Goal: Task Accomplishment & Management: Manage account settings

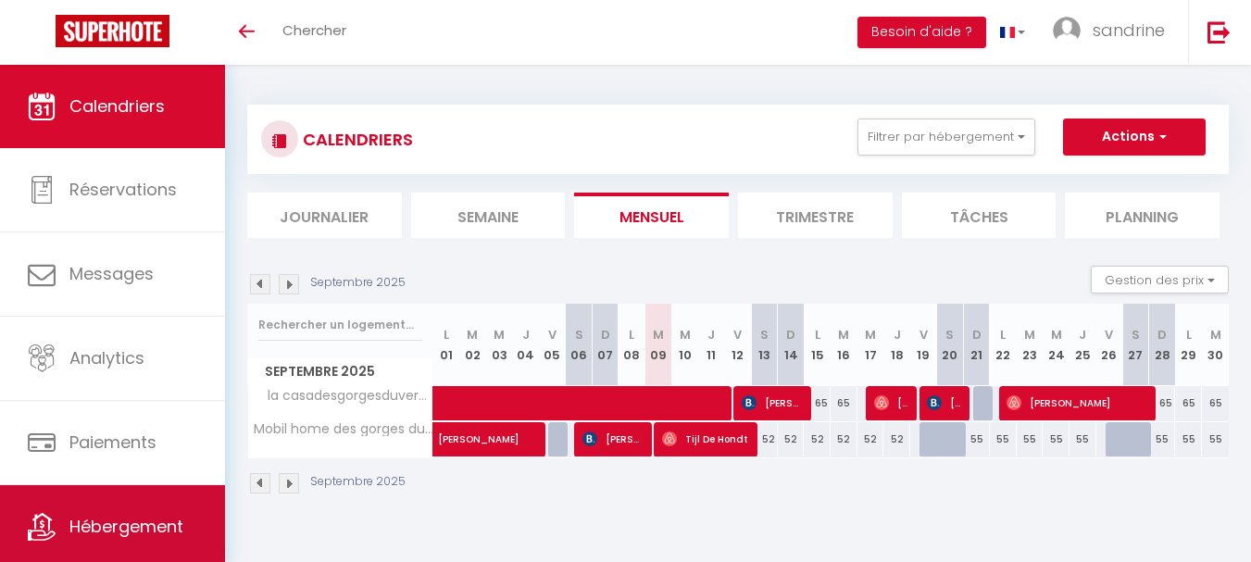
scroll to position [88, 0]
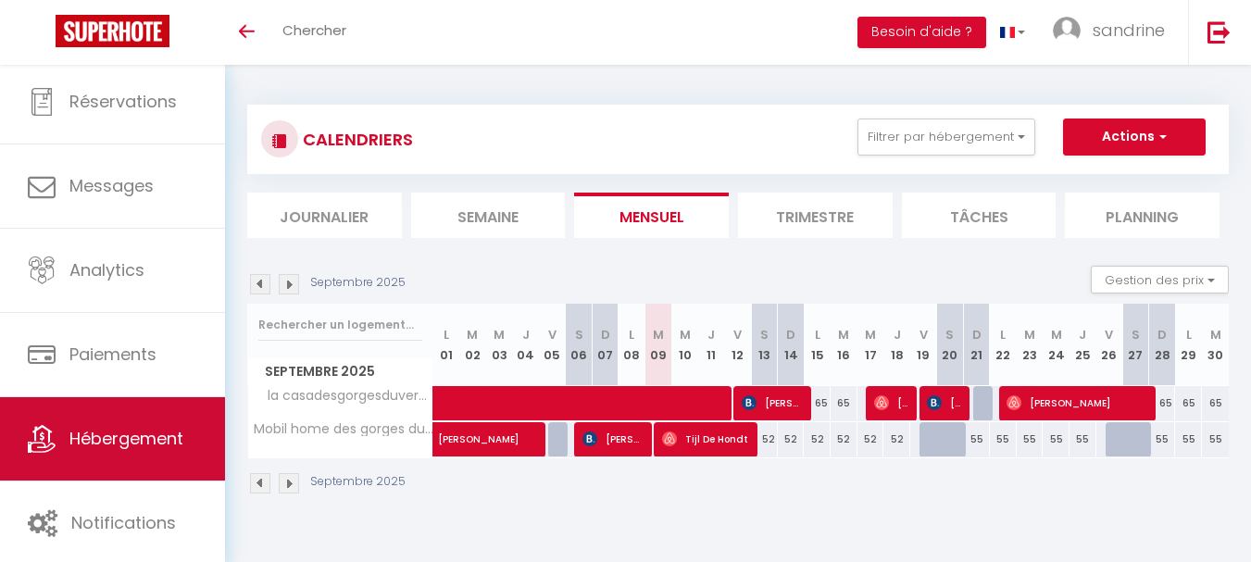
click at [111, 444] on span "Hébergement" at bounding box center [126, 438] width 114 height 23
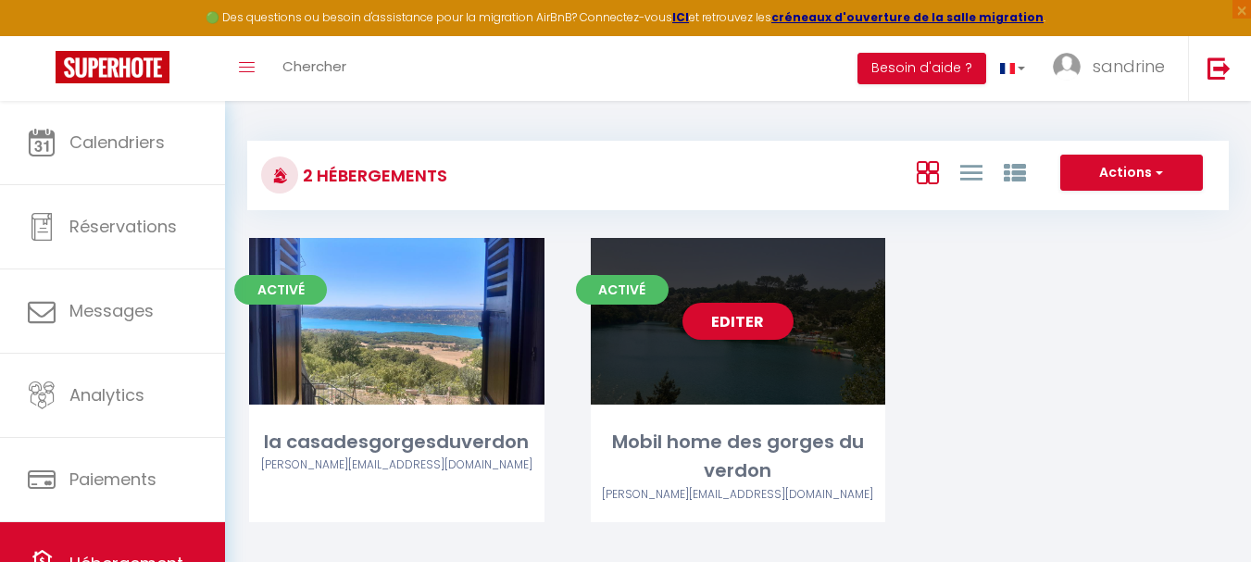
click at [809, 381] on div "Editer" at bounding box center [738, 321] width 295 height 167
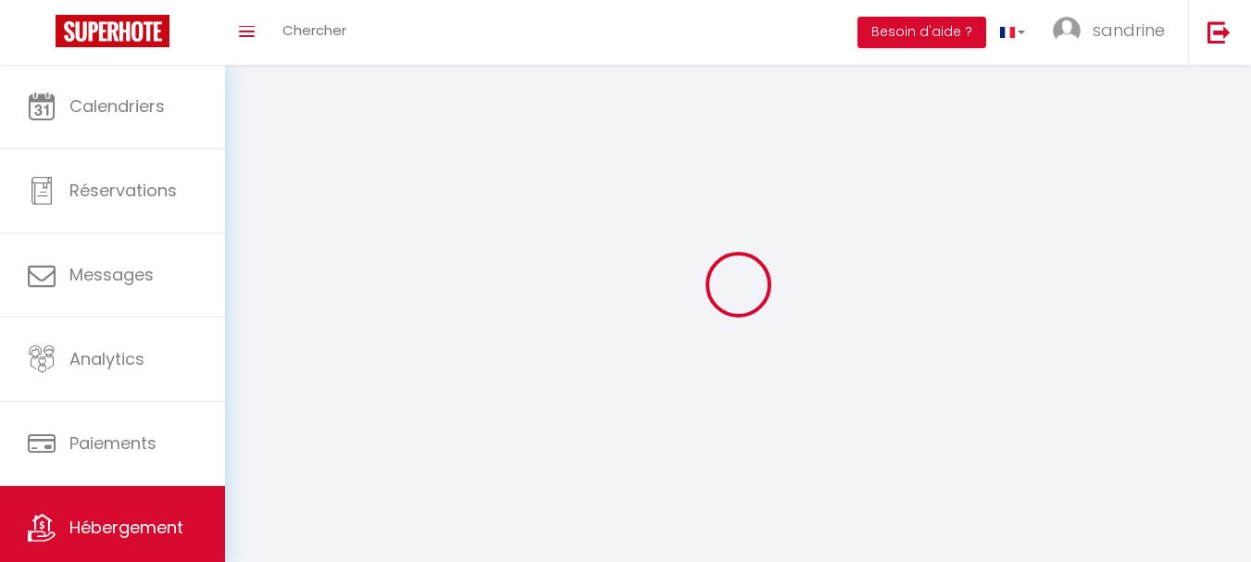
select select
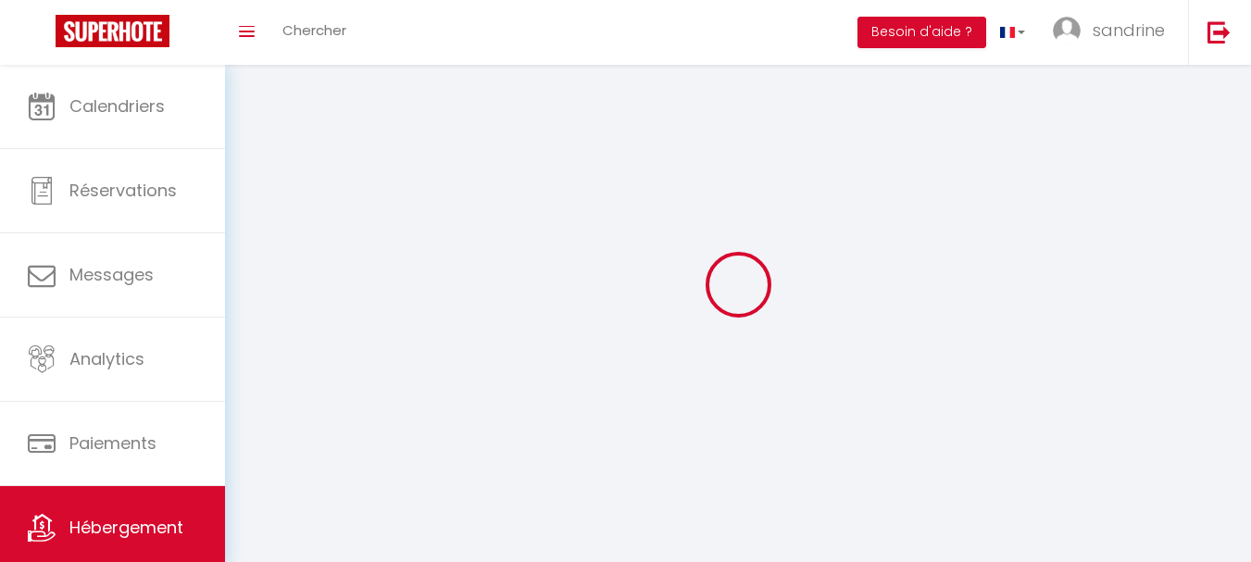
select select
checkbox input "false"
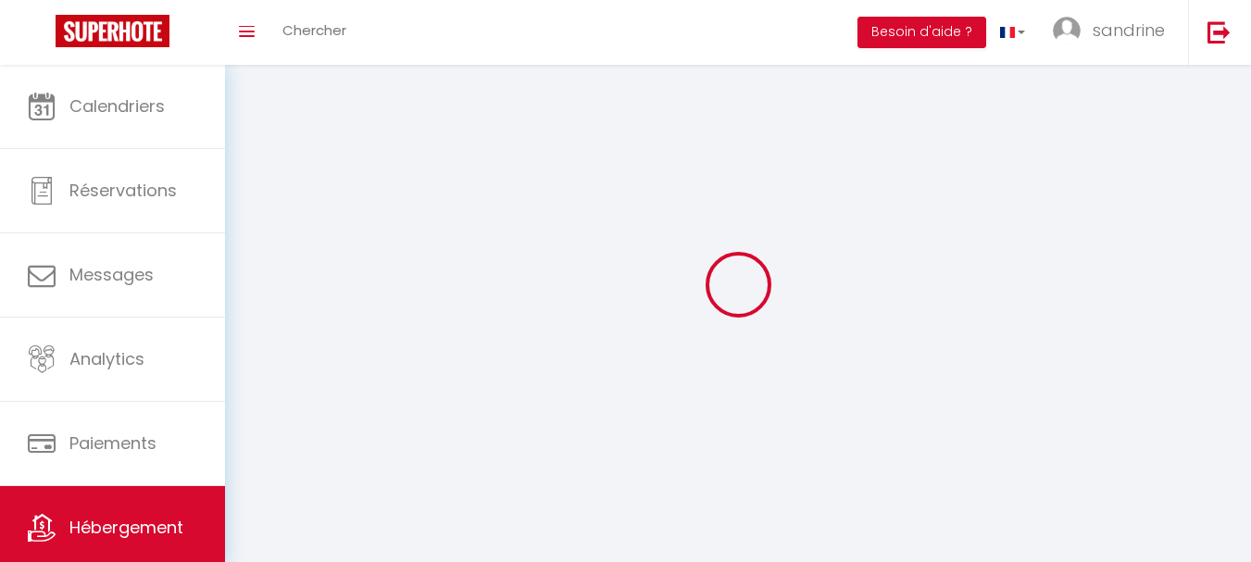
select select
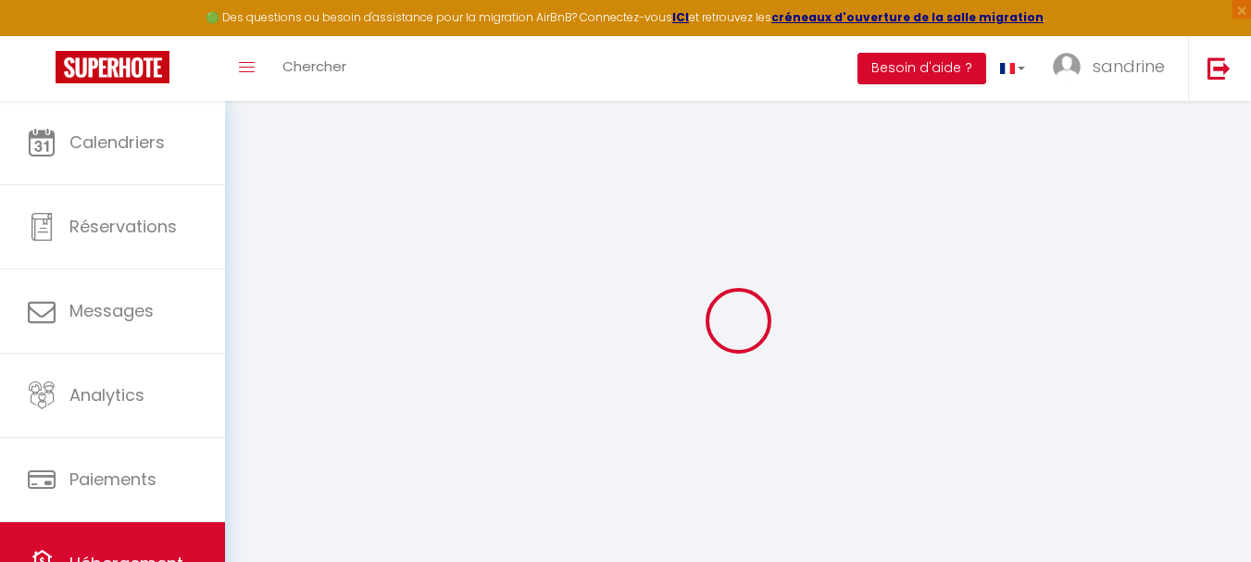
select select
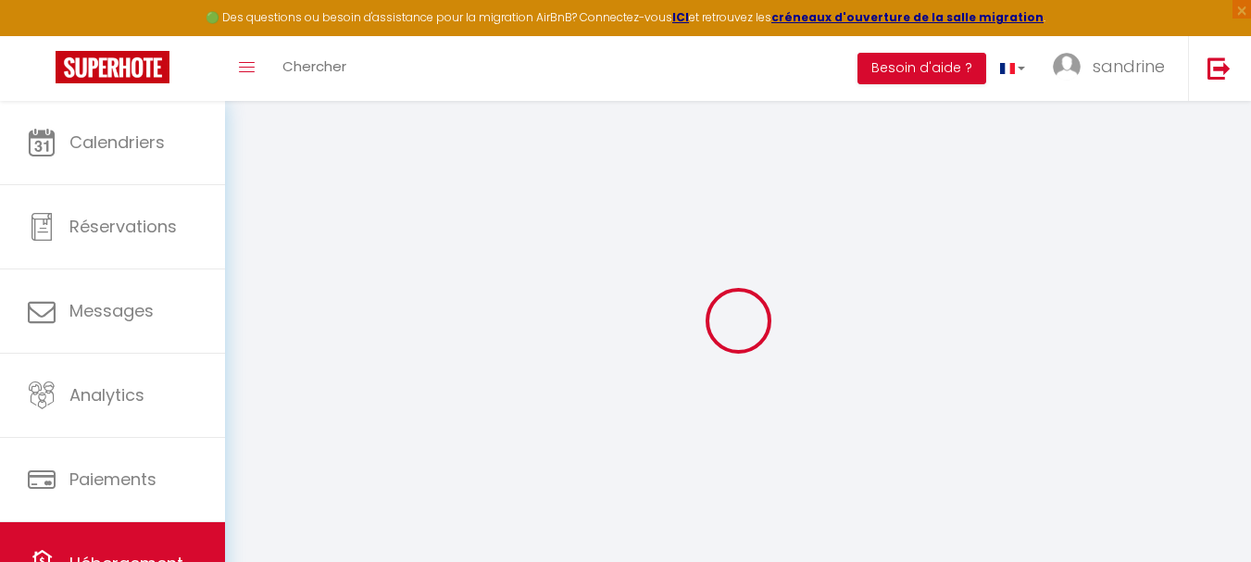
select select
checkbox input "false"
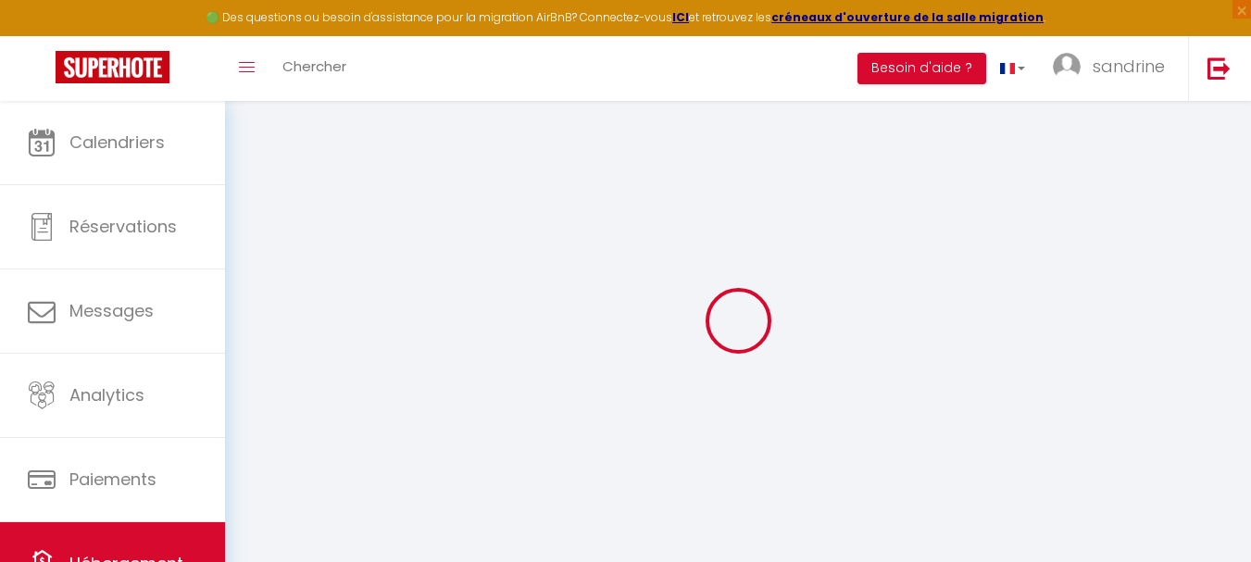
select select
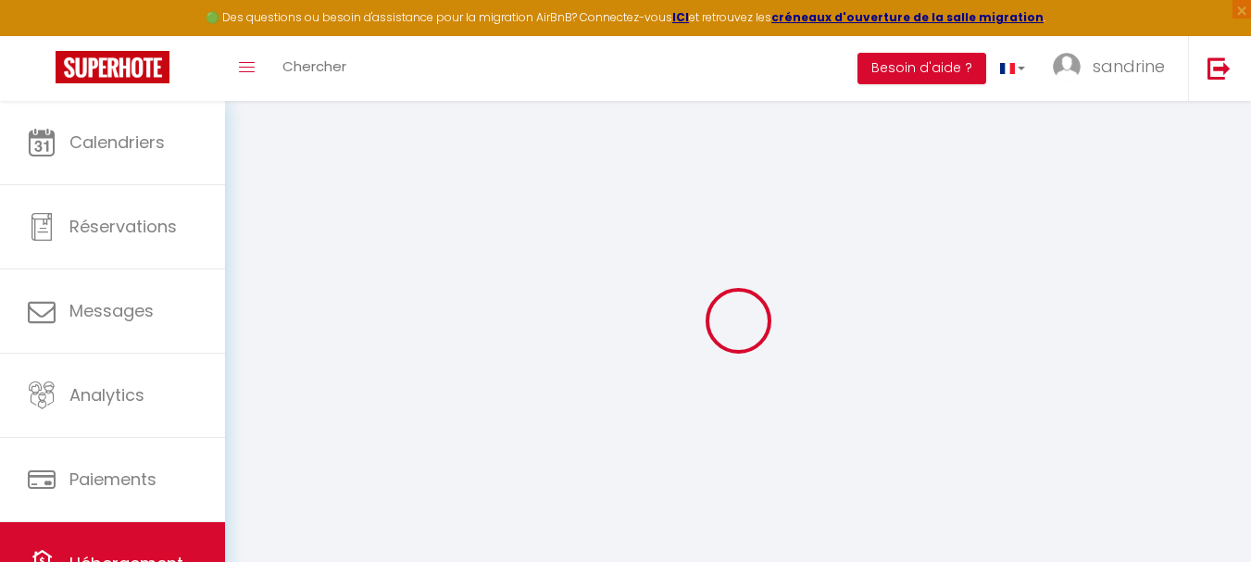
select select
checkbox input "false"
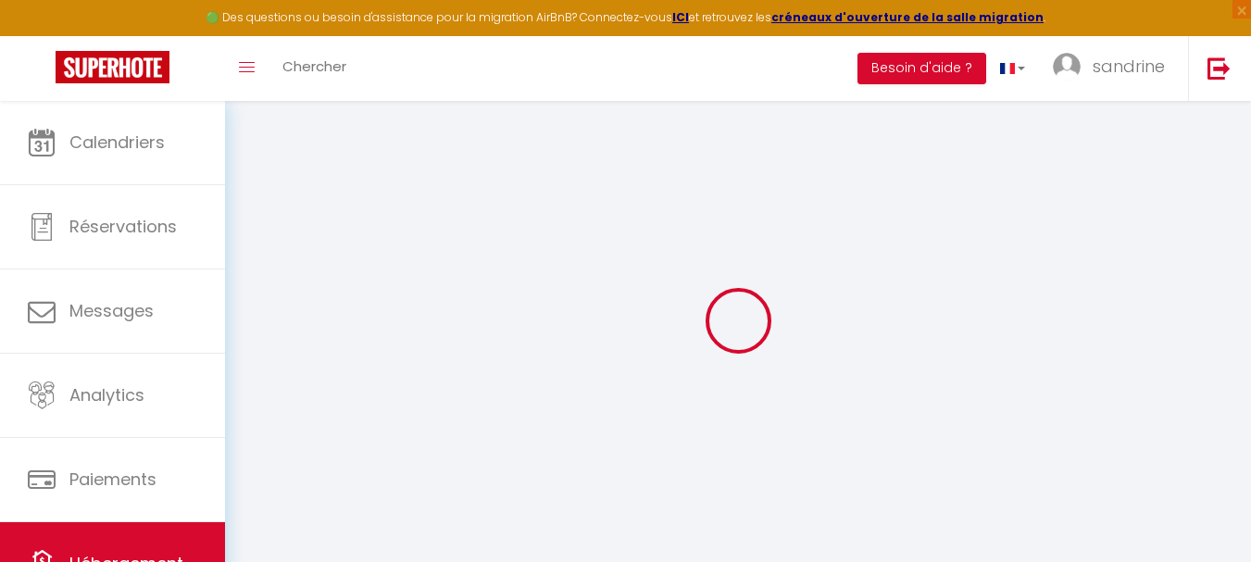
checkbox input "false"
select select
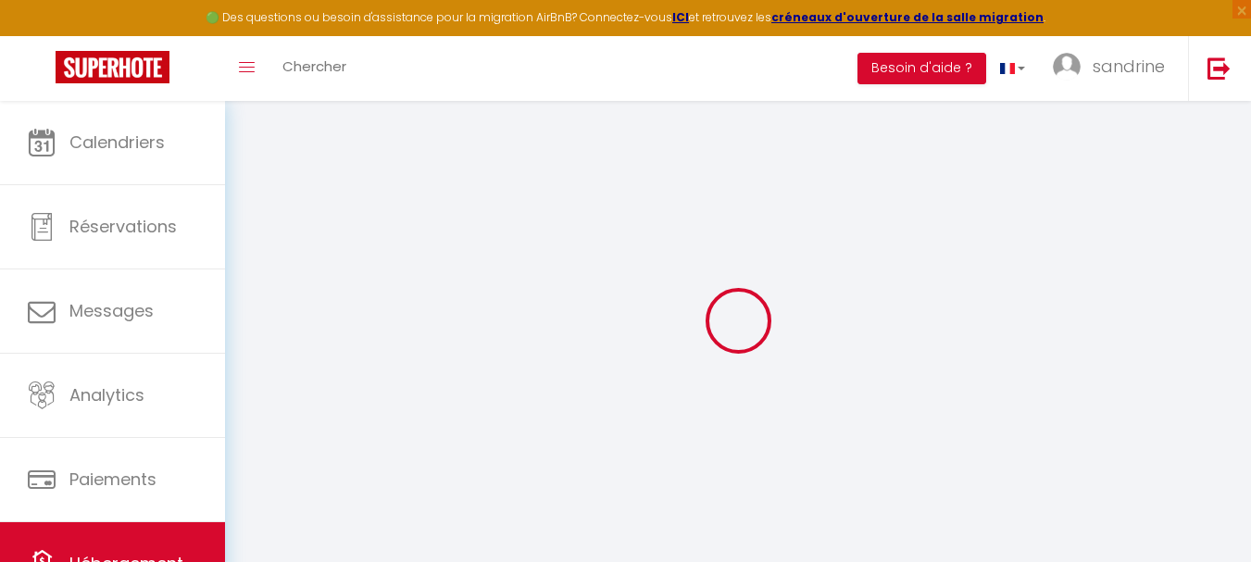
select select
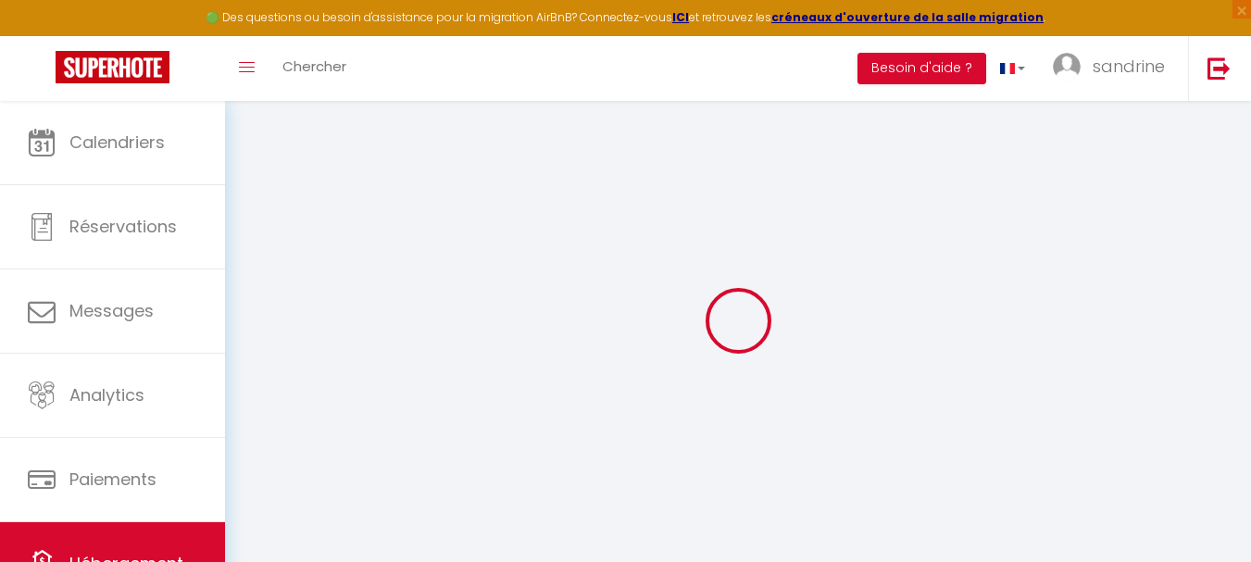
checkbox input "false"
select select
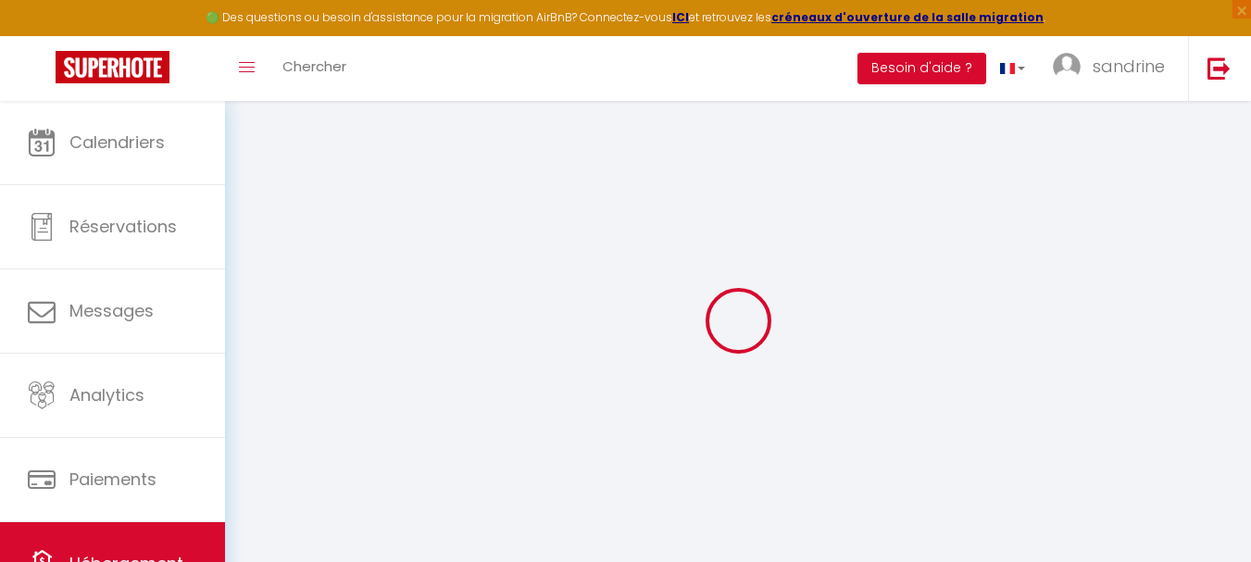
select select
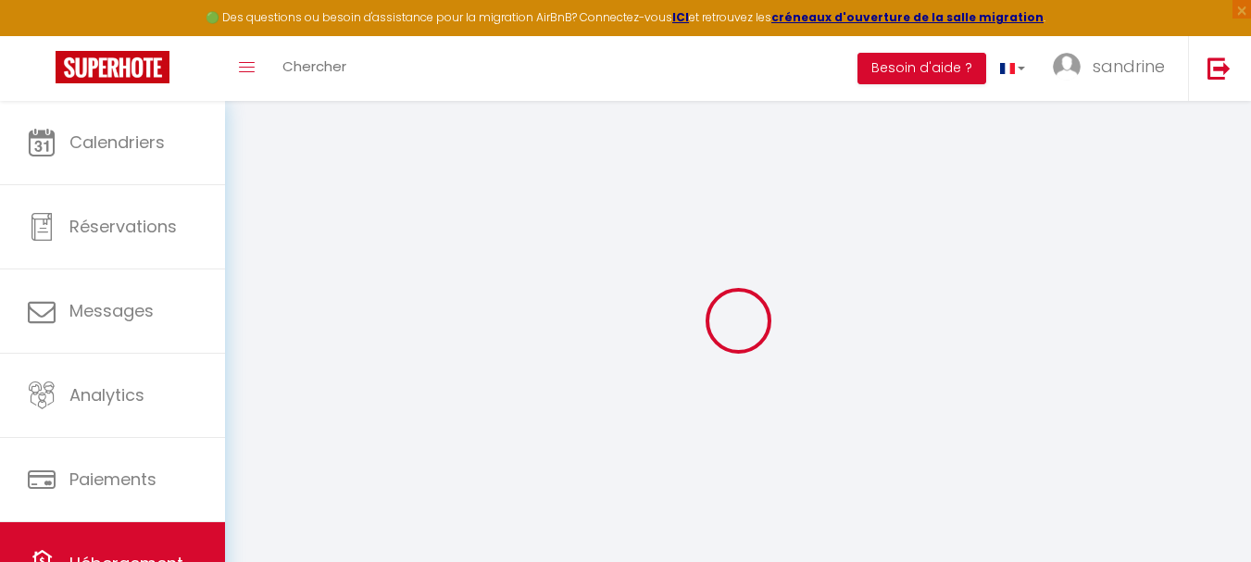
select select
checkbox input "false"
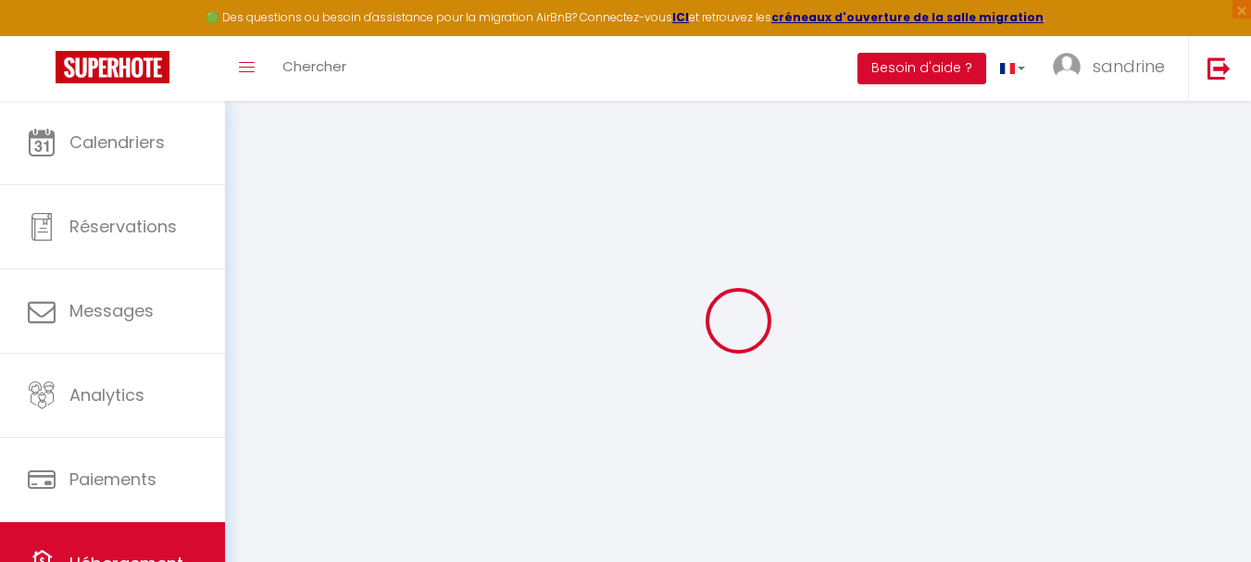
checkbox input "false"
select select
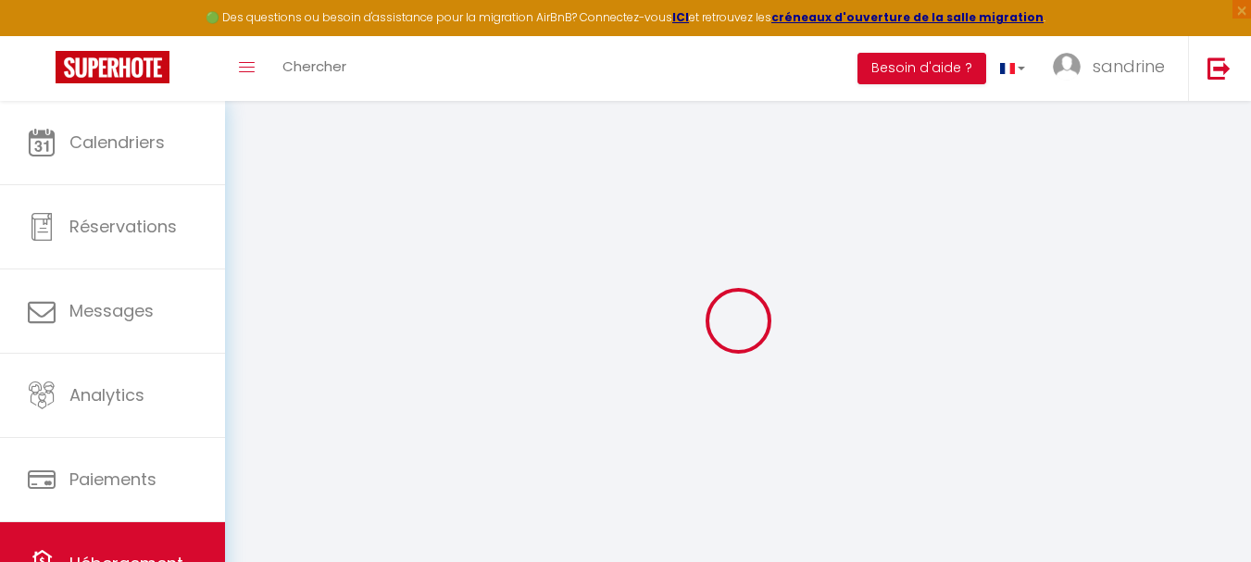
select select
checkbox input "false"
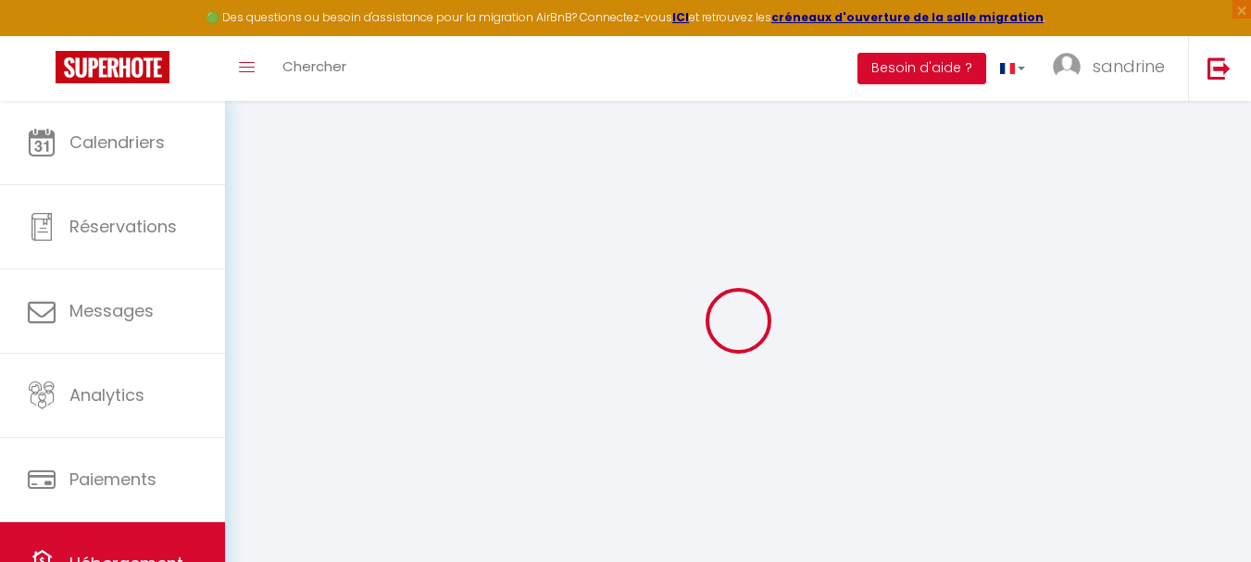
checkbox input "false"
select select
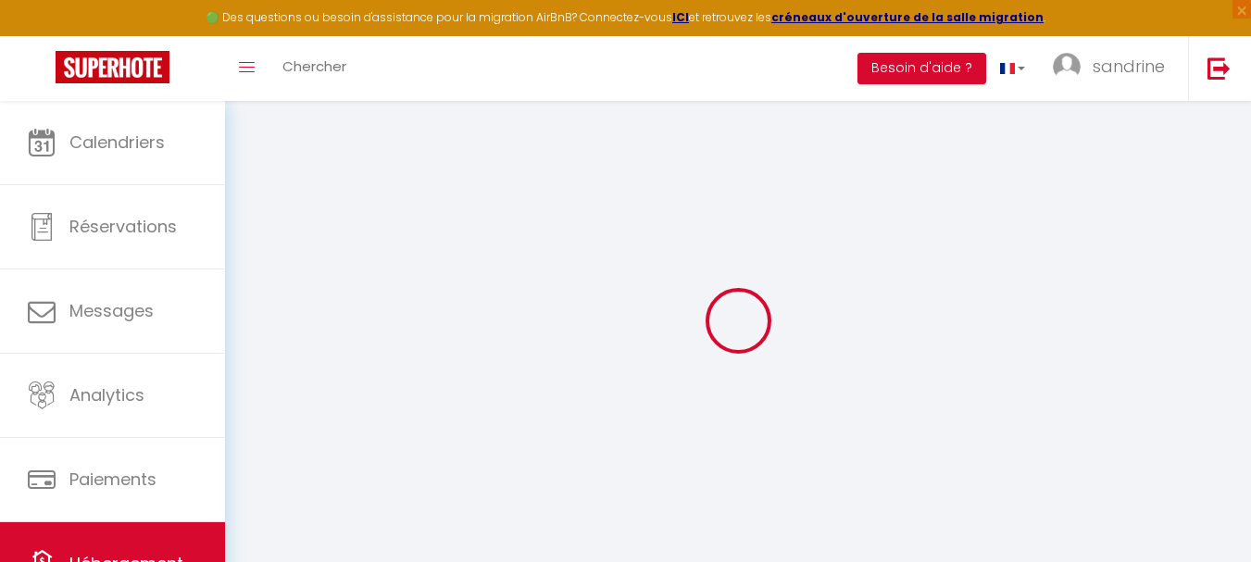
type input "Mobil home des gorges du verdon"
type input "sandrine"
type input "sandrine lions"
type input "[STREET_ADDRESS]"
type input "83690"
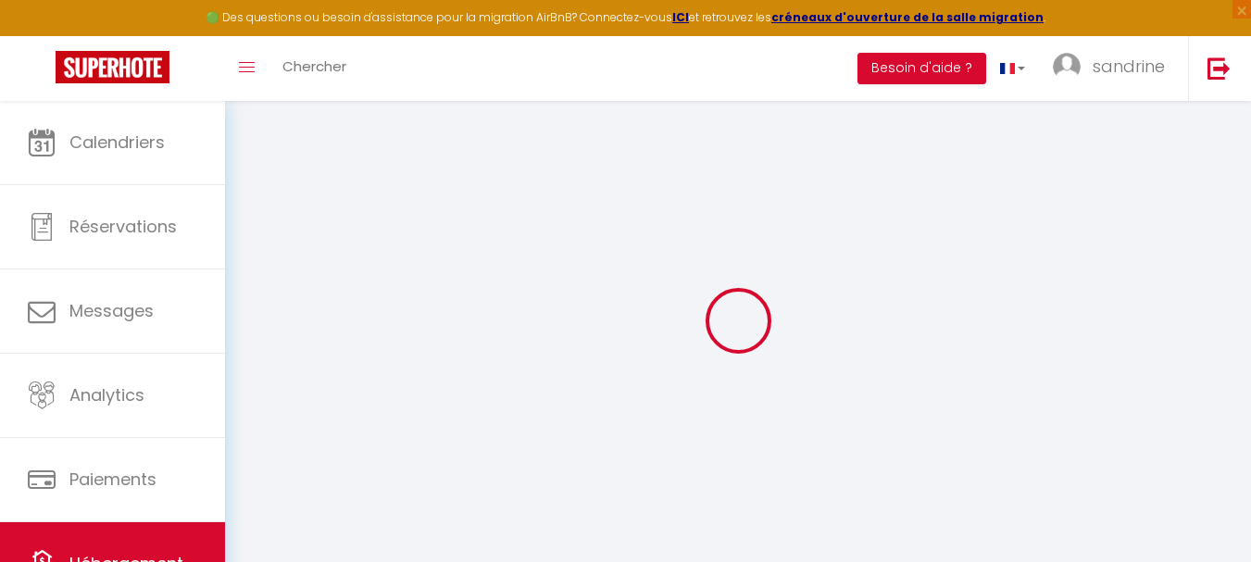
type input "TOURTOUR"
select select "houses"
select select "2"
type input "53"
type input "15"
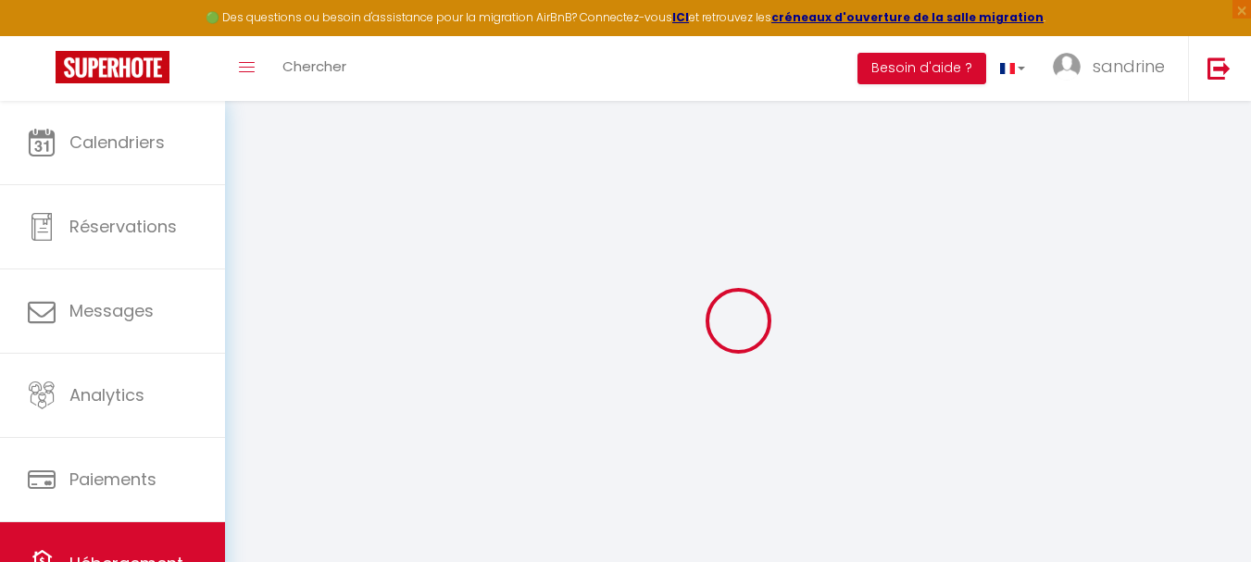
type input "30"
type input "3.00"
type input "500"
type input "20"
select select
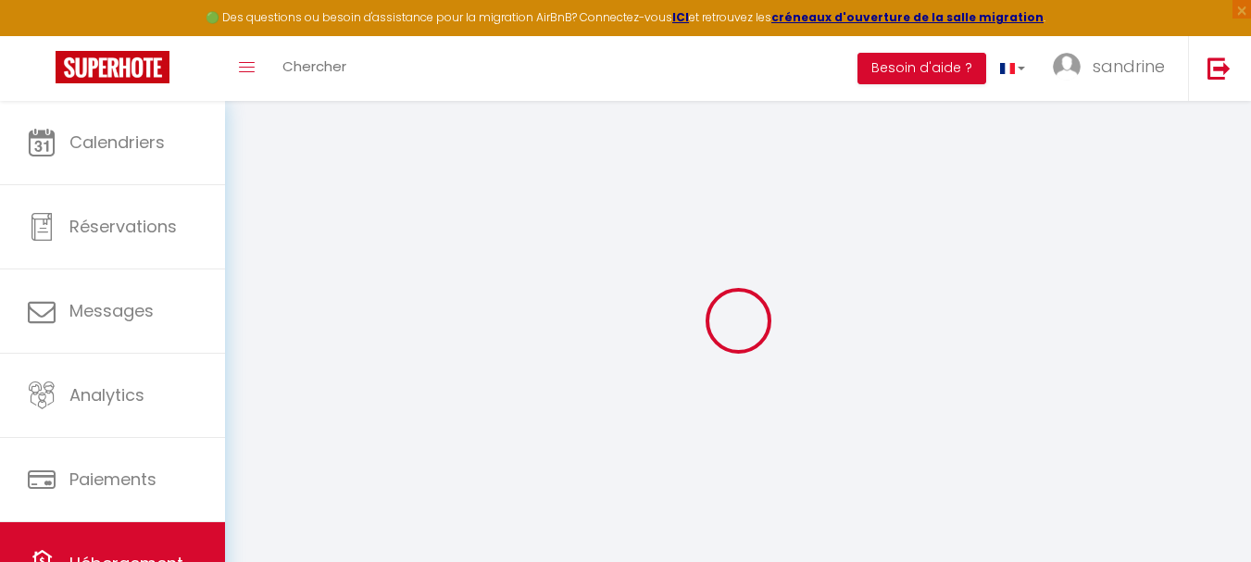
select select
type input "D211 route de baudinard"
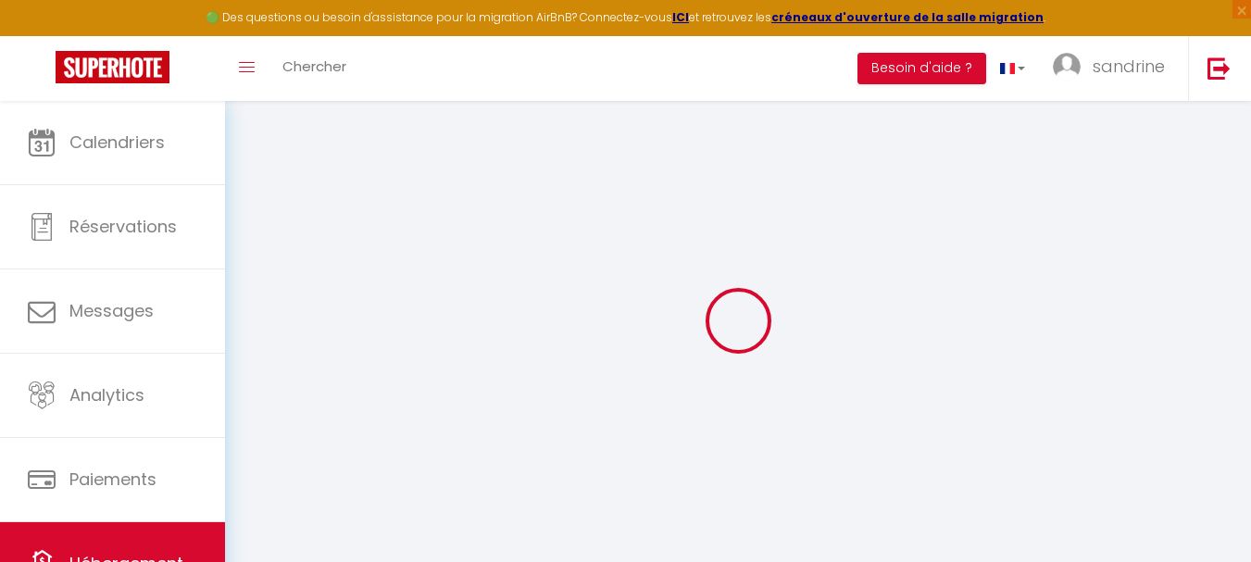
type input "04500"
type input "Montagnac-Montpezat"
type input "[PERSON_NAME][EMAIL_ADDRESS][DOMAIN_NAME]"
select select
checkbox input "false"
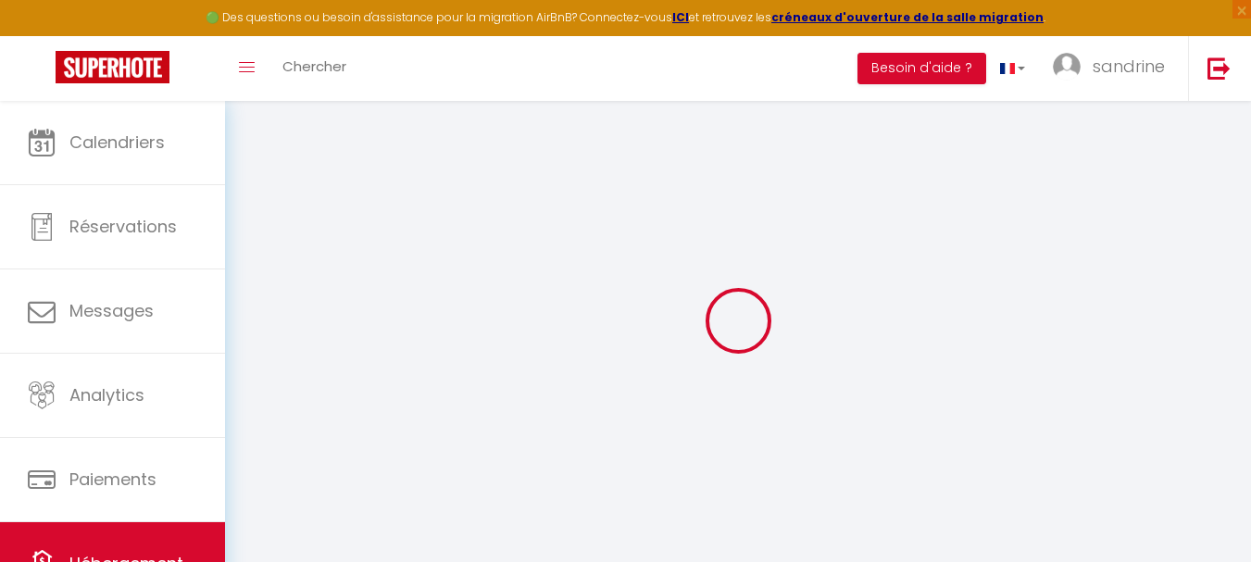
checkbox input "false"
select select
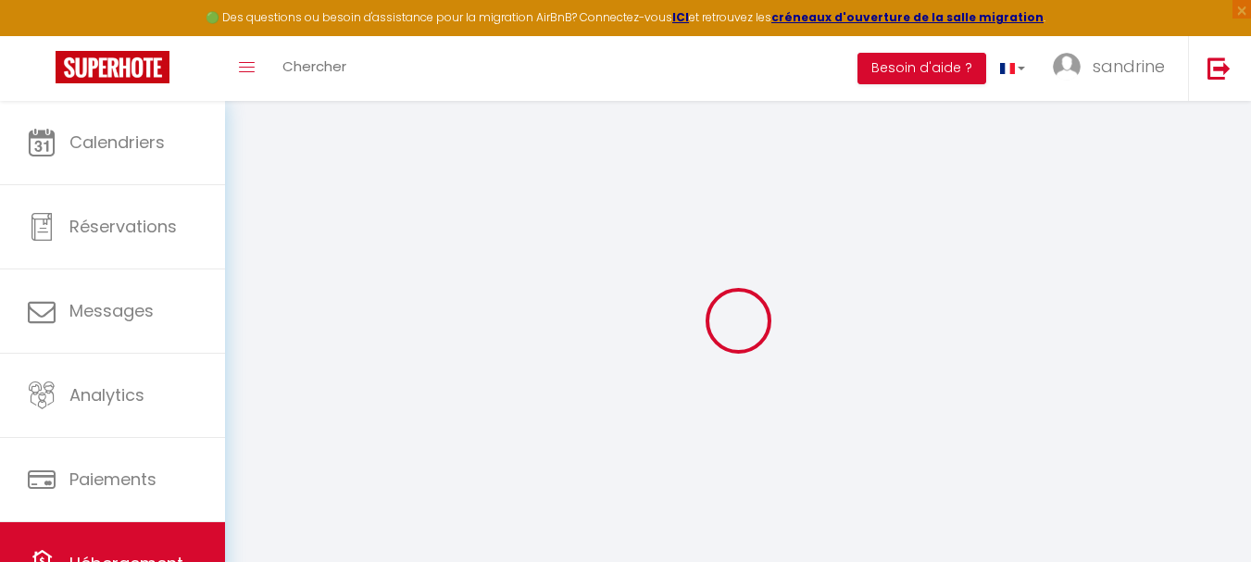
type input "0"
select select "bungalow"
select select
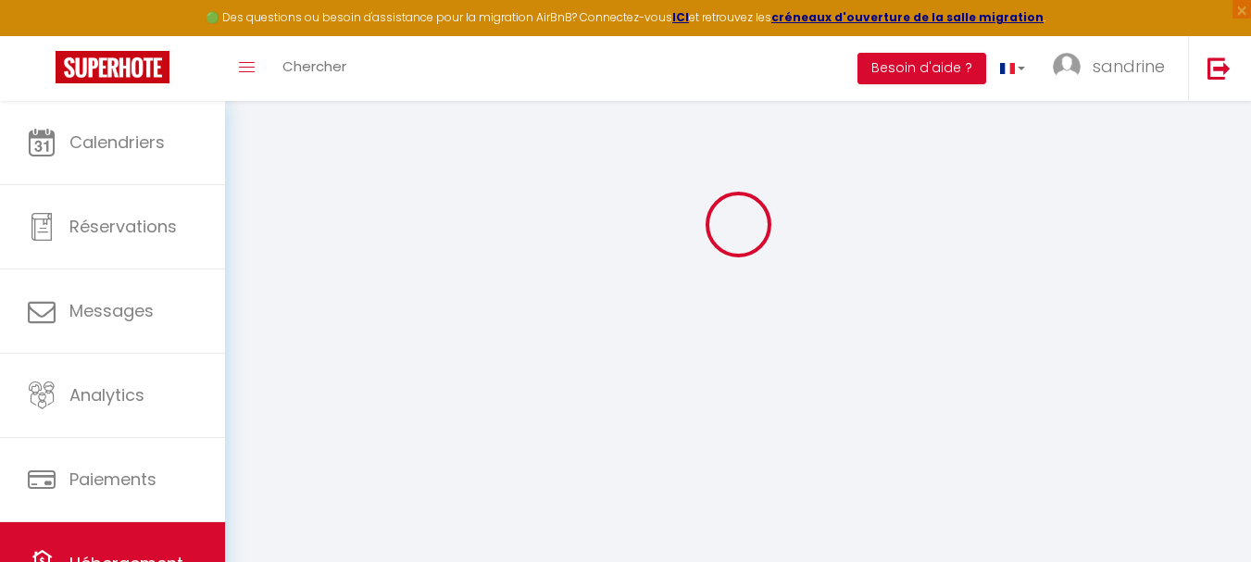
select select
checkbox input "false"
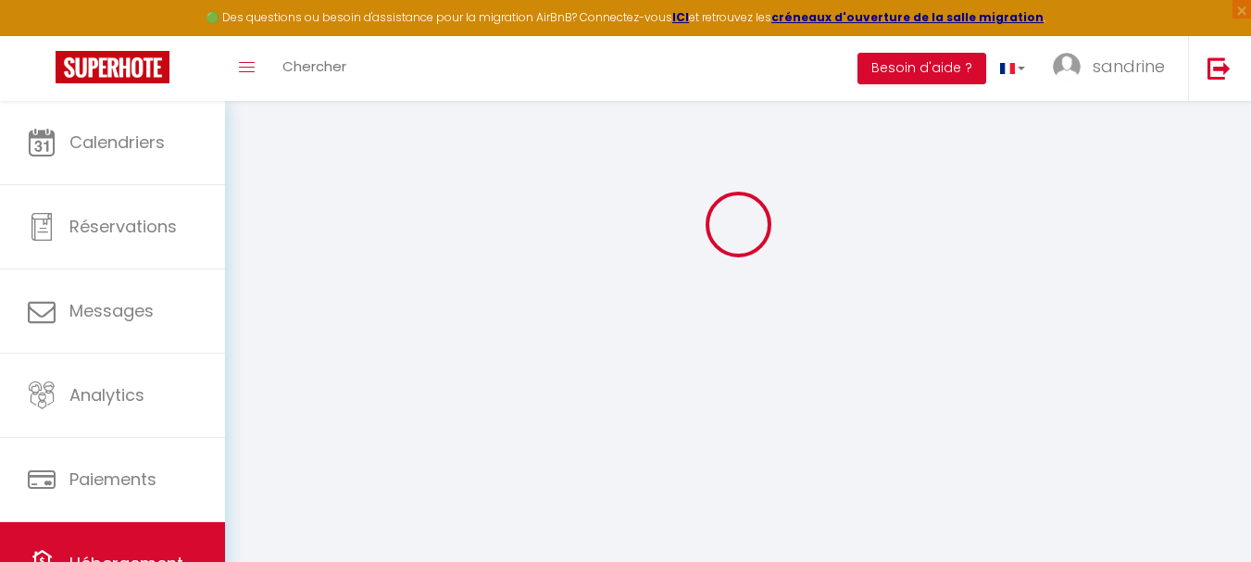
checkbox input "false"
select select
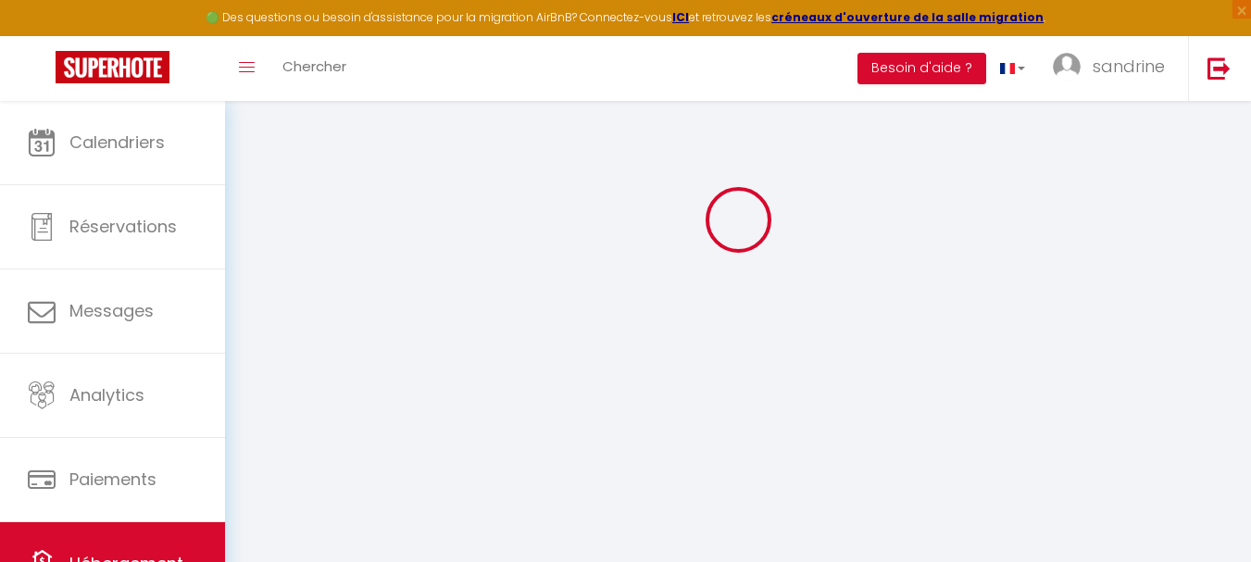
select select
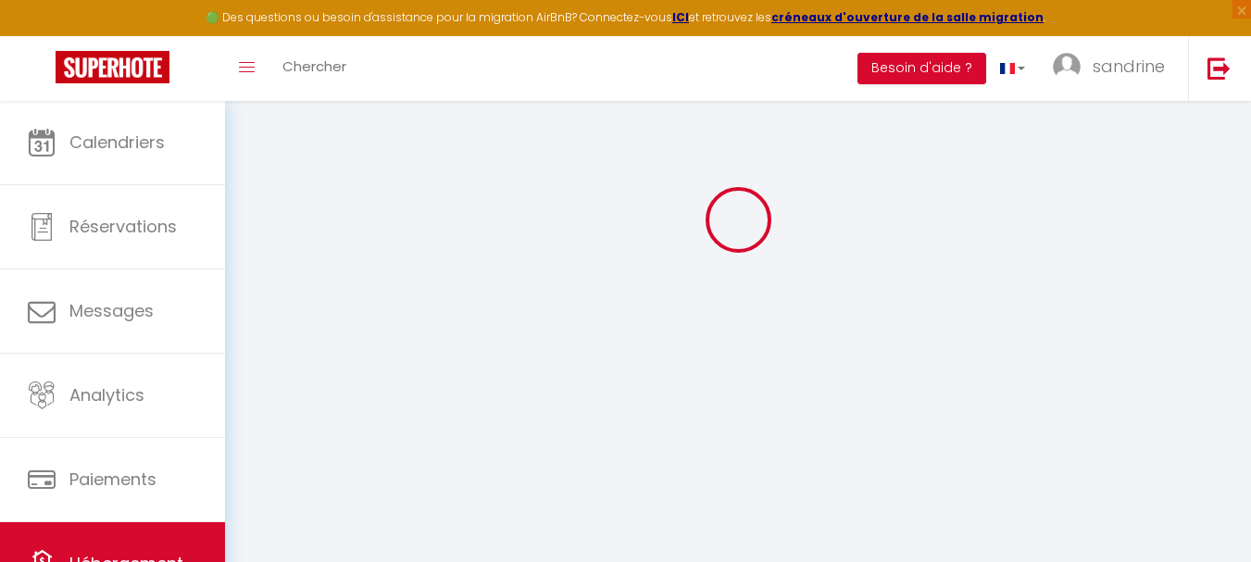
checkbox input "false"
select select
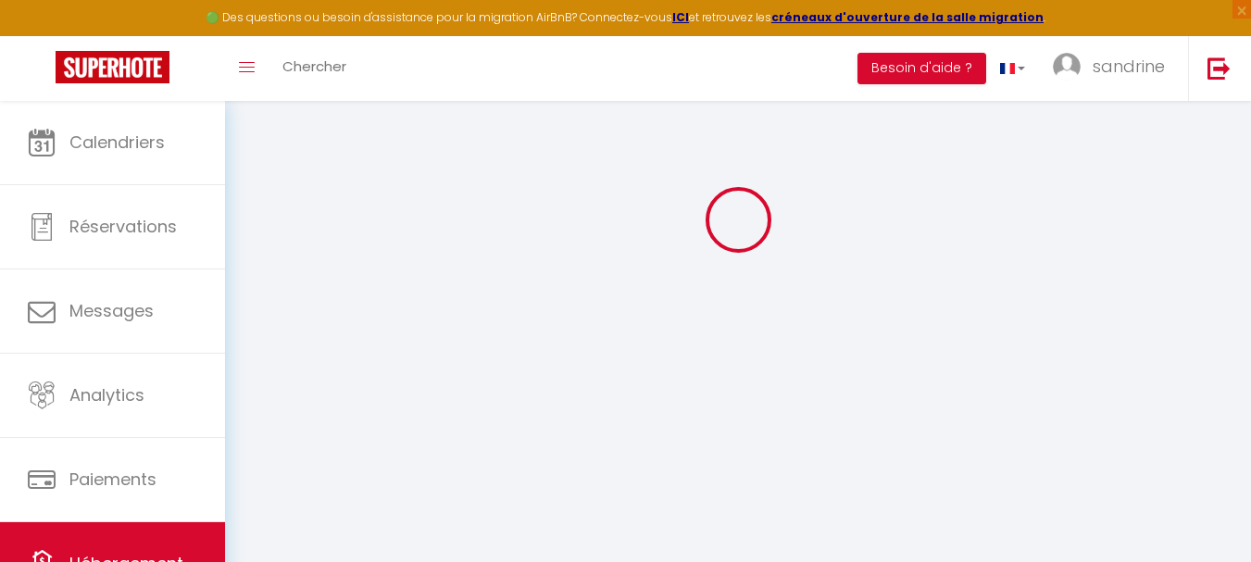
select select
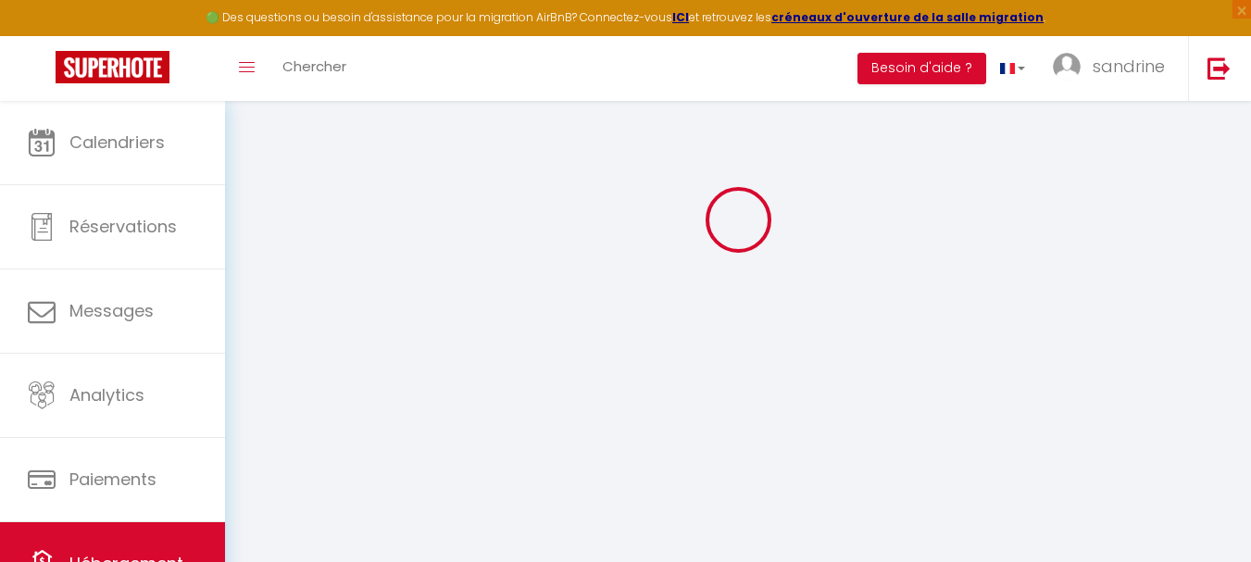
checkbox input "false"
select select
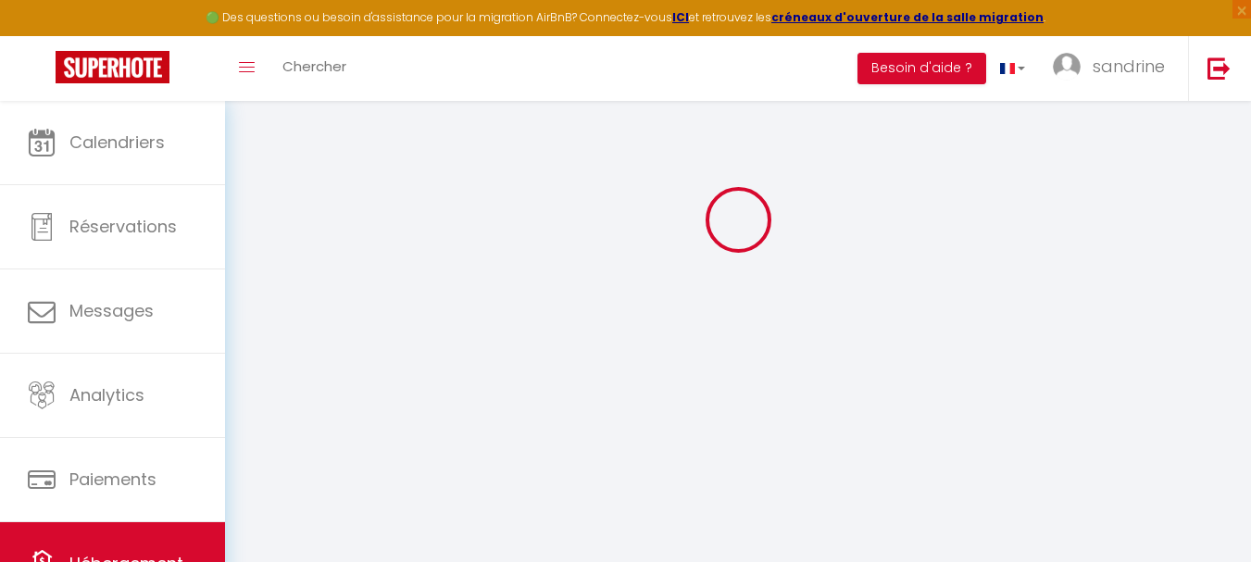
checkbox input "false"
select select "16:00"
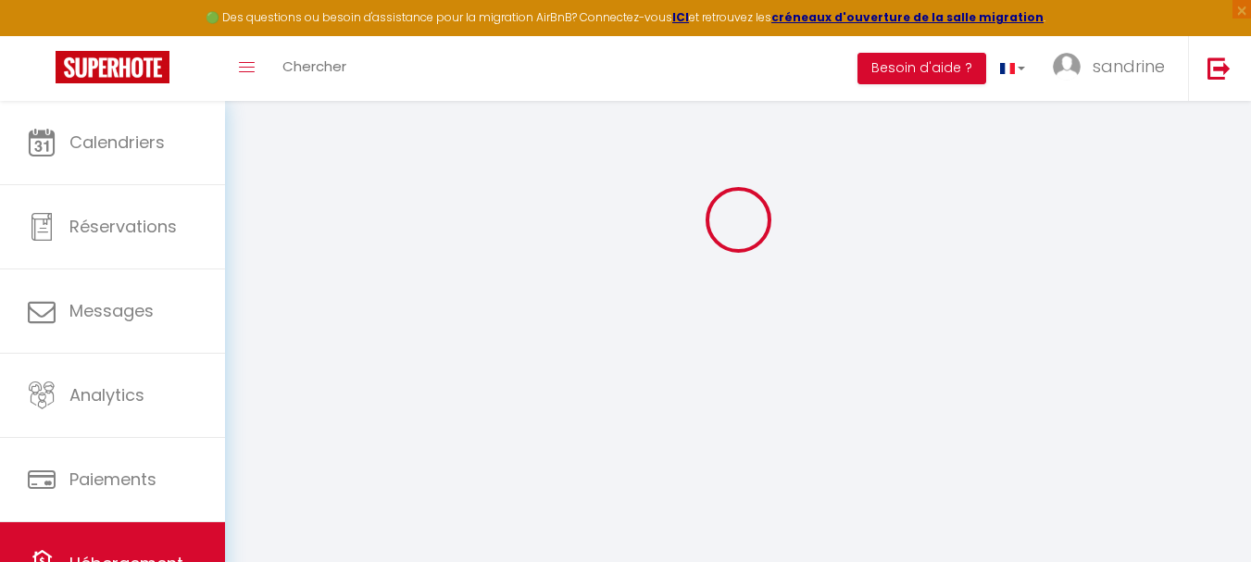
select select "18:00"
select select "10:00"
select select "240"
select select "120"
select select
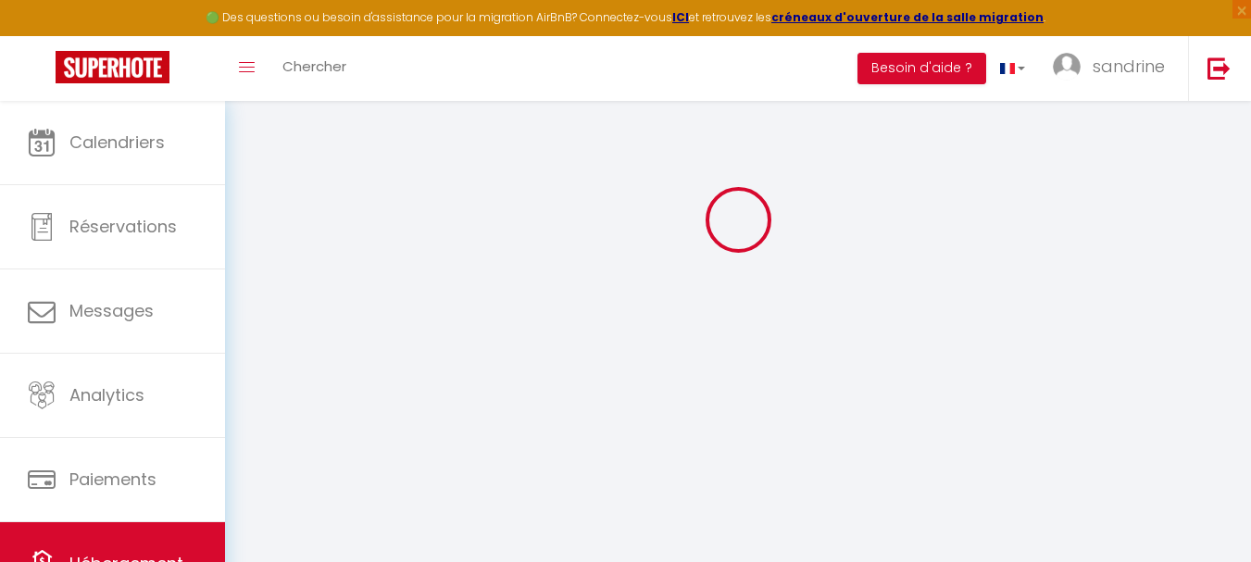
checkbox input "false"
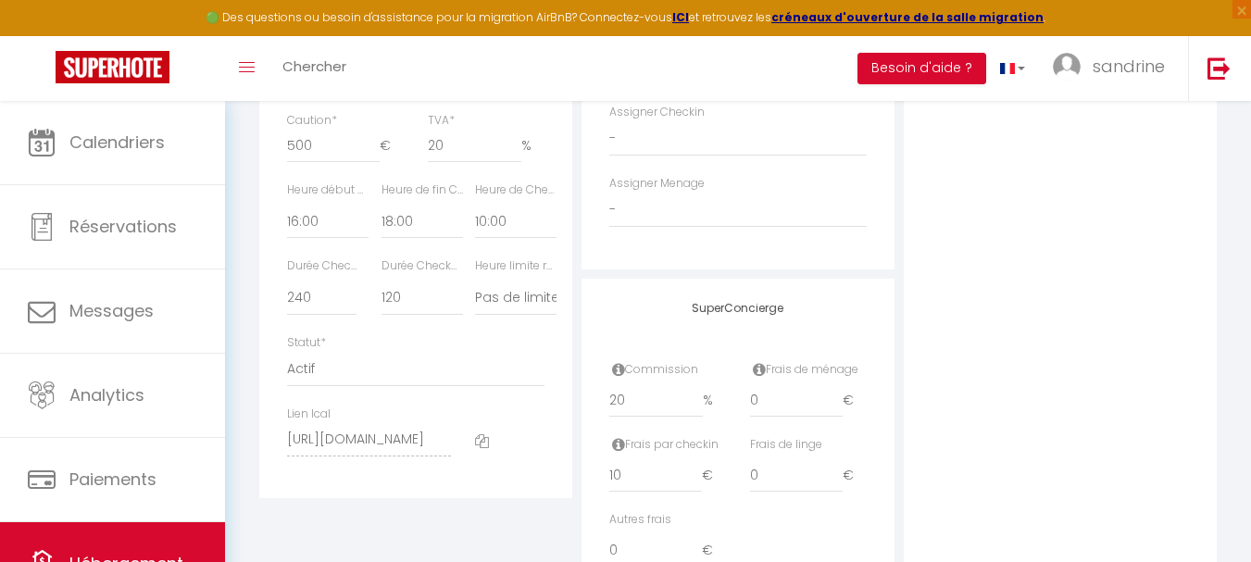
scroll to position [934, 0]
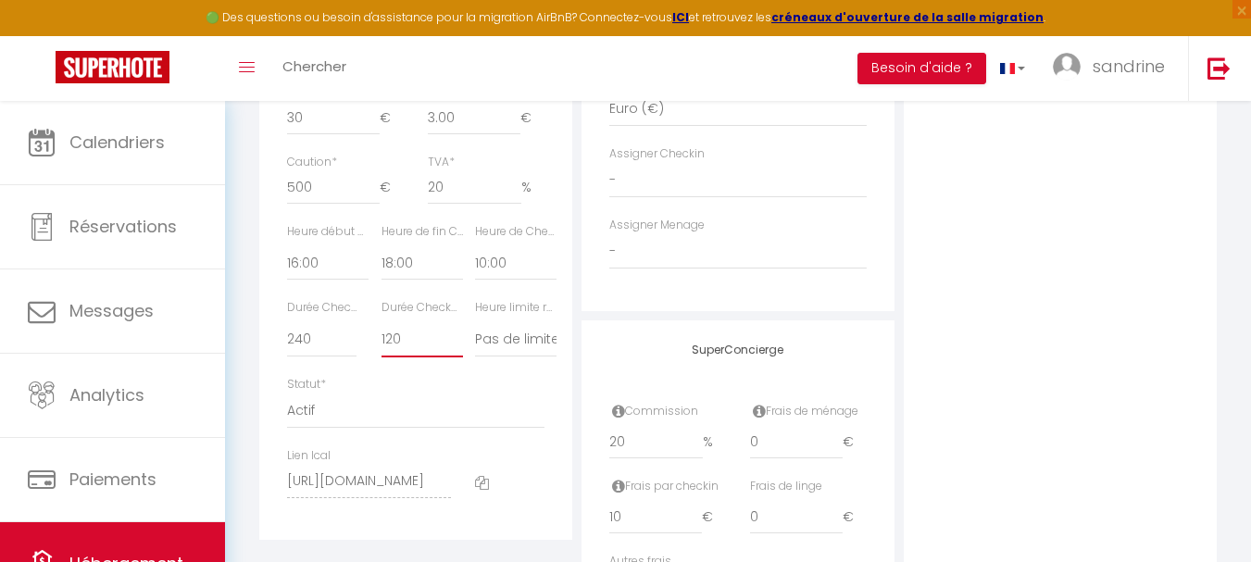
click at [394, 357] on select "15 30 45 60 75 90 105 120 135 150 165 180 195 210" at bounding box center [421, 339] width 81 height 35
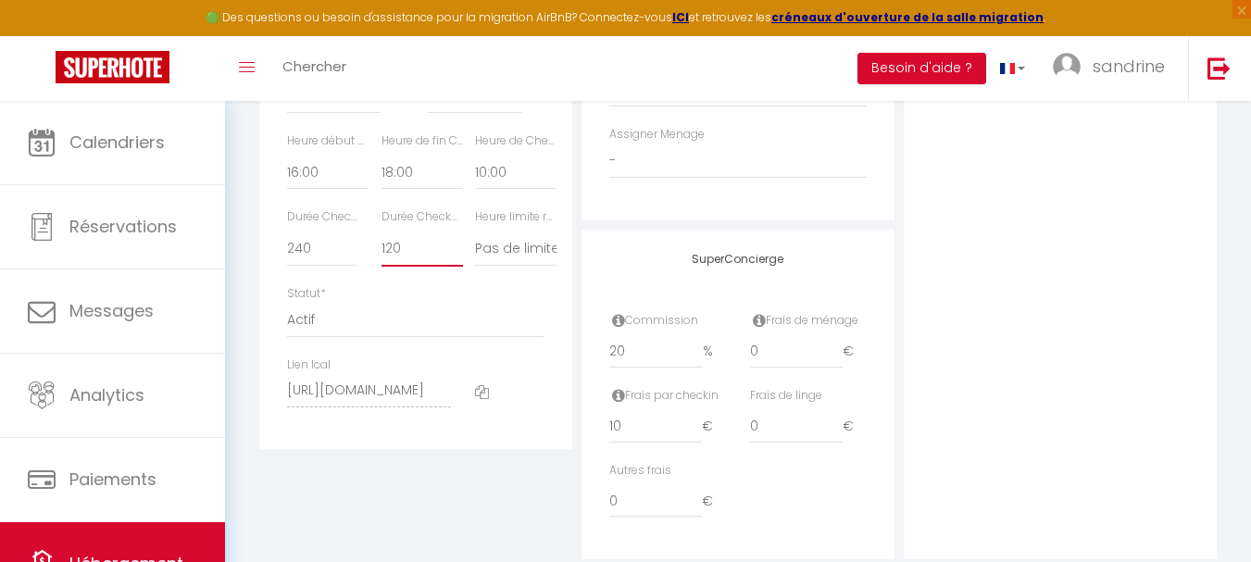
scroll to position [1027, 0]
click at [403, 265] on select "15 30 45 60 75 90 105 120 135 150 165 180 195 210" at bounding box center [421, 247] width 81 height 35
click at [407, 265] on select "15 30 45 60 75 90 105 120 135 150 165 180 195 210" at bounding box center [421, 247] width 81 height 35
select select "75"
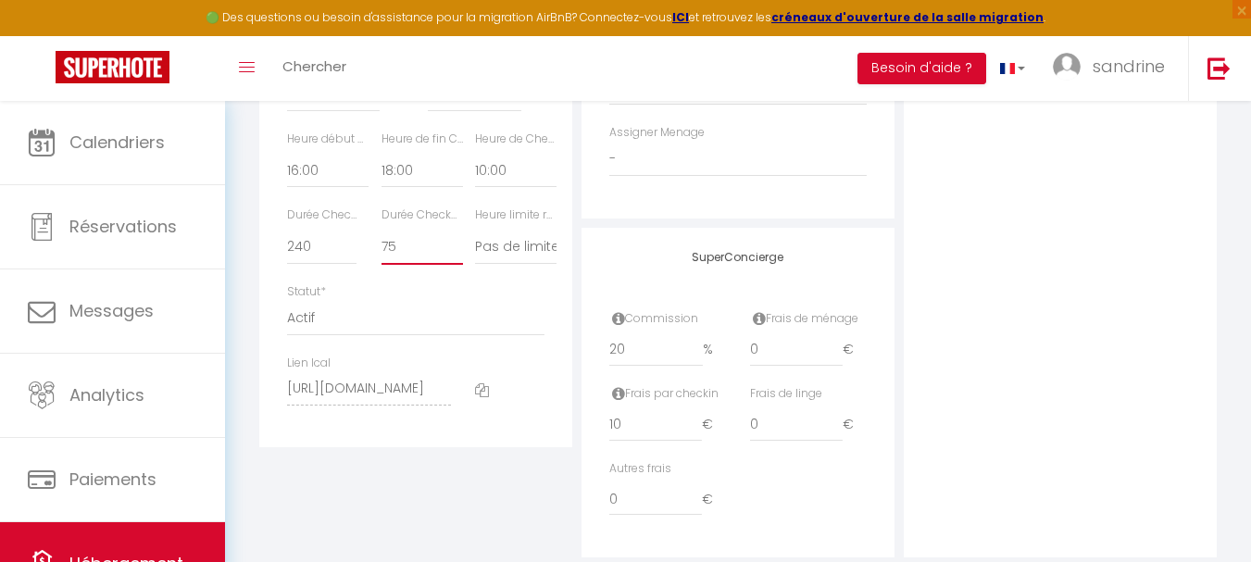
click at [381, 244] on select "15 30 45 60 75 90 105 120 135 150 165 180 195 210" at bounding box center [421, 247] width 81 height 35
select select
checkbox input "false"
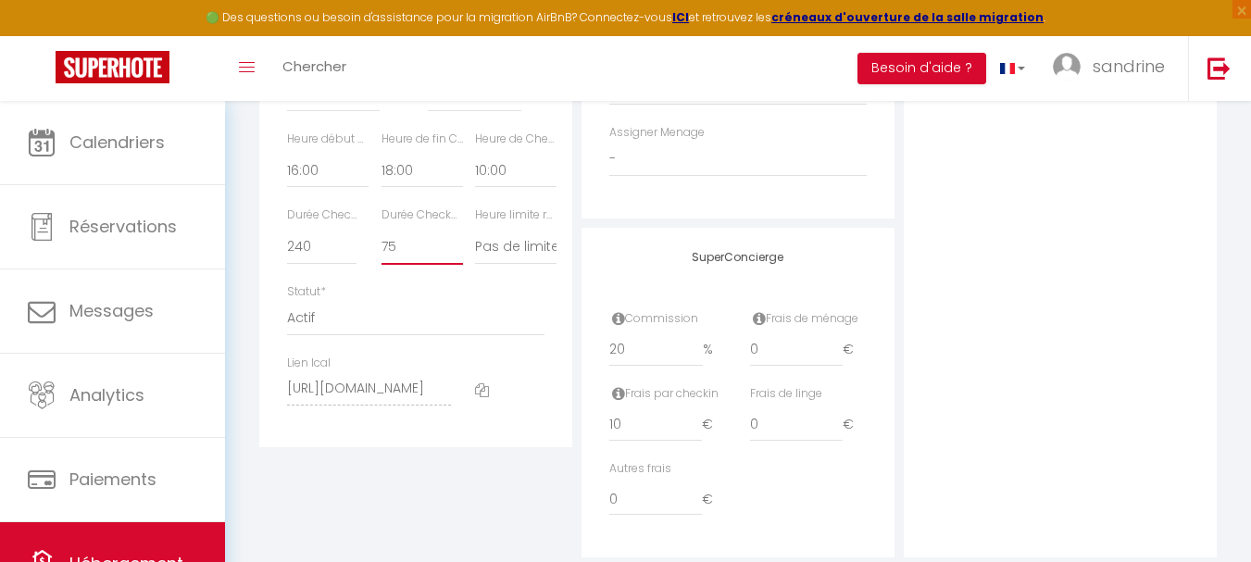
checkbox input "false"
click at [401, 265] on select "15 30 45 60 75 90 105 120 135 150 165 180 195 210" at bounding box center [421, 247] width 81 height 35
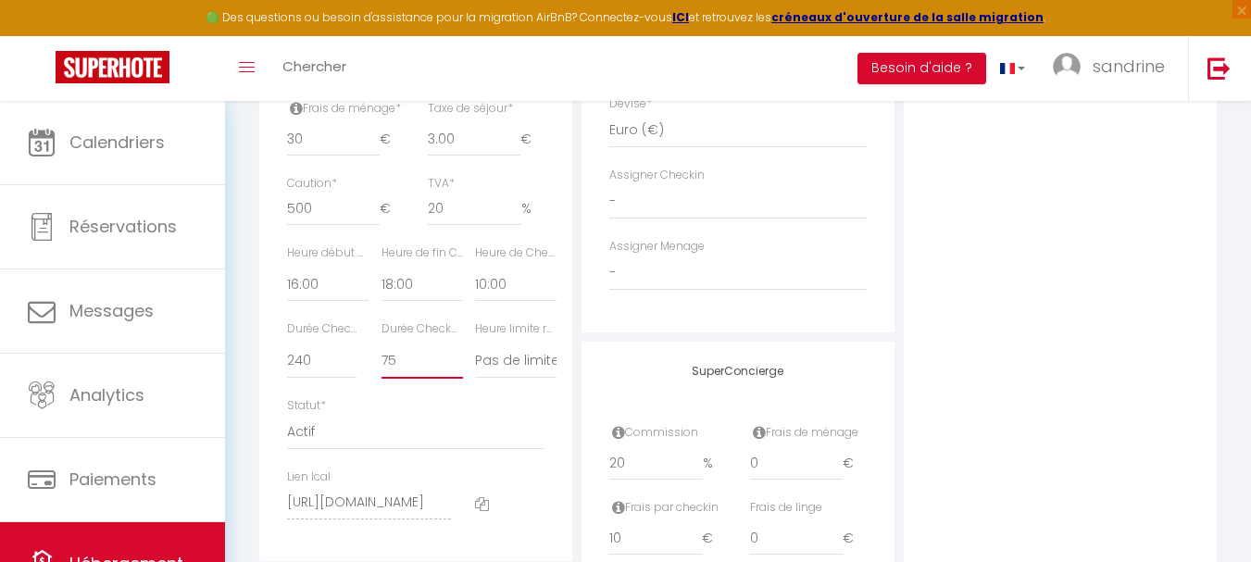
scroll to position [934, 0]
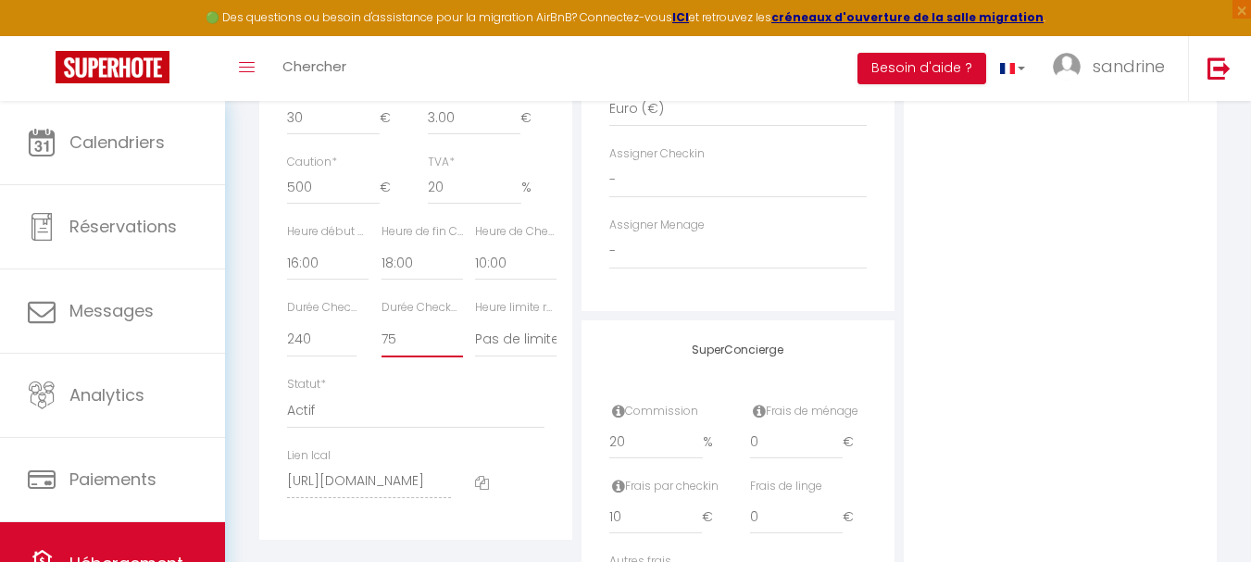
click at [418, 347] on select "15 30 45 60 75 90 105 120 135 150 165 180 195 210" at bounding box center [421, 339] width 81 height 35
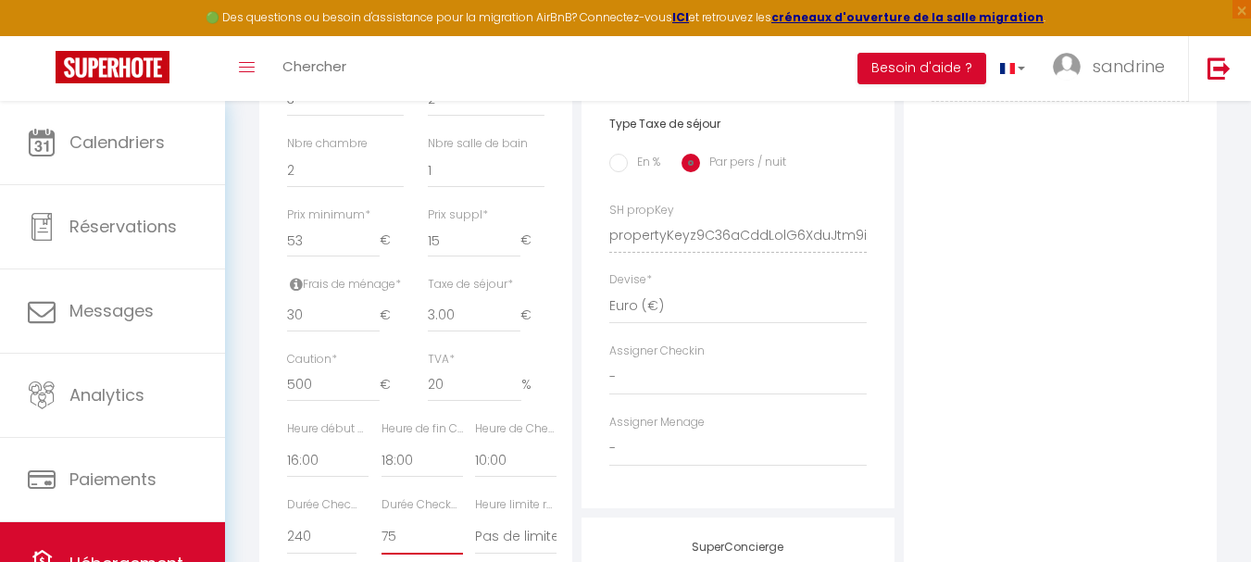
scroll to position [842, 0]
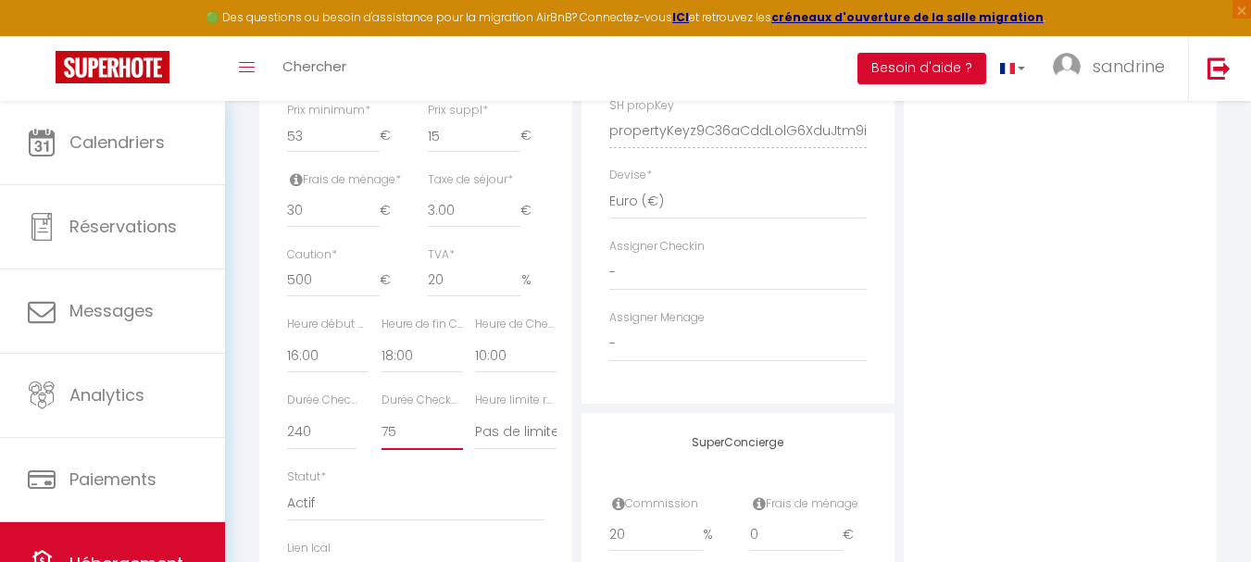
click at [406, 448] on select "15 30 45 60 75 90 105 120 135 150 165 180 195 210" at bounding box center [421, 432] width 81 height 35
select select "45"
click at [381, 429] on select "15 30 45 60 75 90 105 120 135 150 165 180 195 210" at bounding box center [421, 432] width 81 height 35
select select
checkbox input "false"
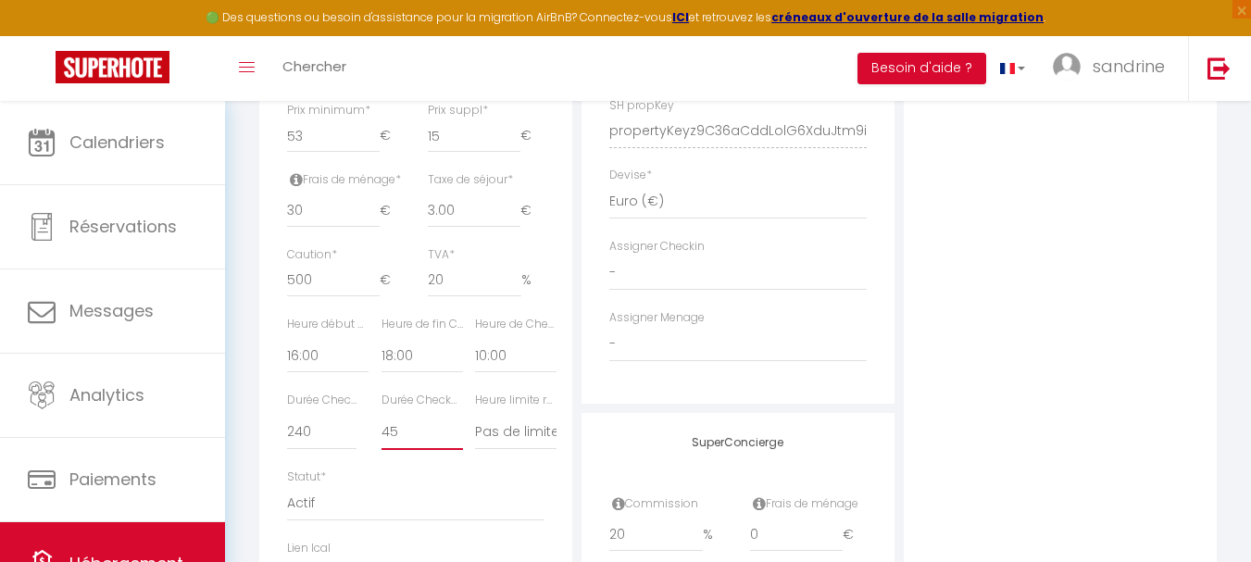
checkbox input "false"
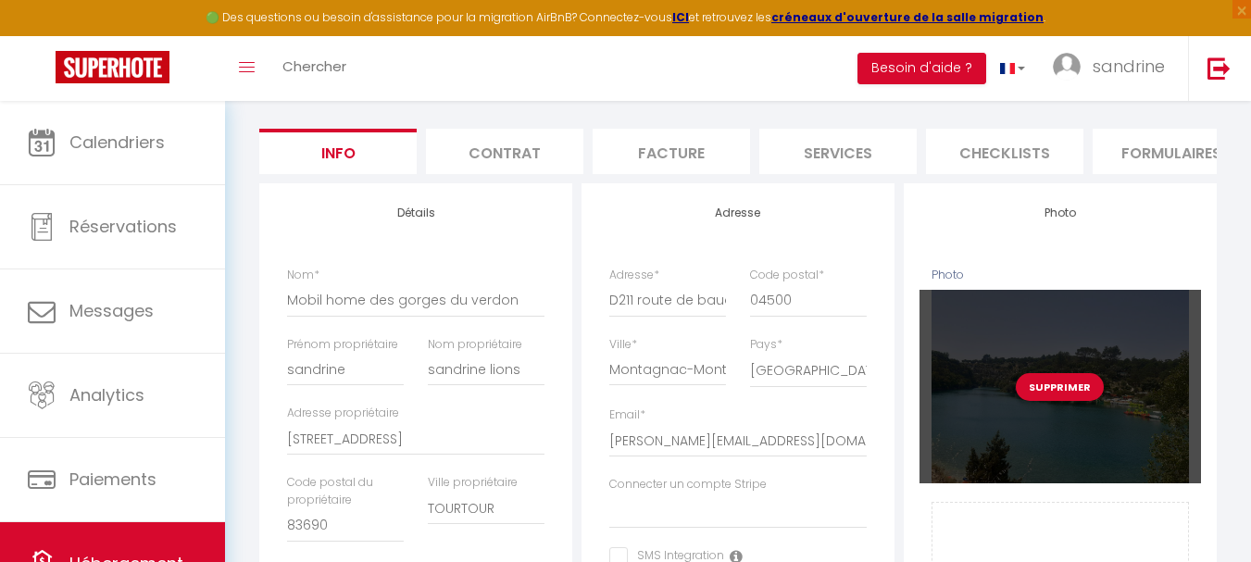
scroll to position [0, 0]
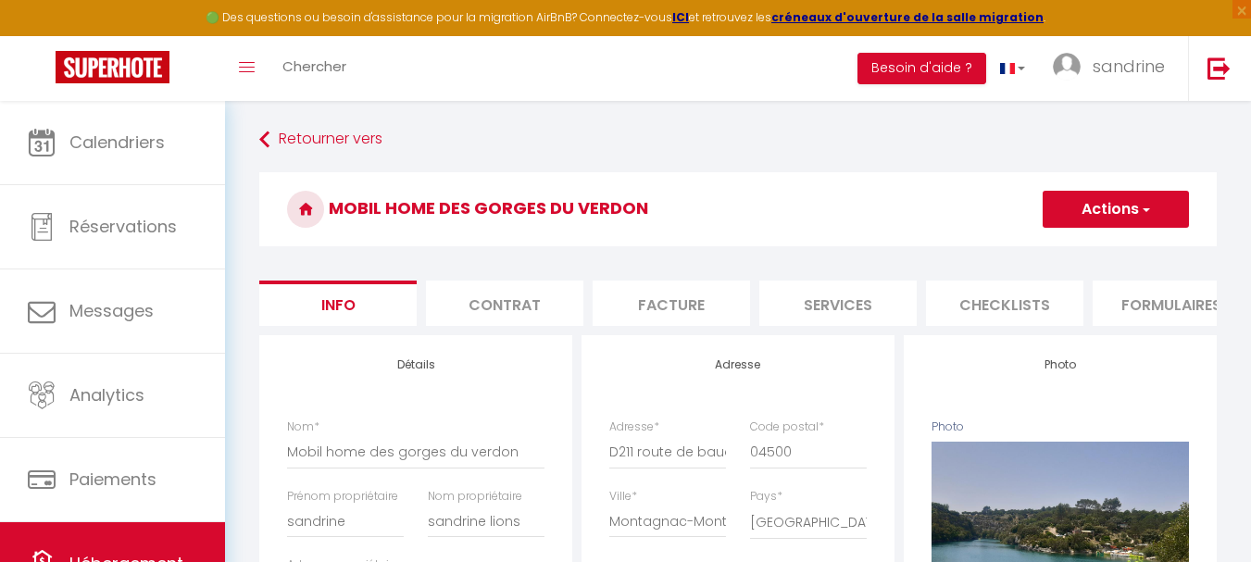
click at [1118, 208] on button "Actions" at bounding box center [1116, 209] width 146 height 37
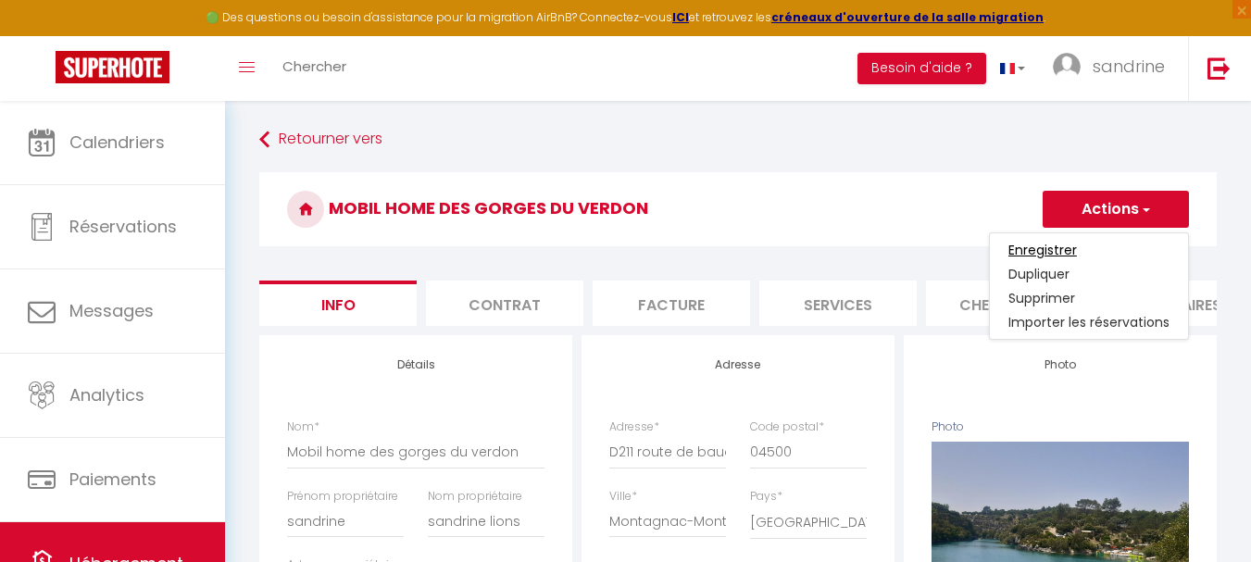
click at [1039, 251] on input "Enregistrer" at bounding box center [1042, 250] width 69 height 19
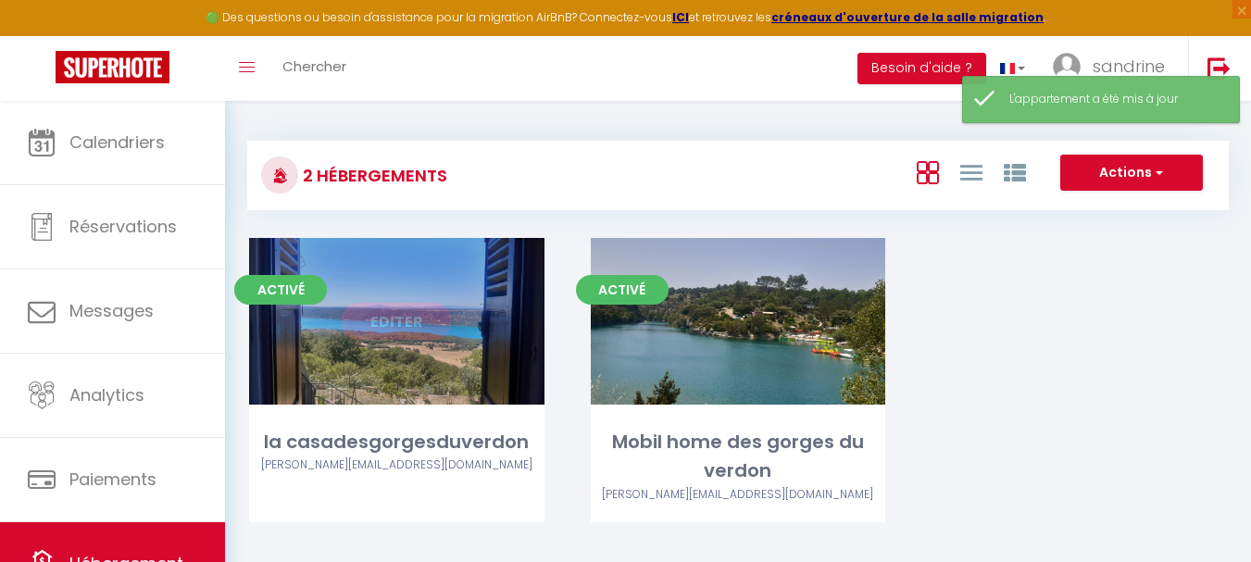
click at [487, 377] on div "Editer" at bounding box center [396, 321] width 295 height 167
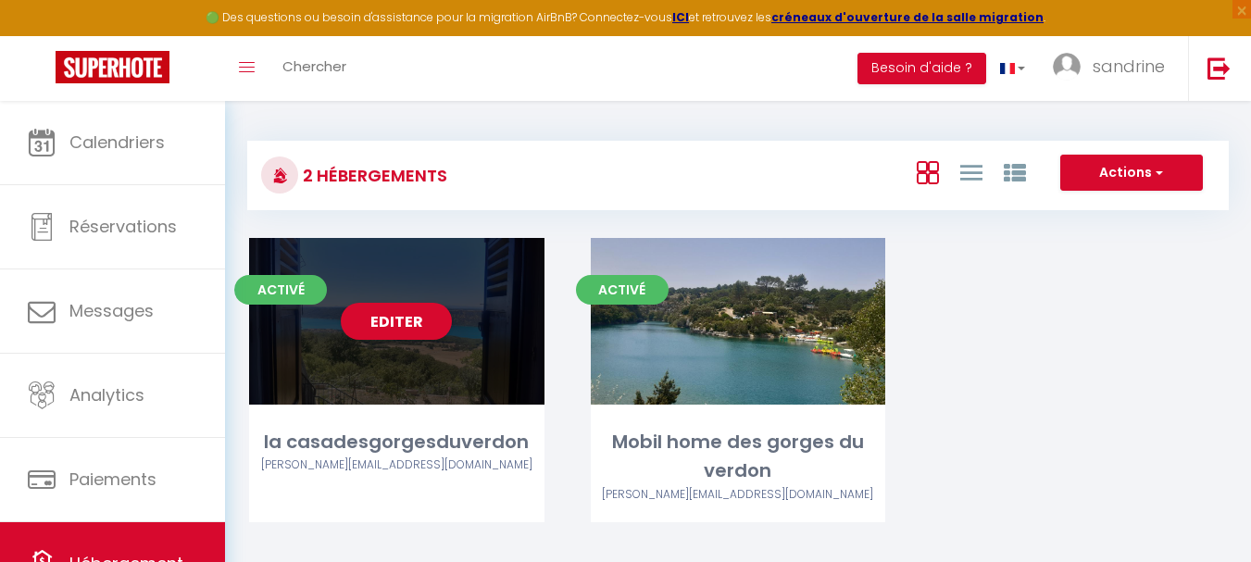
click at [514, 372] on div "Editer" at bounding box center [396, 321] width 295 height 167
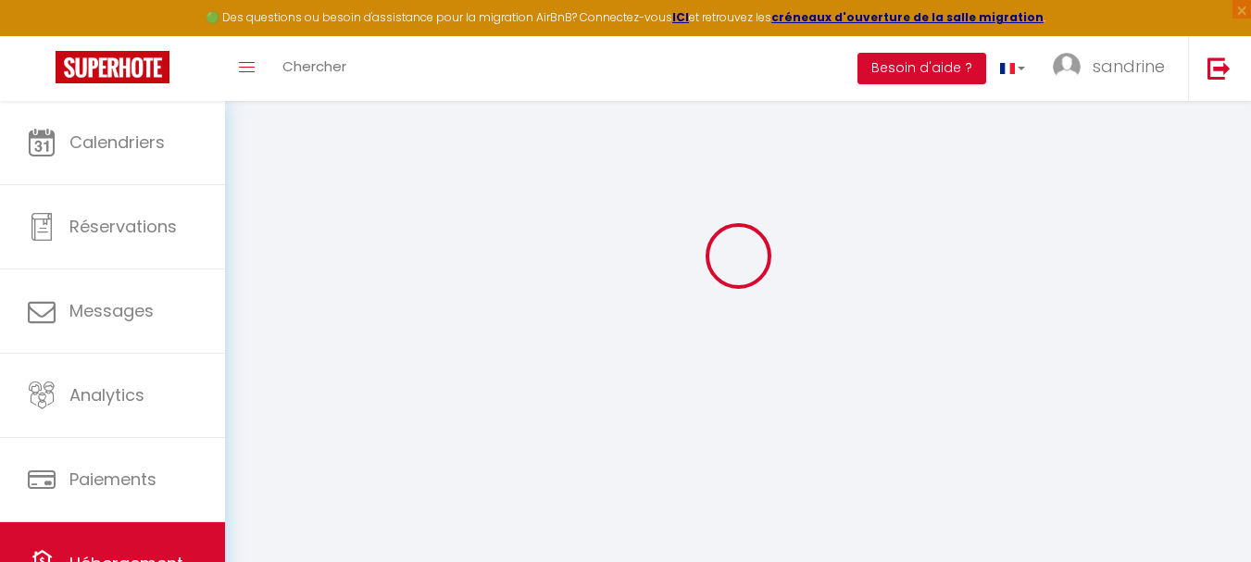
scroll to position [101, 0]
select select
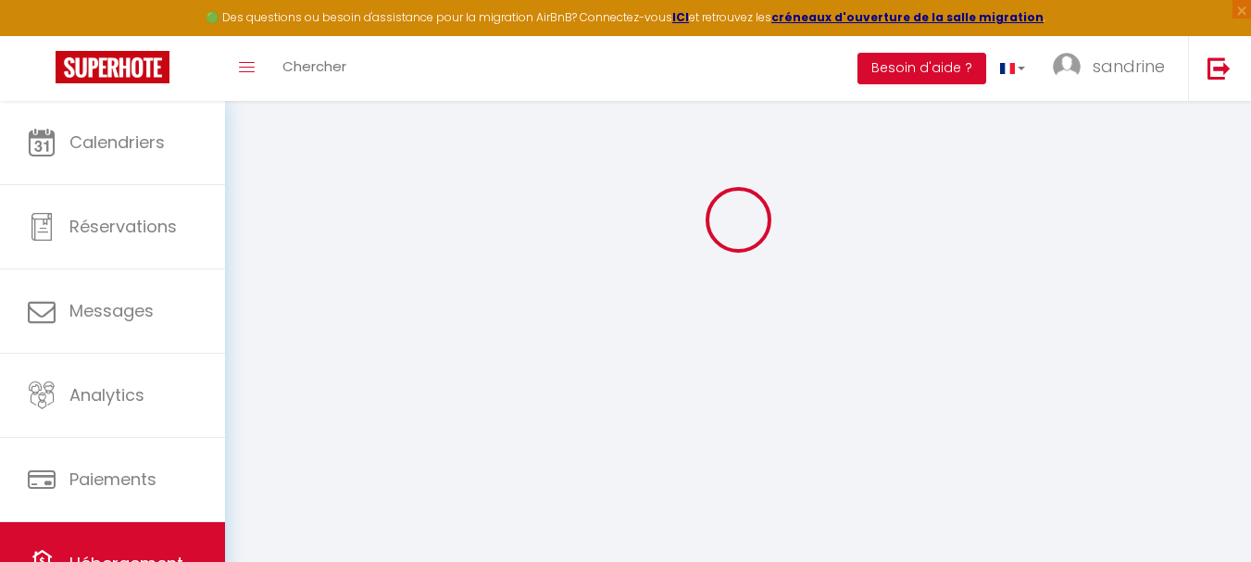
select select
checkbox input "false"
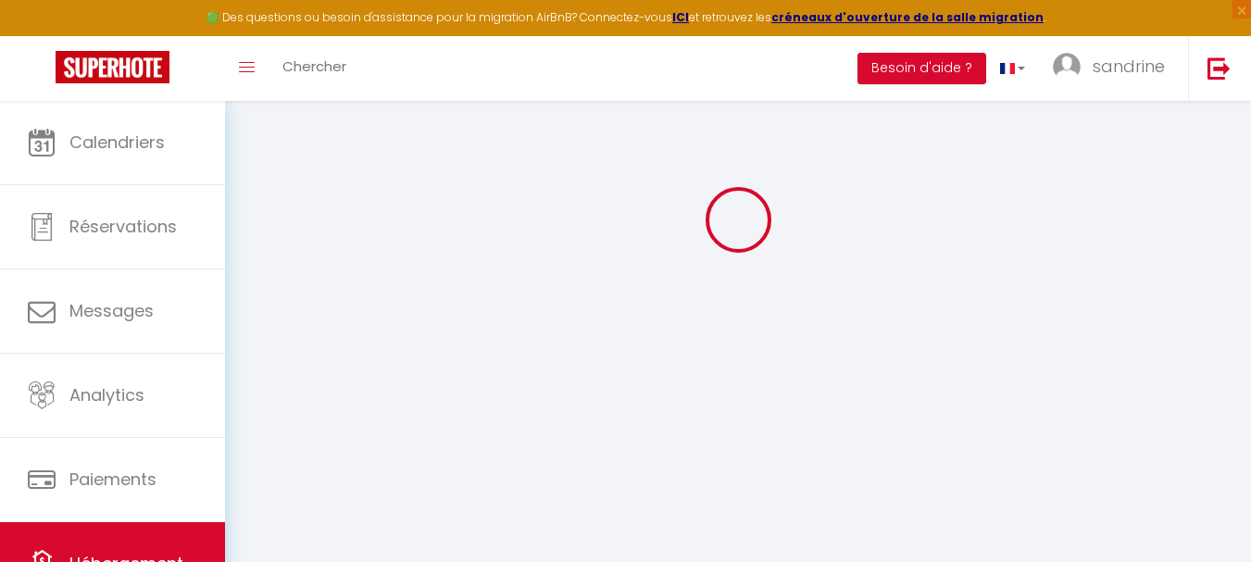
checkbox input "false"
select select
type input "la casadesgorgesduverdon"
type input "sandrine"
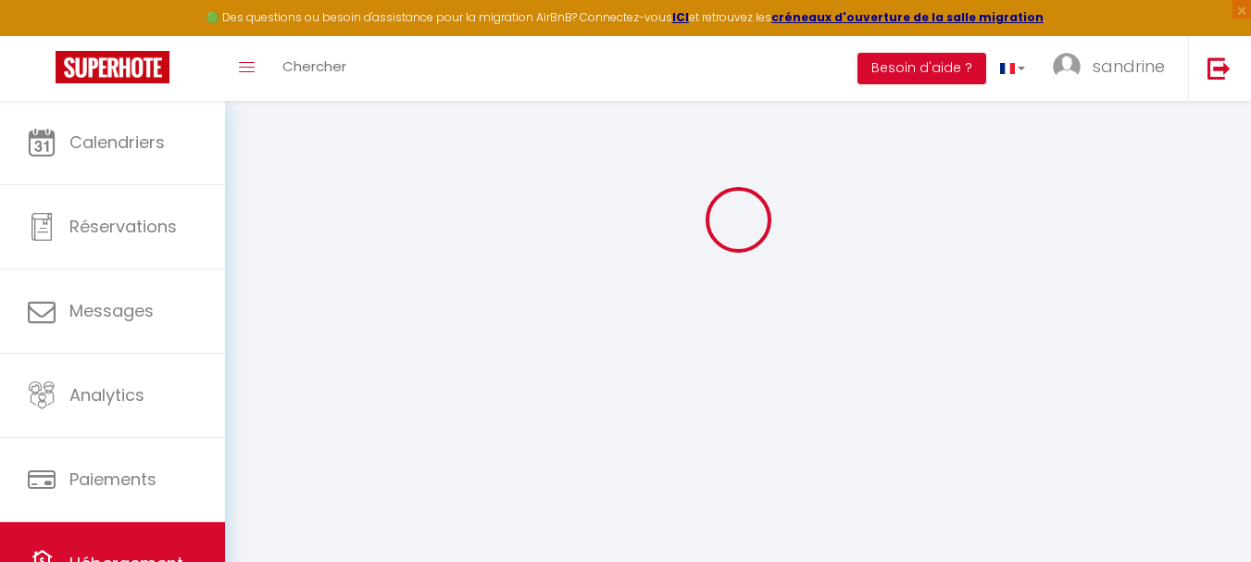
type input "sandrine lions"
type input "[STREET_ADDRESS]"
type input "83690"
type input "TOURTOUR"
type input "79"
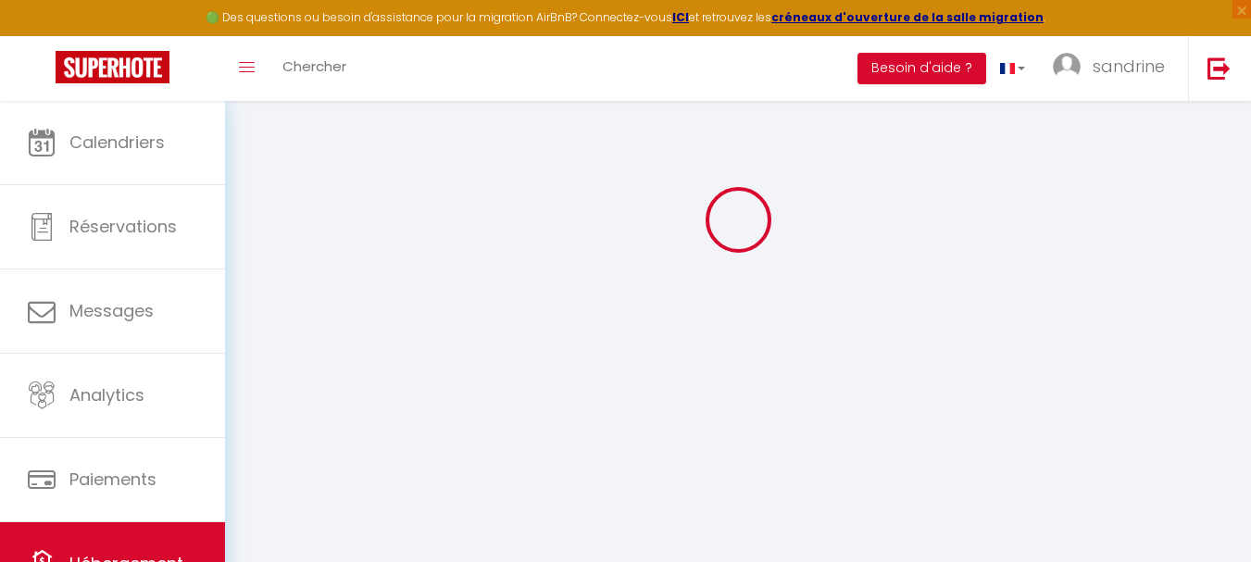
type input "15"
type input "30"
type input "2.50"
type input "500"
type input "20"
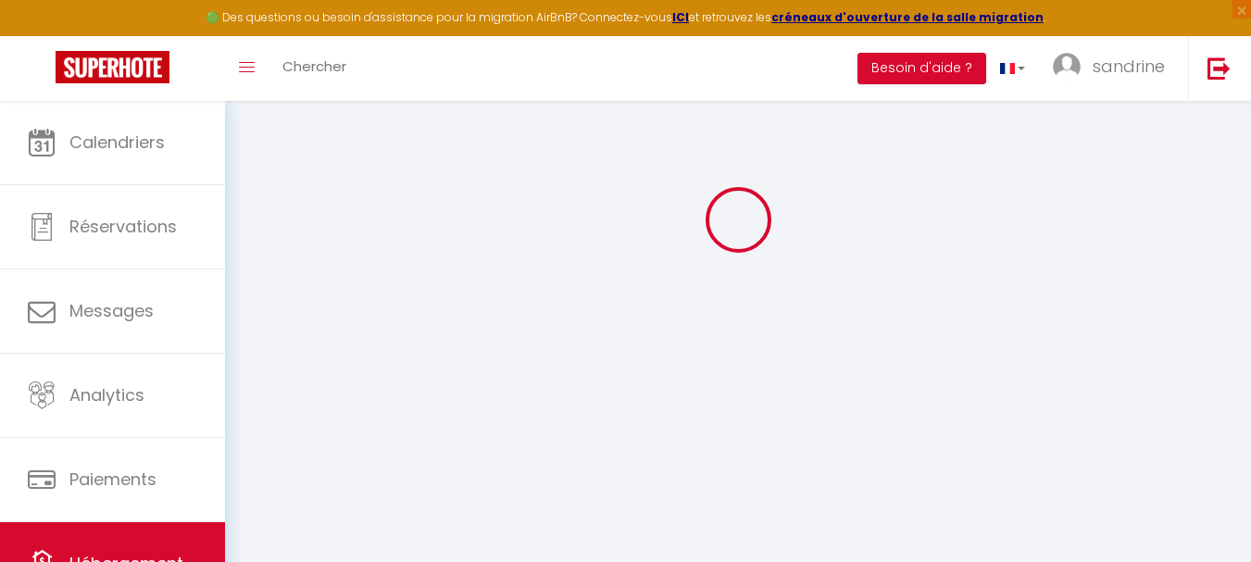
select select
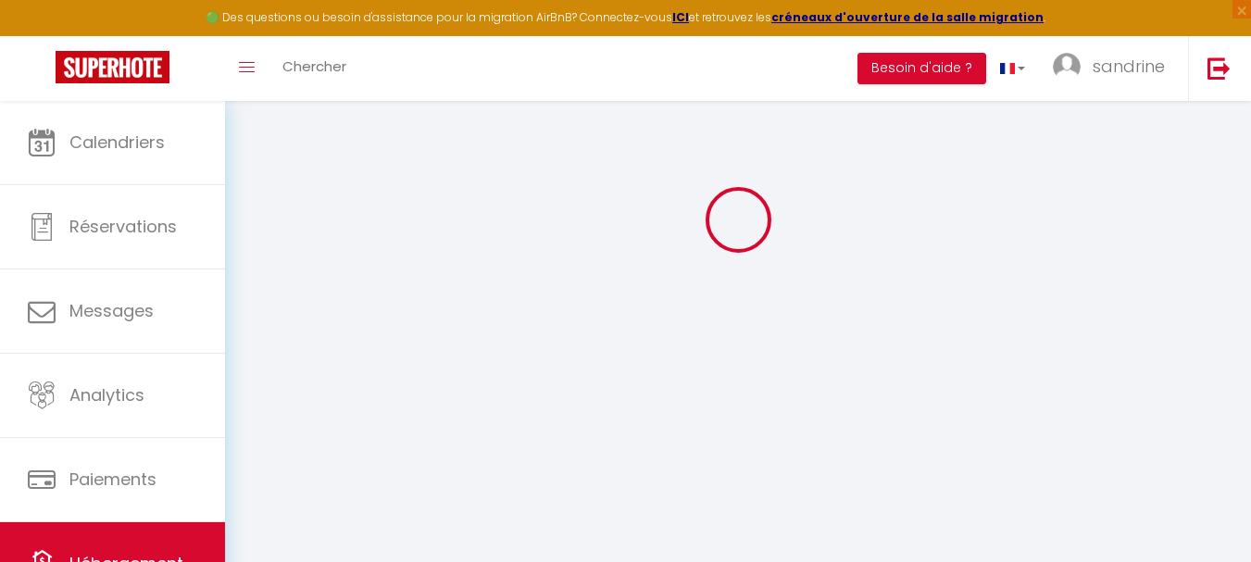
type input "[STREET_ADDRESS]"
type input "83630"
type input "Aiguines"
type input "[PERSON_NAME][EMAIL_ADDRESS][DOMAIN_NAME]"
select select
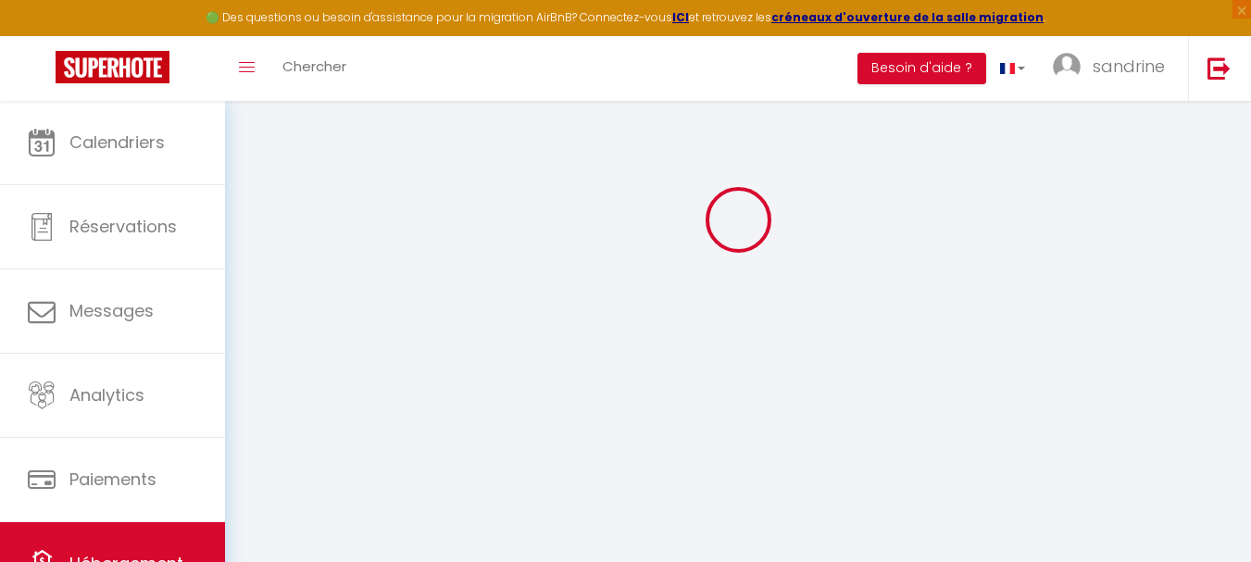
checkbox input "false"
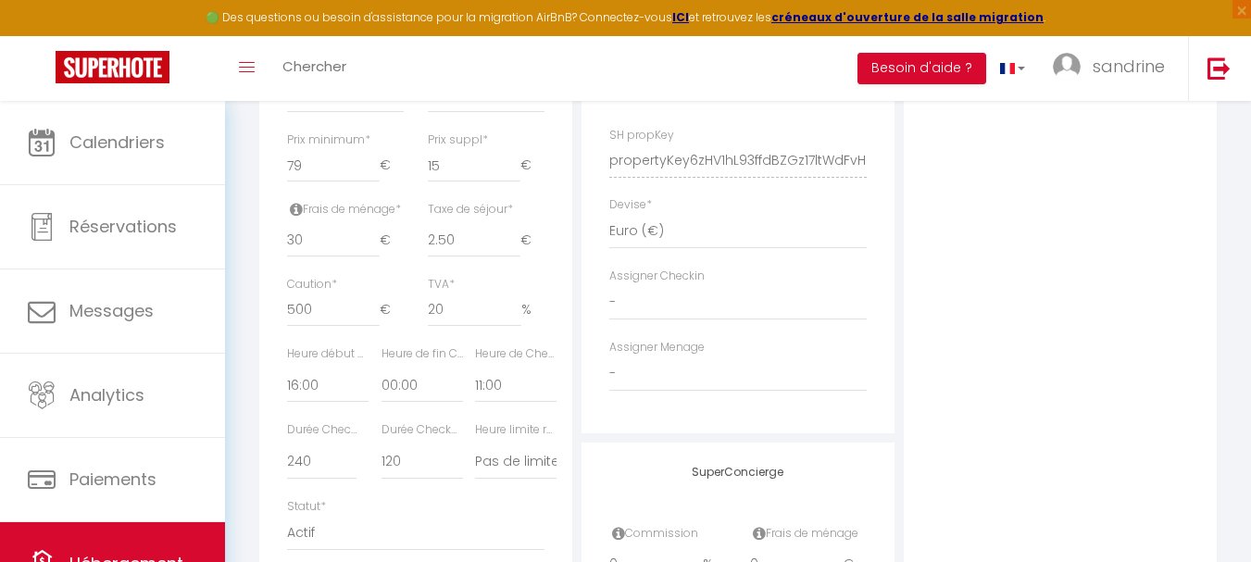
scroll to position [842, 0]
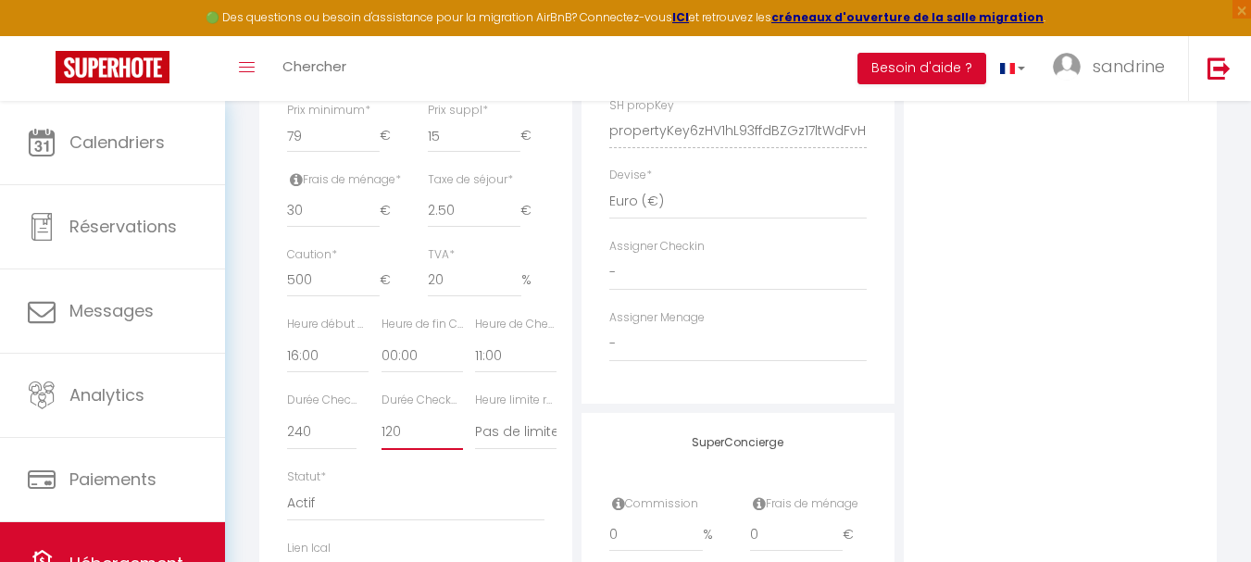
click at [404, 441] on select "15 30 45 60 75 90 105 120 135 150 165 180 195 210" at bounding box center [421, 432] width 81 height 35
click at [381, 429] on select "15 30 45 60 75 90 105 120 135 150 165 180 195 210" at bounding box center [421, 432] width 81 height 35
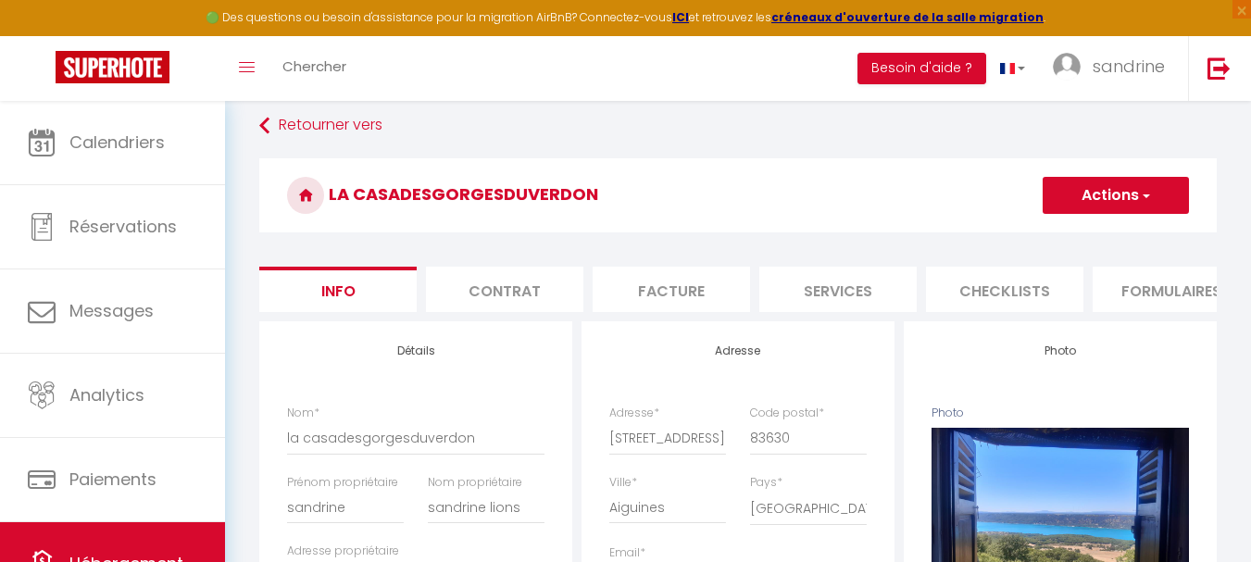
scroll to position [8, 0]
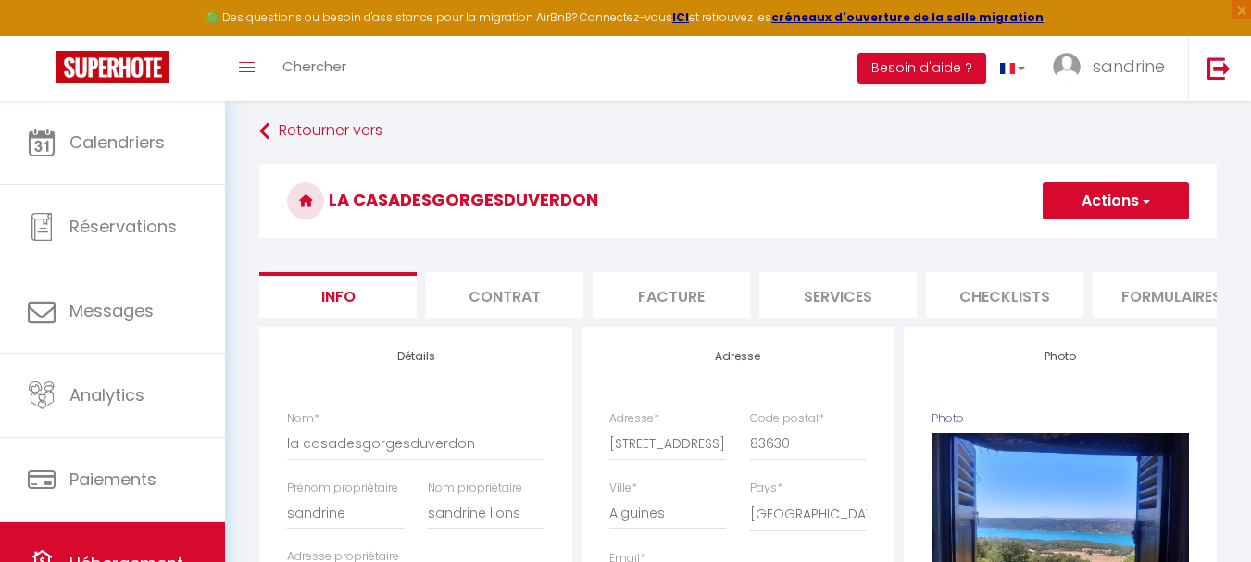
click at [1099, 203] on button "Actions" at bounding box center [1116, 200] width 146 height 37
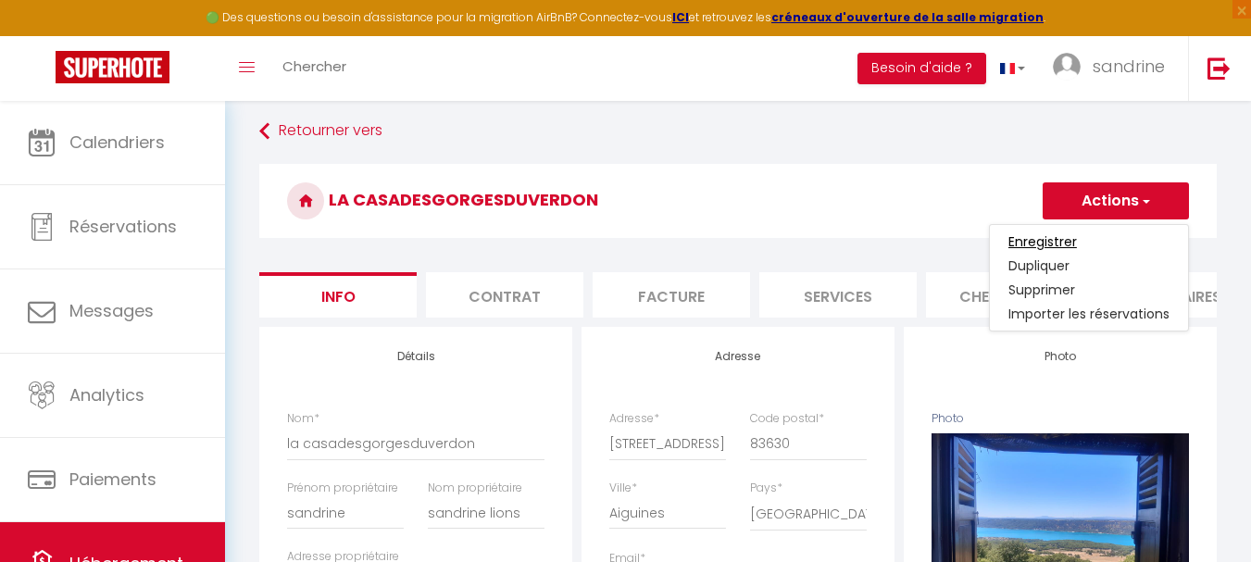
click at [1023, 247] on input "Enregistrer" at bounding box center [1042, 241] width 69 height 19
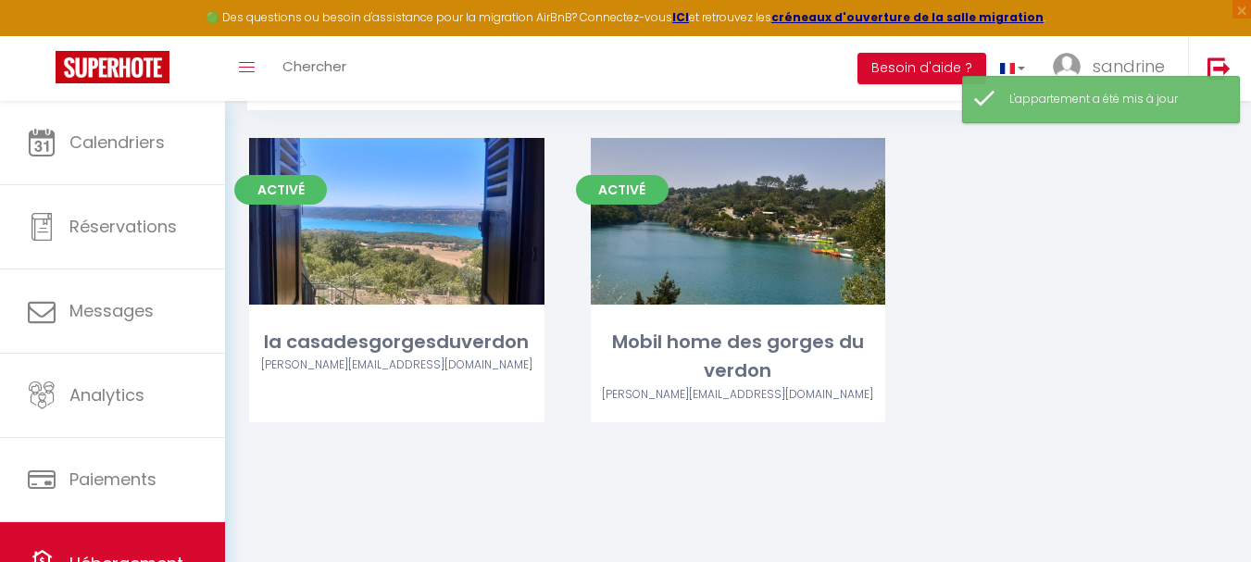
scroll to position [101, 0]
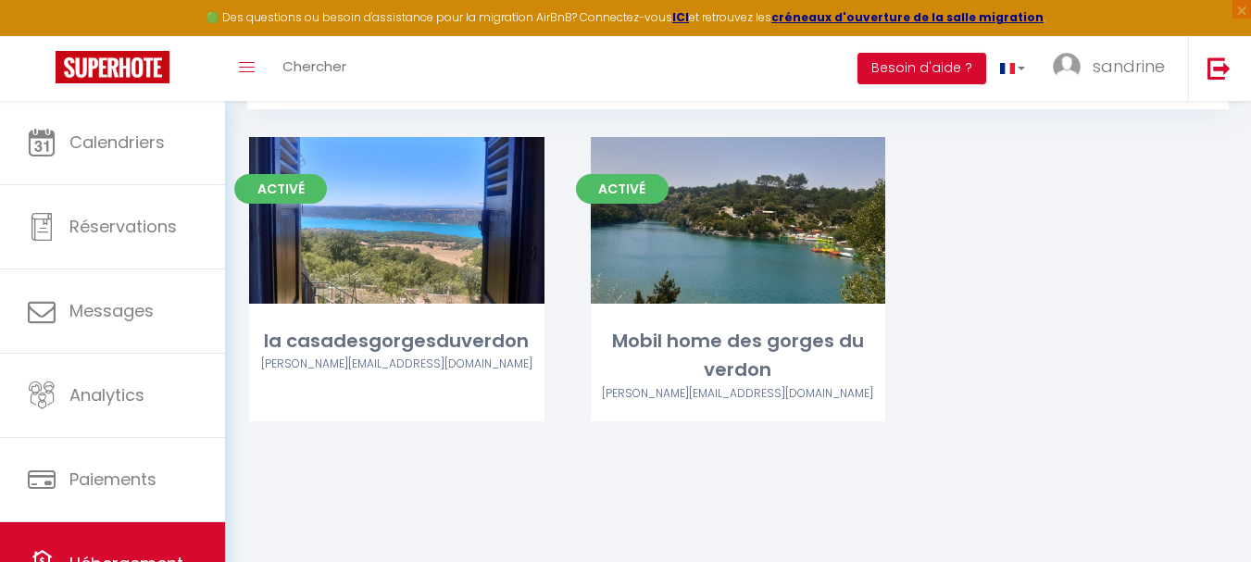
click at [546, 231] on div "Activé Editer la casadesgorgesduverdon [PERSON_NAME][EMAIL_ADDRESS][DOMAIN_NAME]" at bounding box center [397, 302] width 342 height 331
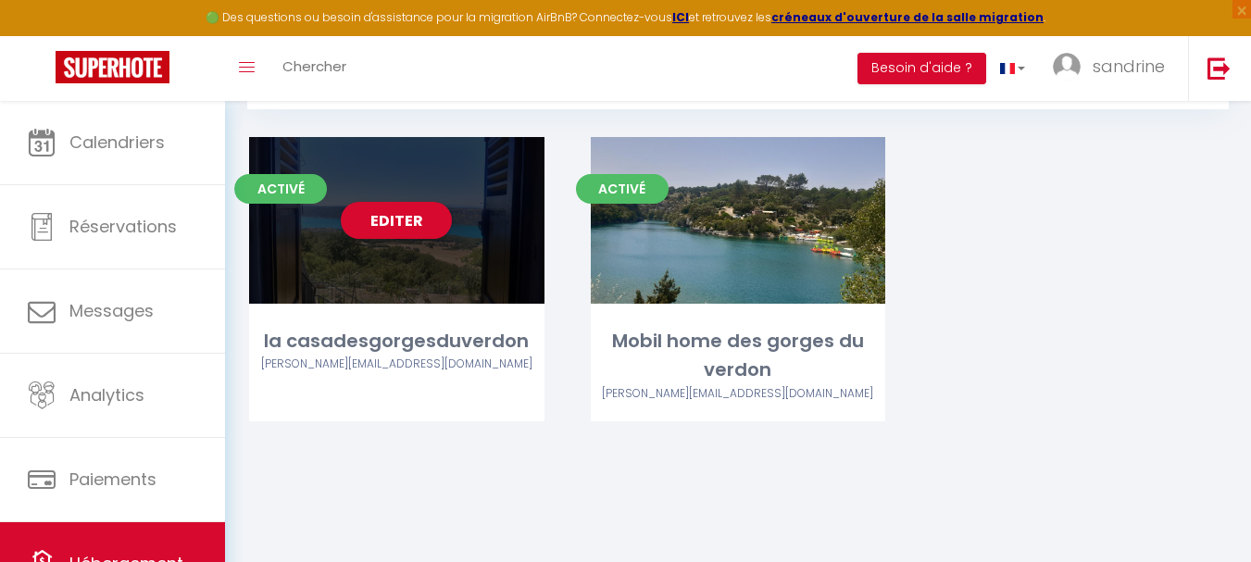
click at [469, 287] on div "Editer" at bounding box center [396, 220] width 295 height 167
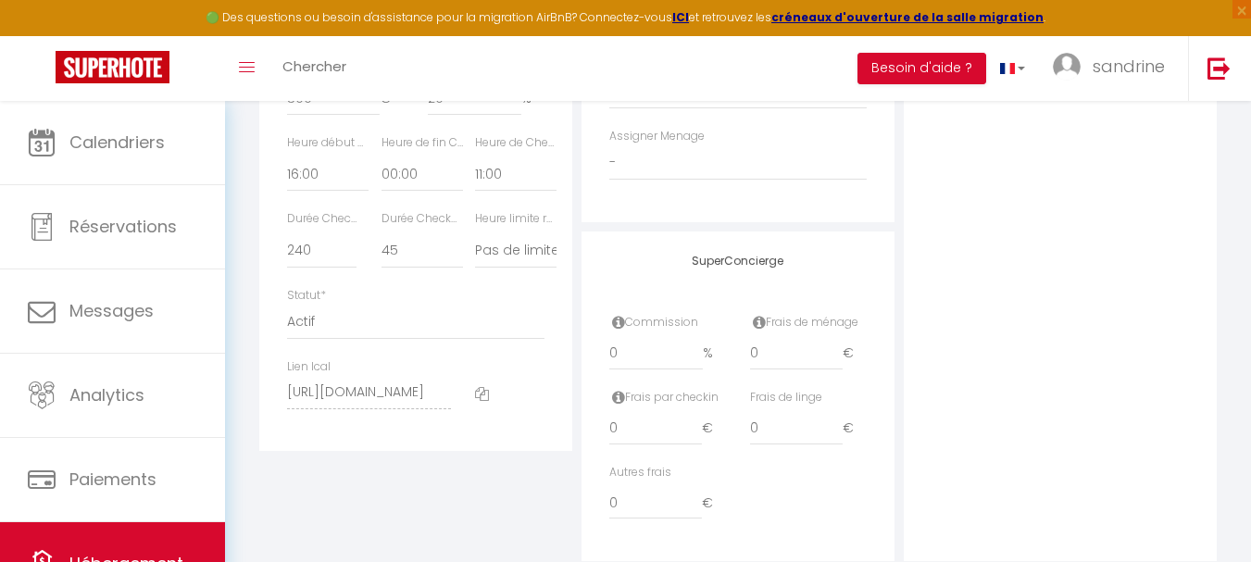
scroll to position [991, 0]
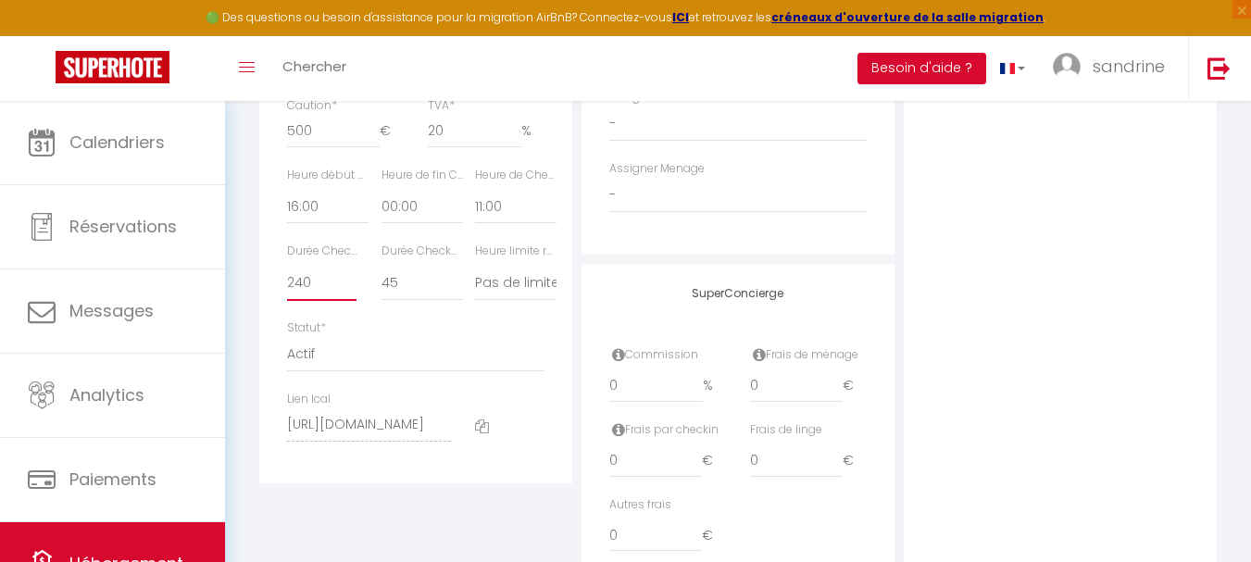
click at [307, 298] on select "15 30 45 60 75 90 105 120 135 150 165 180 195 210" at bounding box center [321, 283] width 69 height 35
click at [394, 372] on select "Actif Pas actif" at bounding box center [415, 354] width 257 height 35
click at [371, 357] on select "Actif Pas actif" at bounding box center [415, 354] width 257 height 35
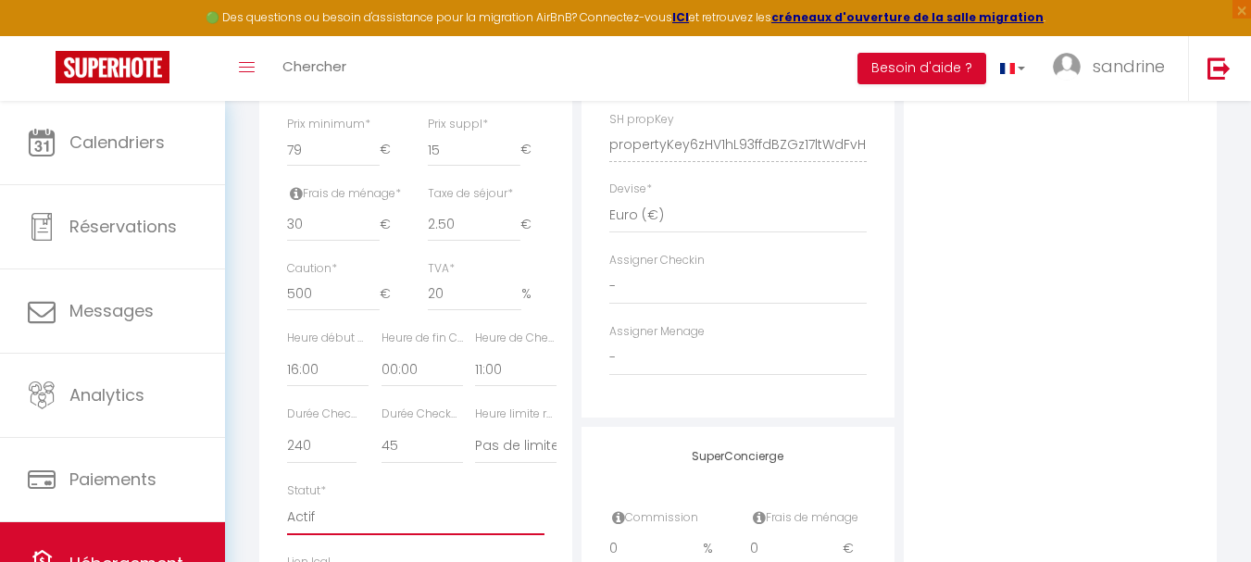
scroll to position [805, 0]
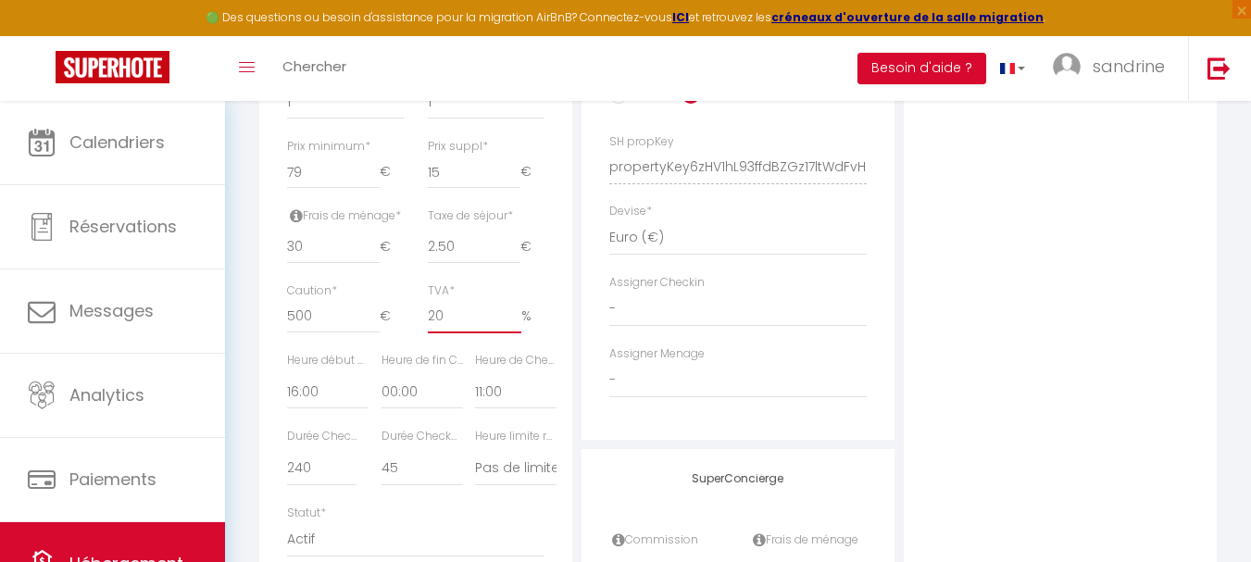
click at [448, 333] on input "20" at bounding box center [475, 316] width 94 height 33
click at [508, 406] on select "00:00 00:15 00:30 00:45 01:00 01:15 01:30 01:45 02:00 02:15 02:30 02:45 03:00" at bounding box center [515, 391] width 81 height 35
click at [475, 388] on select "00:00 00:15 00:30 00:45 01:00 01:15 01:30 01:45 02:00 02:15 02:30 02:45 03:00" at bounding box center [515, 391] width 81 height 35
click at [422, 409] on select "00:00 00:15 00:30 00:45 01:00 01:15 01:30 01:45 02:00 02:15 02:30 02:45 03:00" at bounding box center [421, 391] width 81 height 35
click at [381, 388] on select "00:00 00:15 00:30 00:45 01:00 01:15 01:30 01:45 02:00 02:15 02:30 02:45 03:00" at bounding box center [421, 391] width 81 height 35
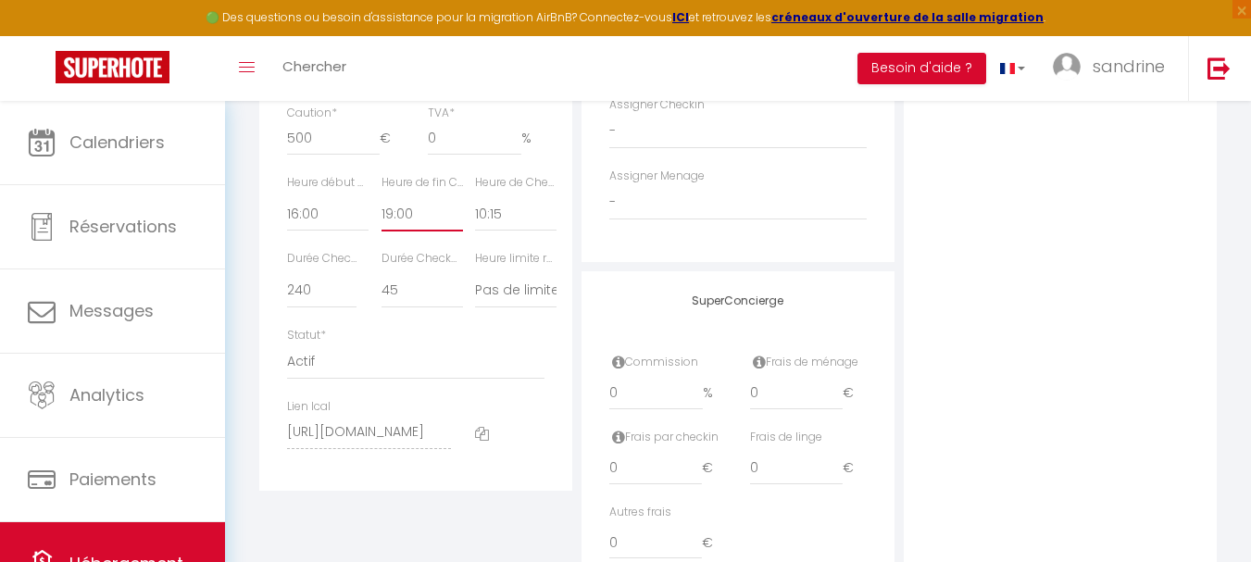
scroll to position [991, 0]
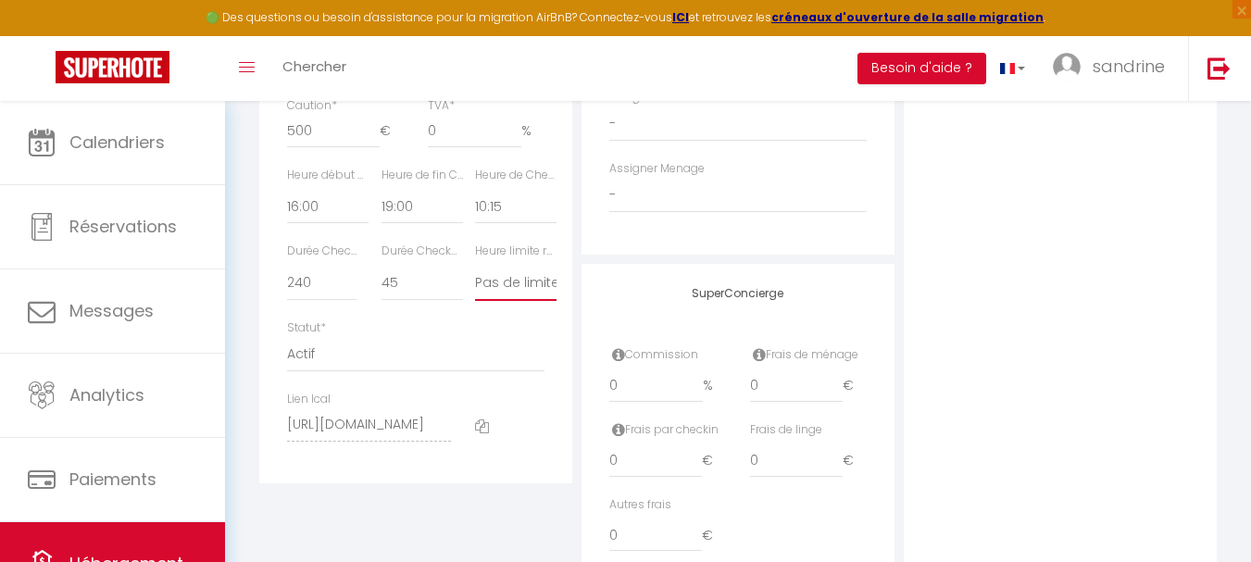
click at [522, 301] on select "Pas de limite 01:00 02:00 03:00 04:00 05:00 06:00 07:00 08:00 09:00 10:00 11:00…" at bounding box center [515, 283] width 81 height 35
click at [522, 343] on div "Statut * Actif Pas actif" at bounding box center [415, 345] width 257 height 53
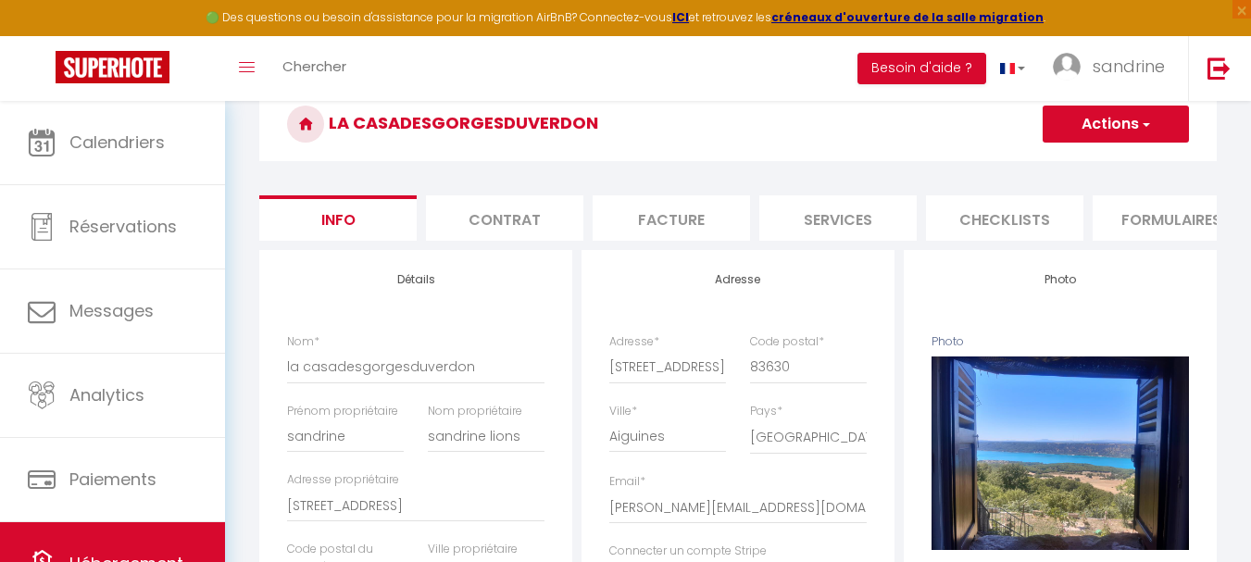
scroll to position [0, 0]
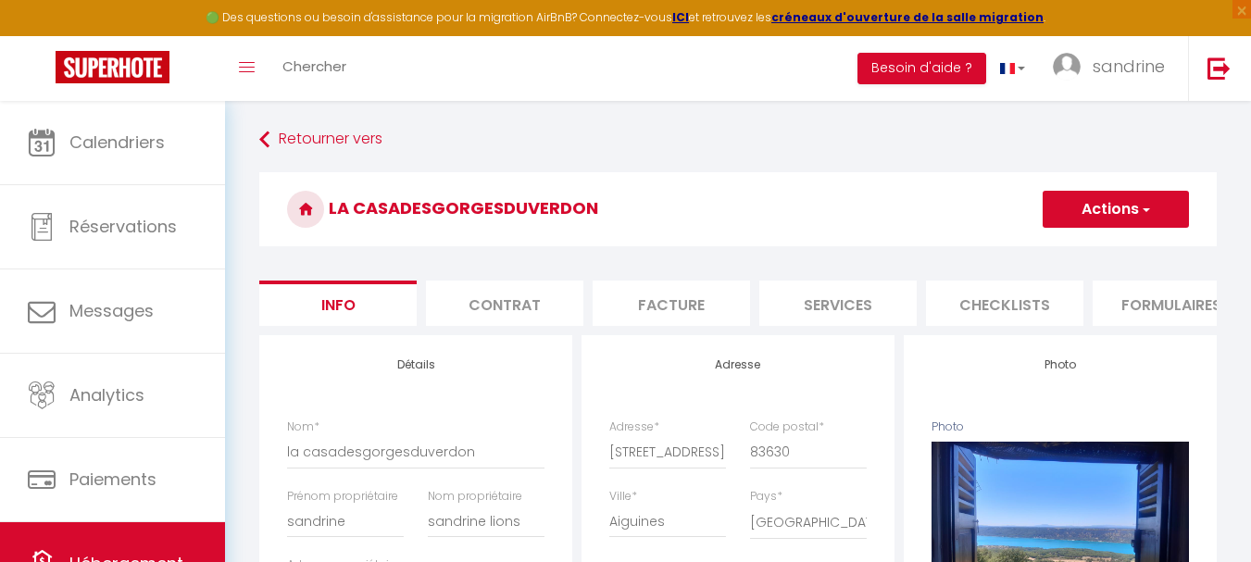
click at [1089, 208] on button "Actions" at bounding box center [1116, 209] width 146 height 37
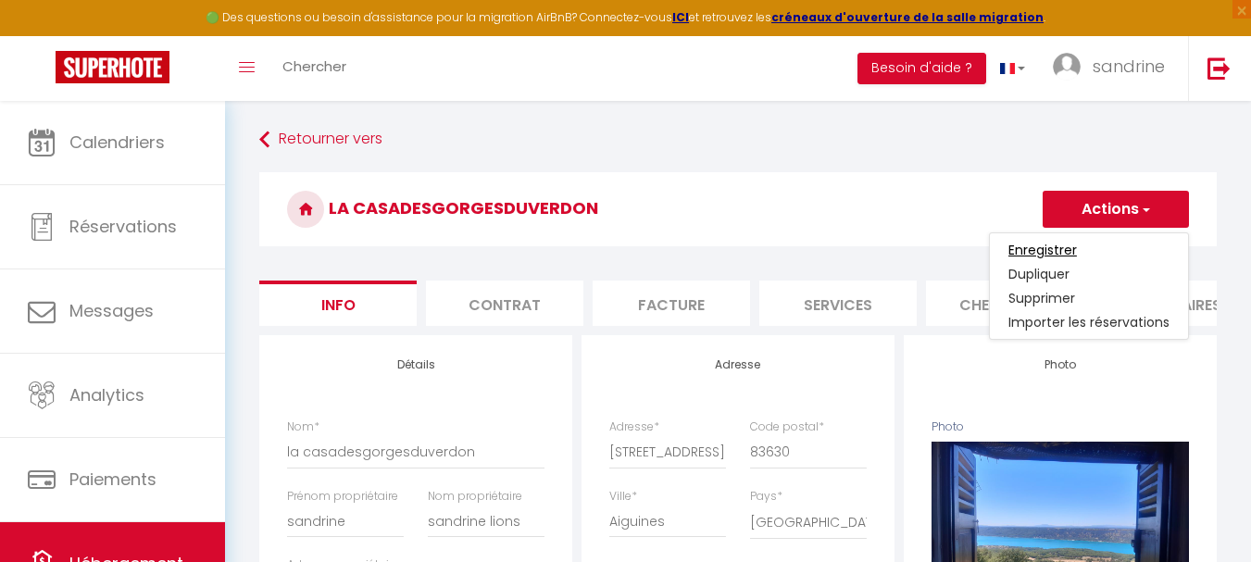
click at [1043, 250] on input "Enregistrer" at bounding box center [1042, 250] width 69 height 19
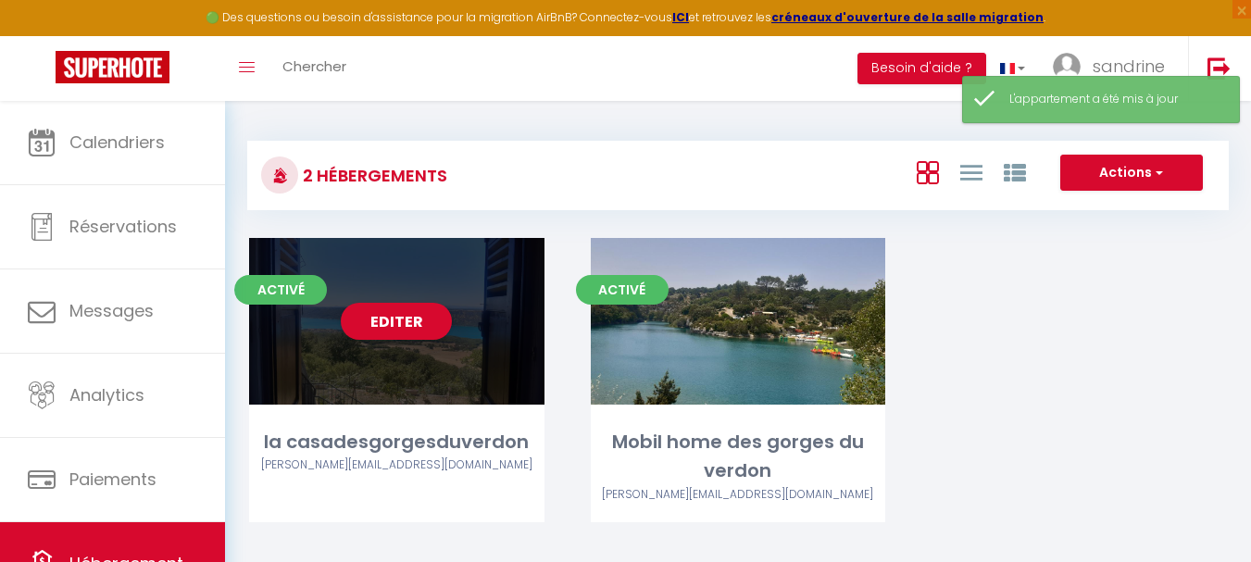
click at [478, 355] on div "Editer" at bounding box center [396, 321] width 295 height 167
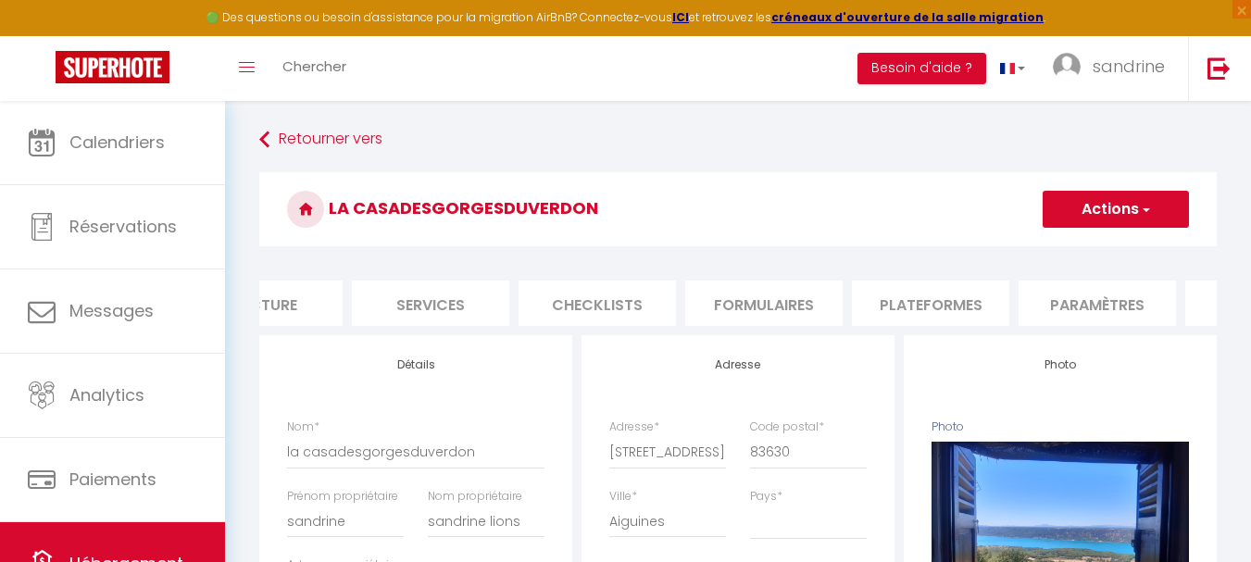
scroll to position [0, 444]
click at [1074, 315] on li "Paramètres" at bounding box center [1059, 303] width 157 height 45
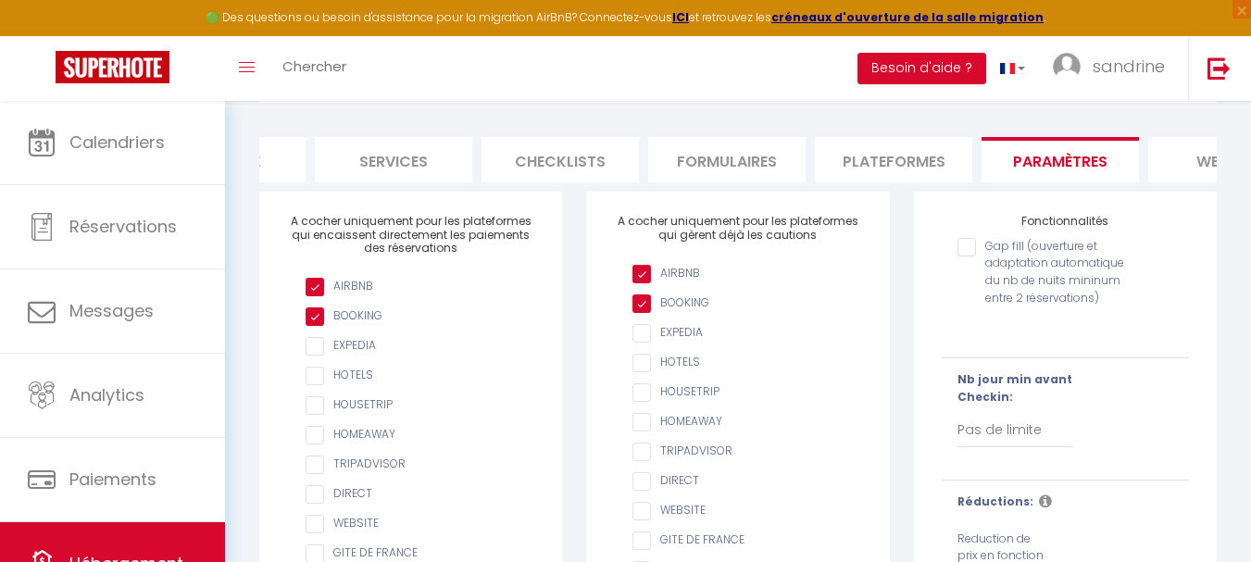
scroll to position [185, 0]
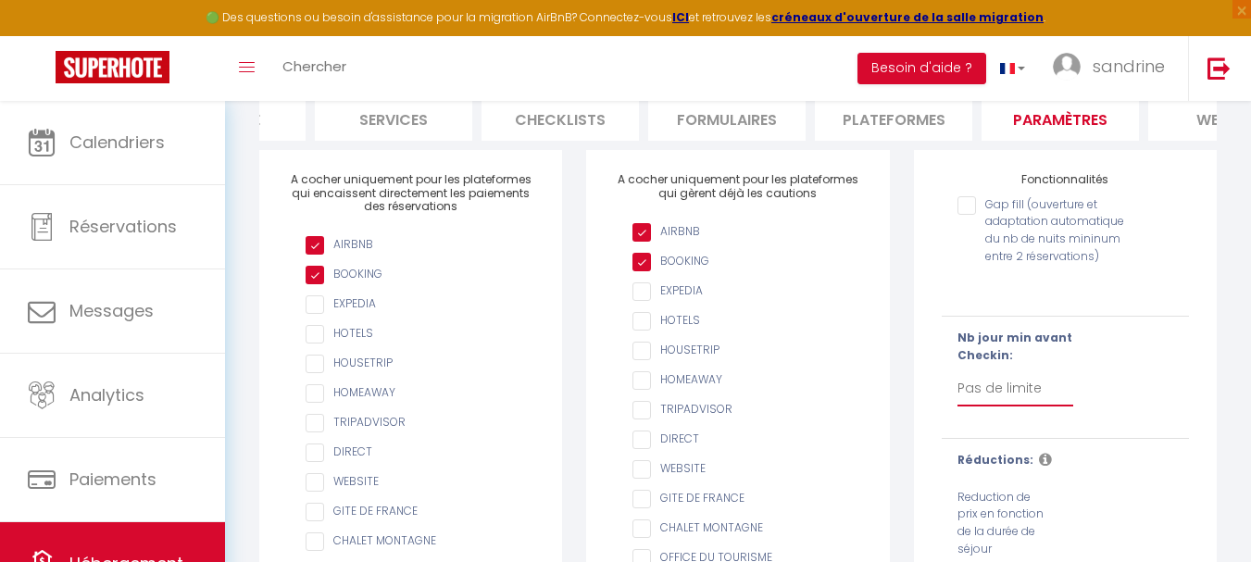
click at [1023, 402] on select "Pas de limite 1 2 3 4 5 6 7" at bounding box center [1015, 388] width 117 height 35
click at [957, 384] on select "Pas de limite 1 2 3 4 5 6 7" at bounding box center [1015, 388] width 117 height 35
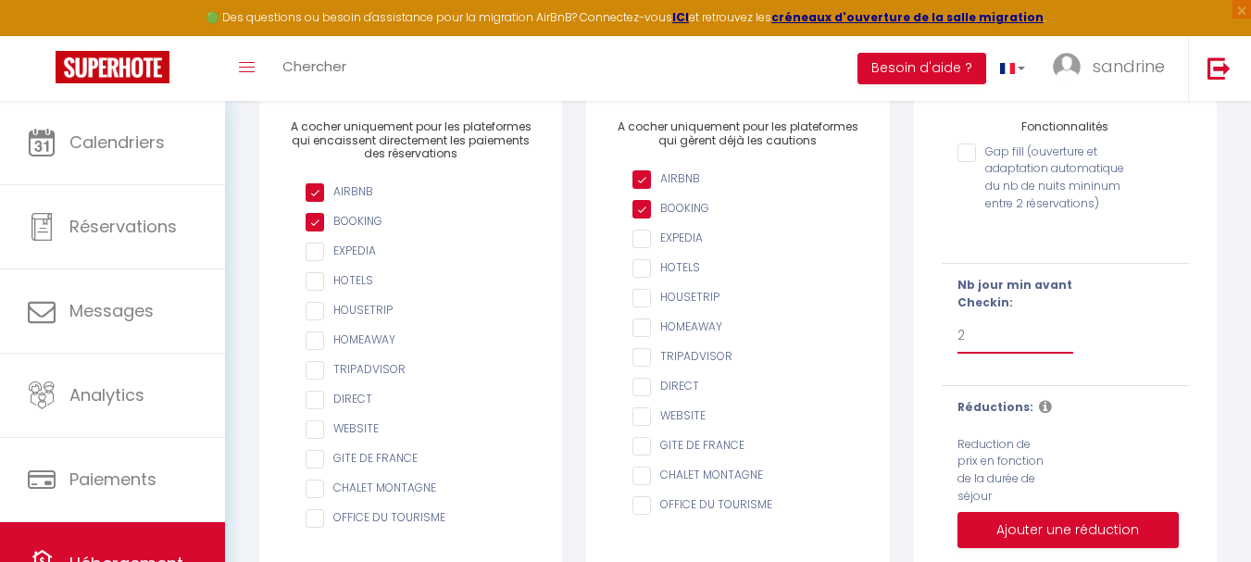
scroll to position [278, 0]
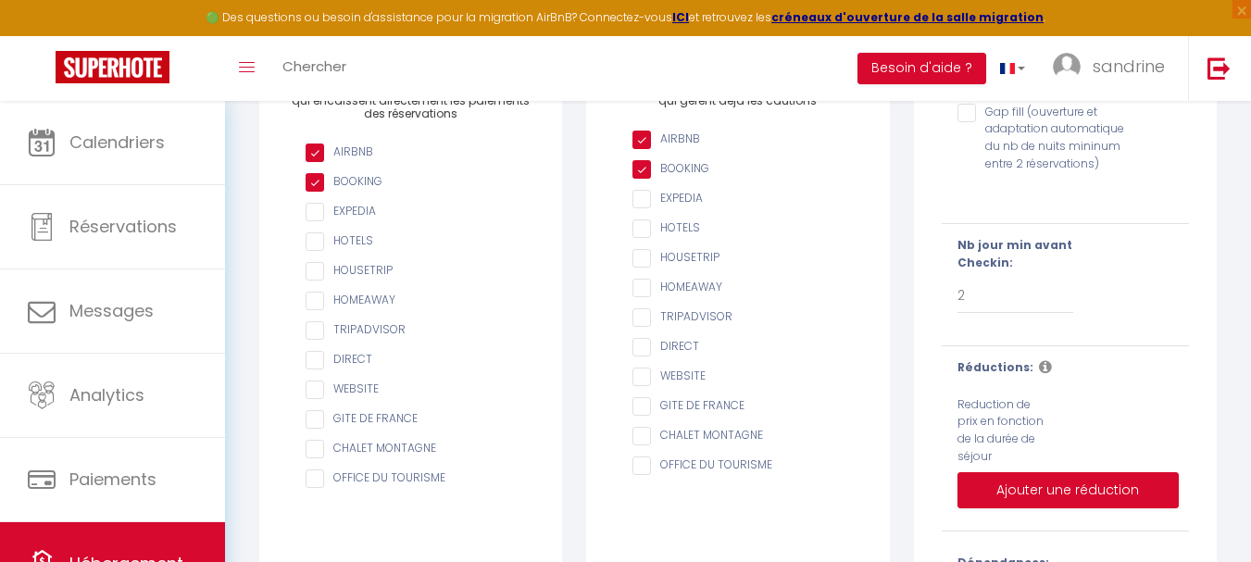
click at [1039, 374] on icon at bounding box center [1045, 366] width 13 height 15
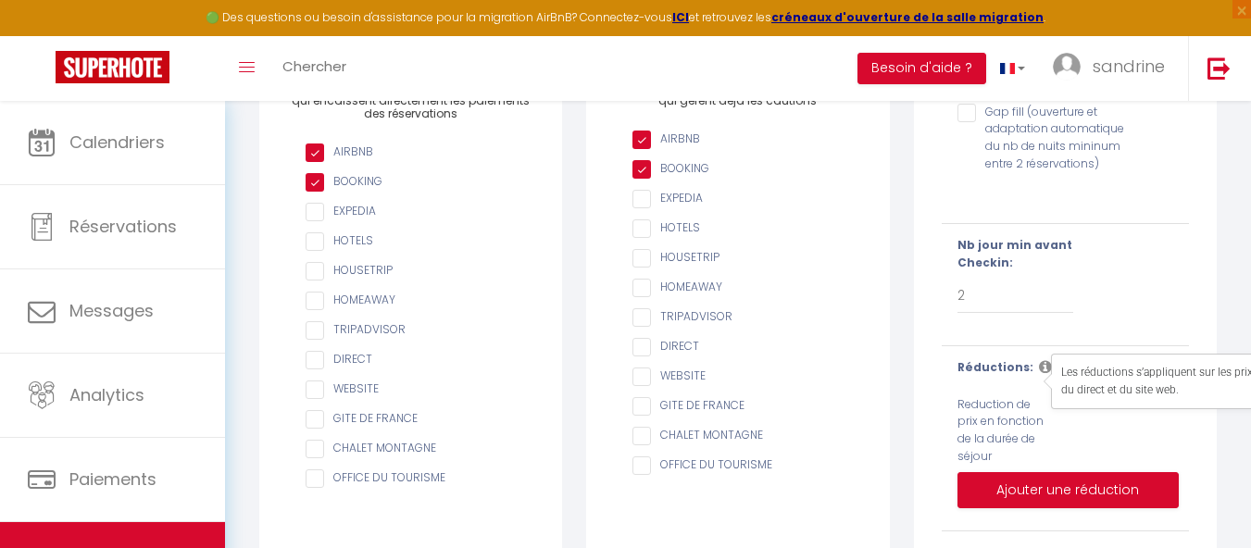
click at [1098, 430] on div "Réductions: Reduction de prix en fonction de la durée de séjour Ajouter une réd…" at bounding box center [1065, 438] width 271 height 159
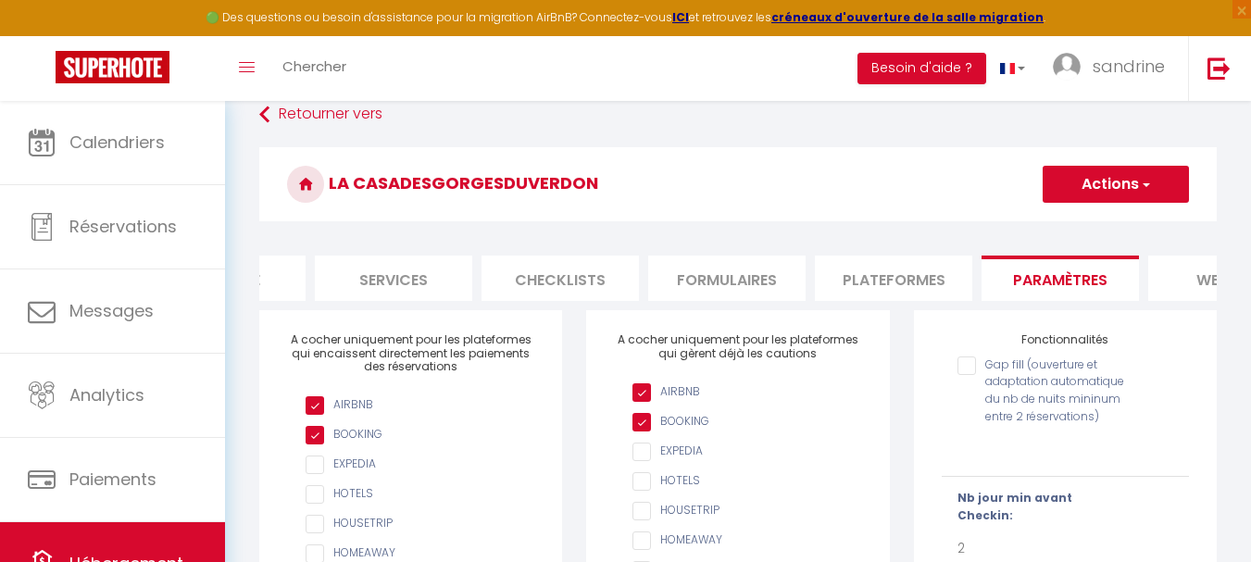
scroll to position [0, 0]
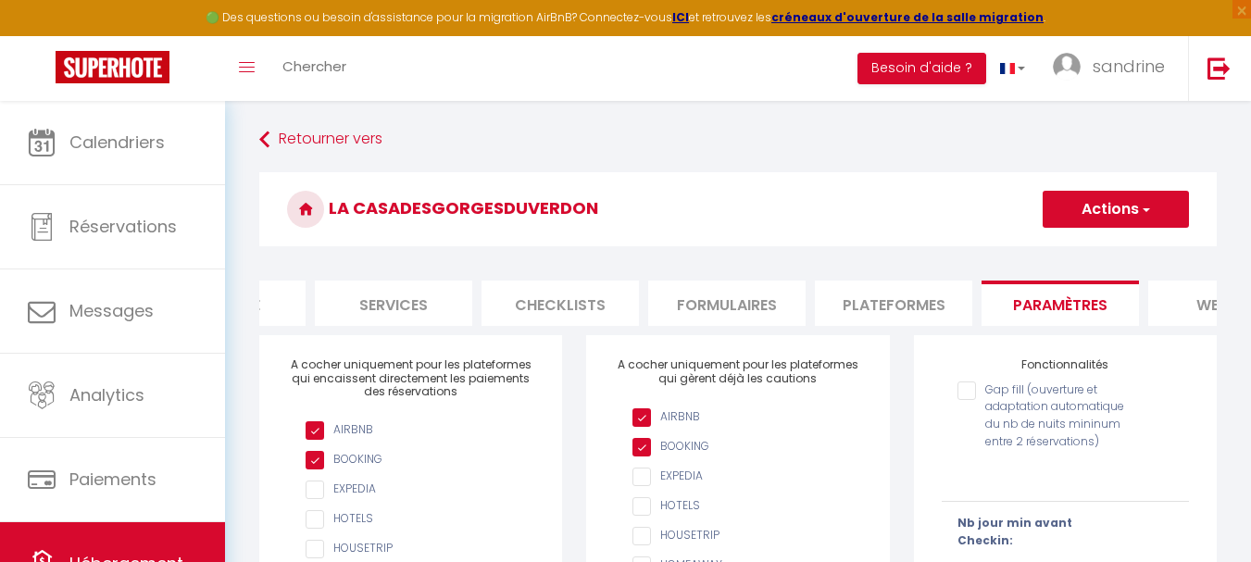
click at [1110, 219] on button "Actions" at bounding box center [1116, 209] width 146 height 37
click at [1098, 249] on input "Enregistrer" at bounding box center [1094, 250] width 69 height 19
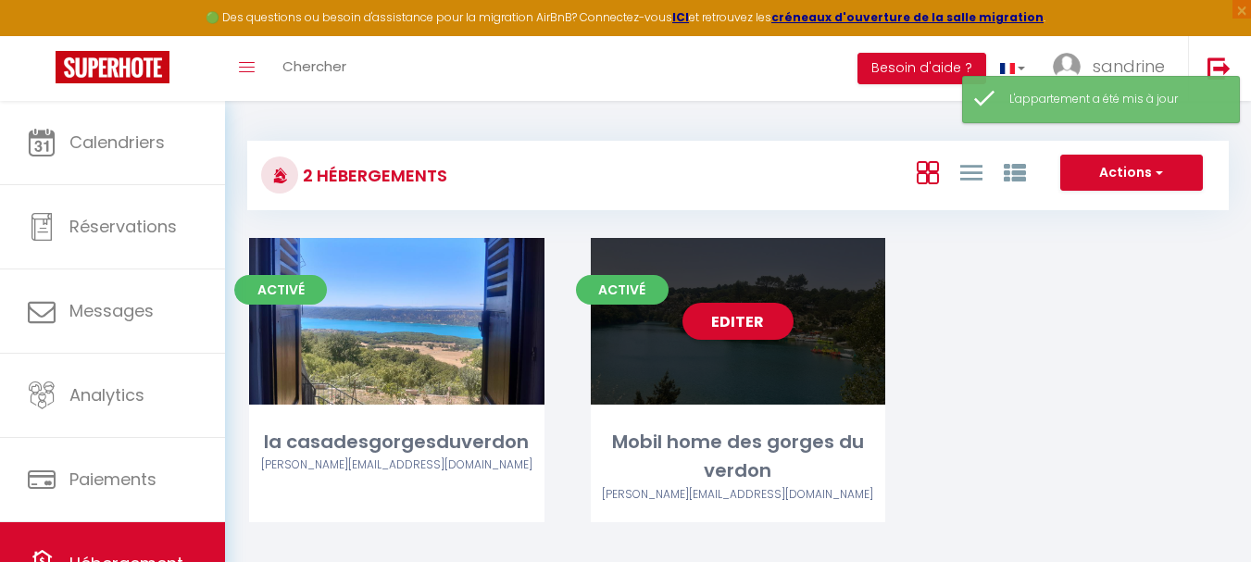
click at [801, 366] on div "Editer" at bounding box center [738, 321] width 295 height 167
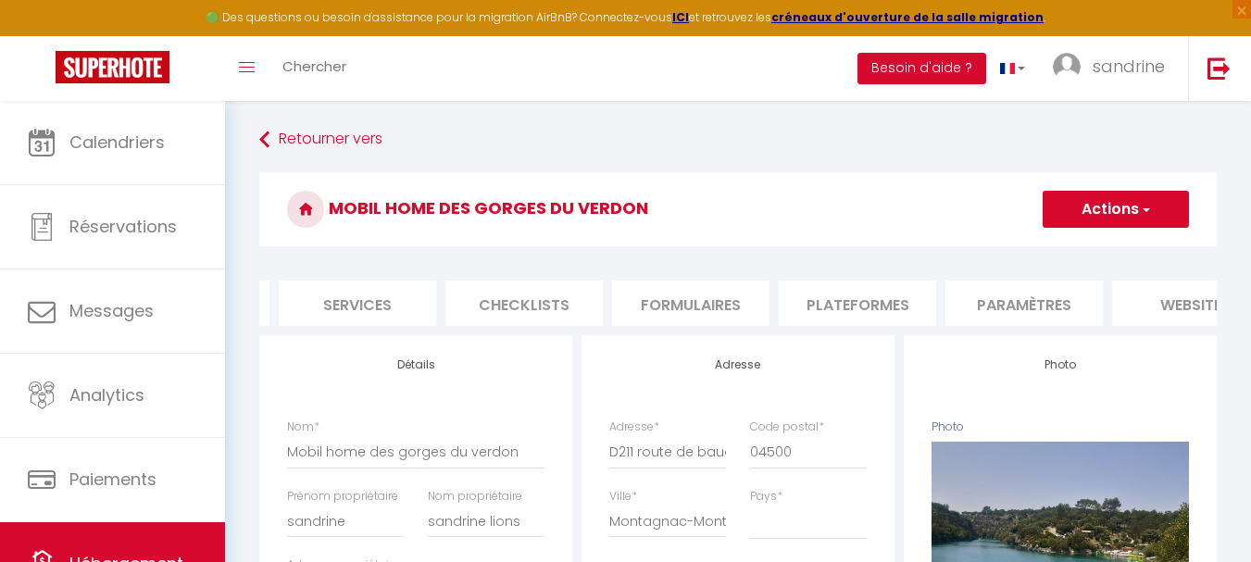
scroll to position [0, 481]
click at [1022, 301] on li "Paramètres" at bounding box center [1022, 303] width 157 height 45
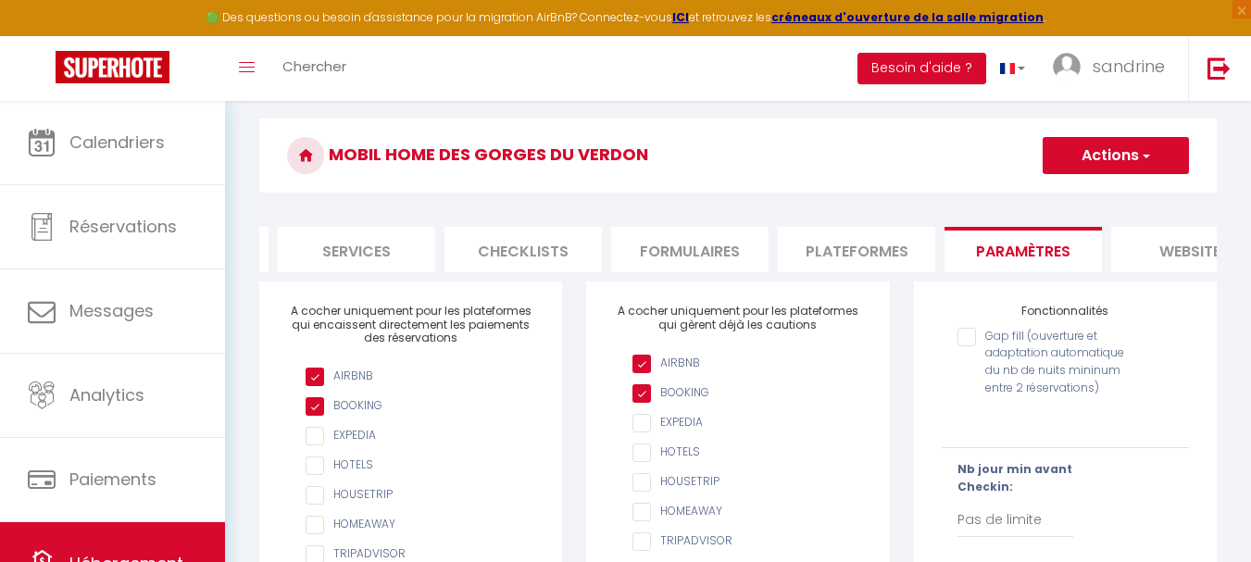
scroll to position [185, 0]
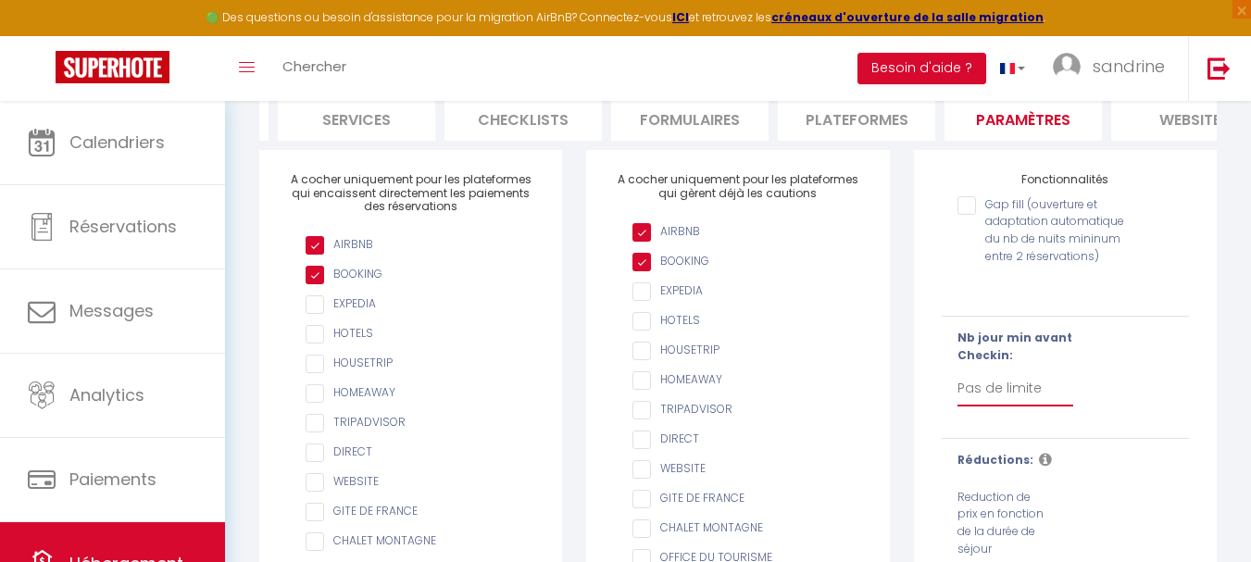
click at [1011, 406] on select "Pas de limite 1 2 3 4 5 6 7" at bounding box center [1015, 388] width 117 height 35
click at [957, 384] on select "Pas de limite 1 2 3 4 5 6 7" at bounding box center [1015, 388] width 117 height 35
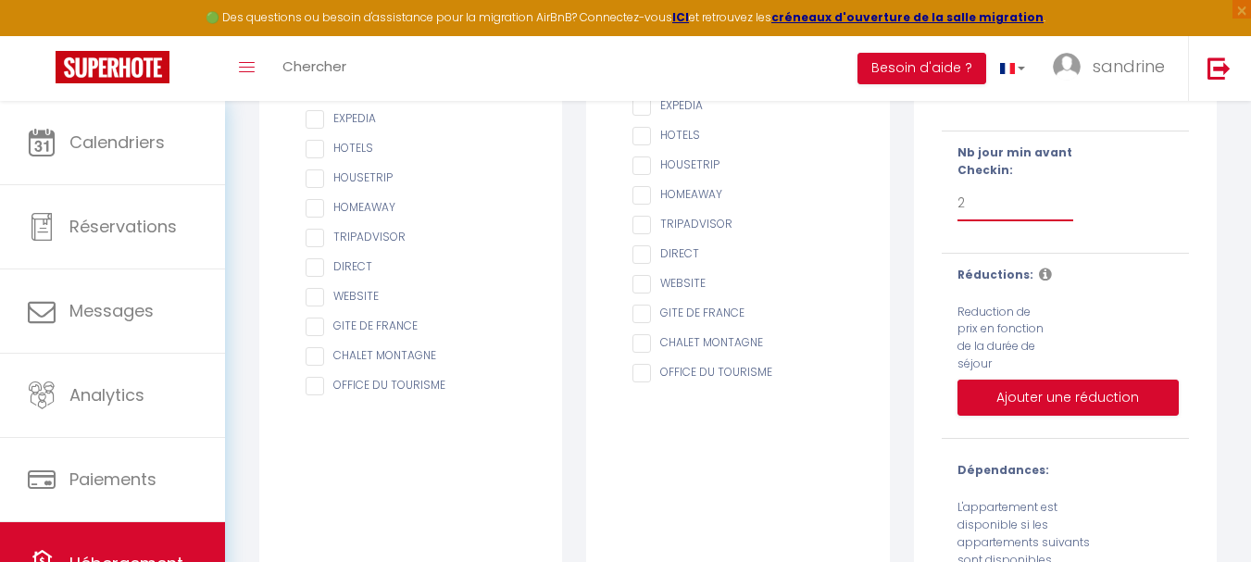
scroll to position [0, 0]
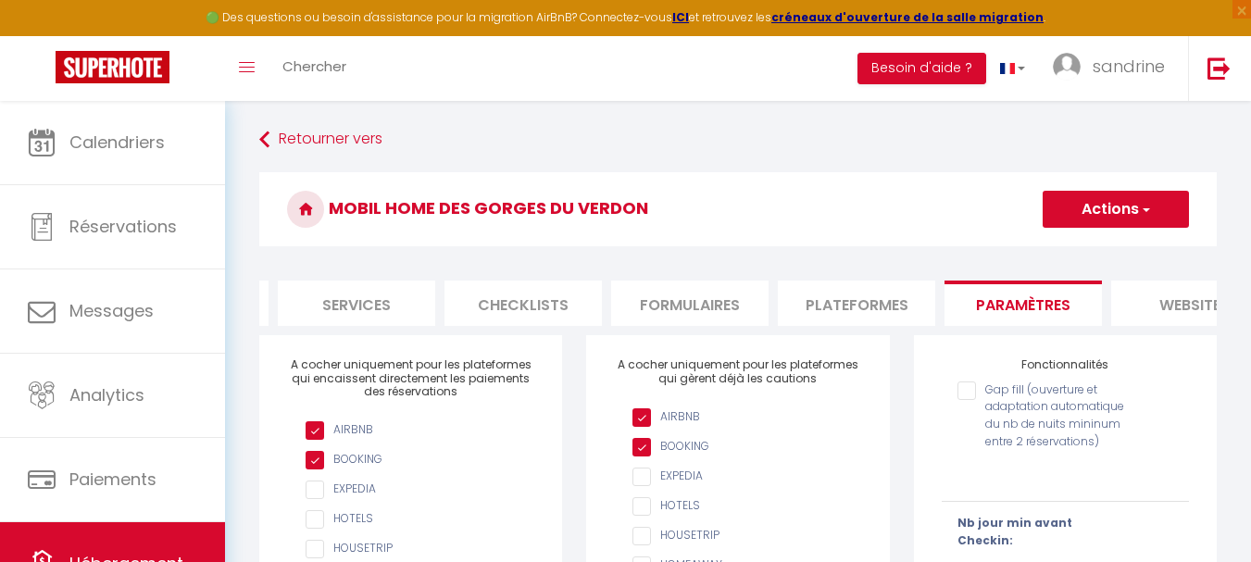
click at [1090, 210] on button "Actions" at bounding box center [1116, 209] width 146 height 37
click at [1076, 252] on input "Enregistrer" at bounding box center [1094, 250] width 69 height 19
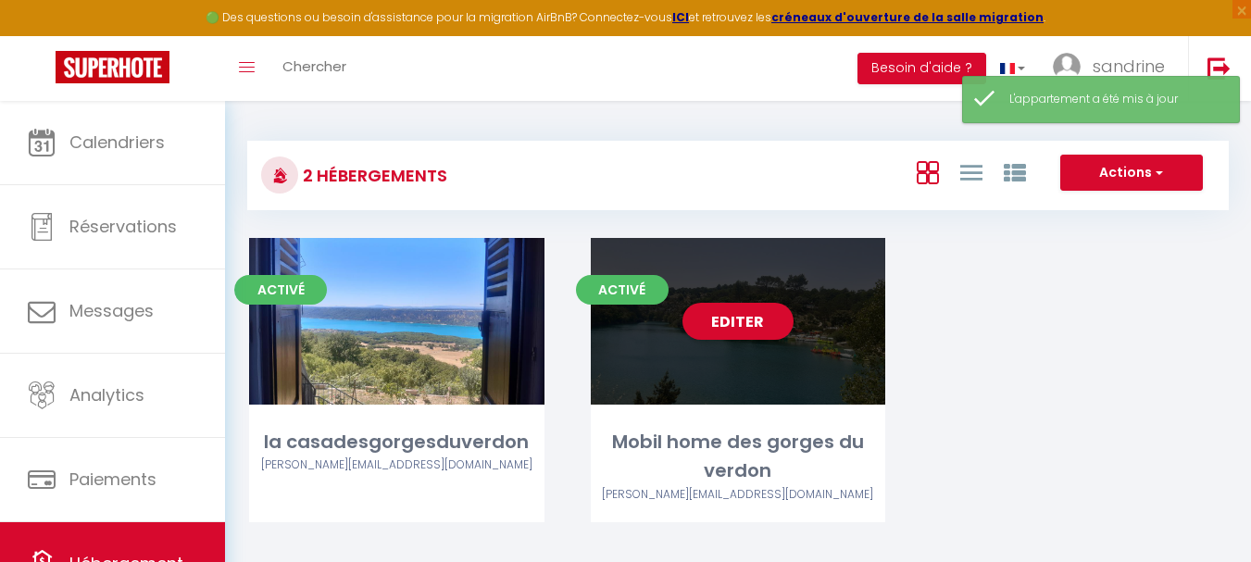
click at [668, 374] on div "Editer" at bounding box center [738, 321] width 295 height 167
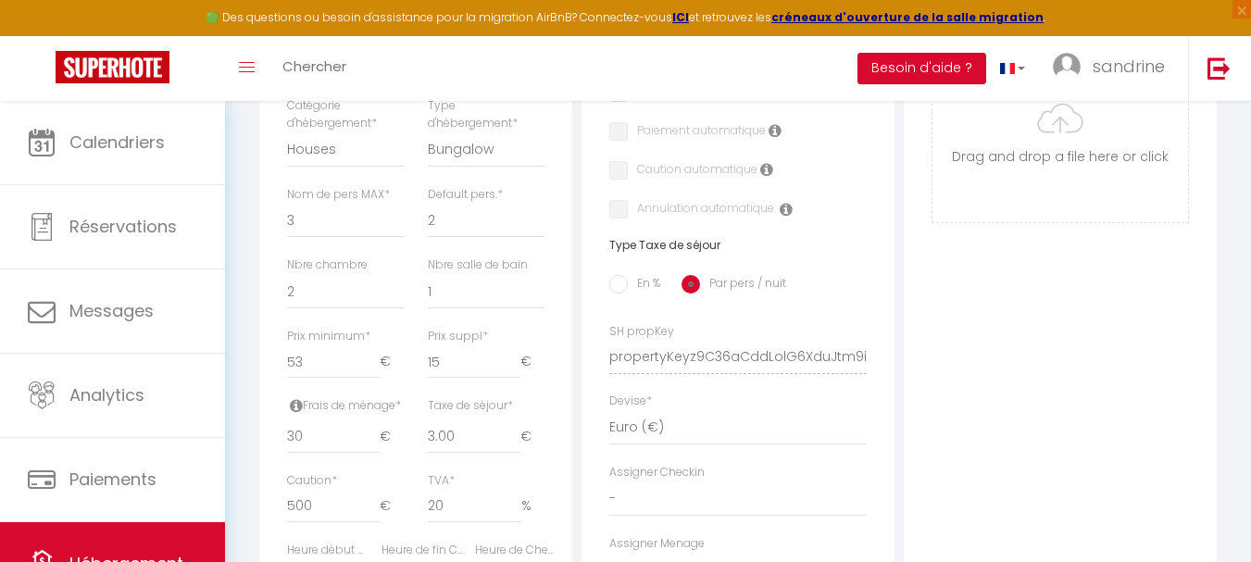
scroll to position [648, 0]
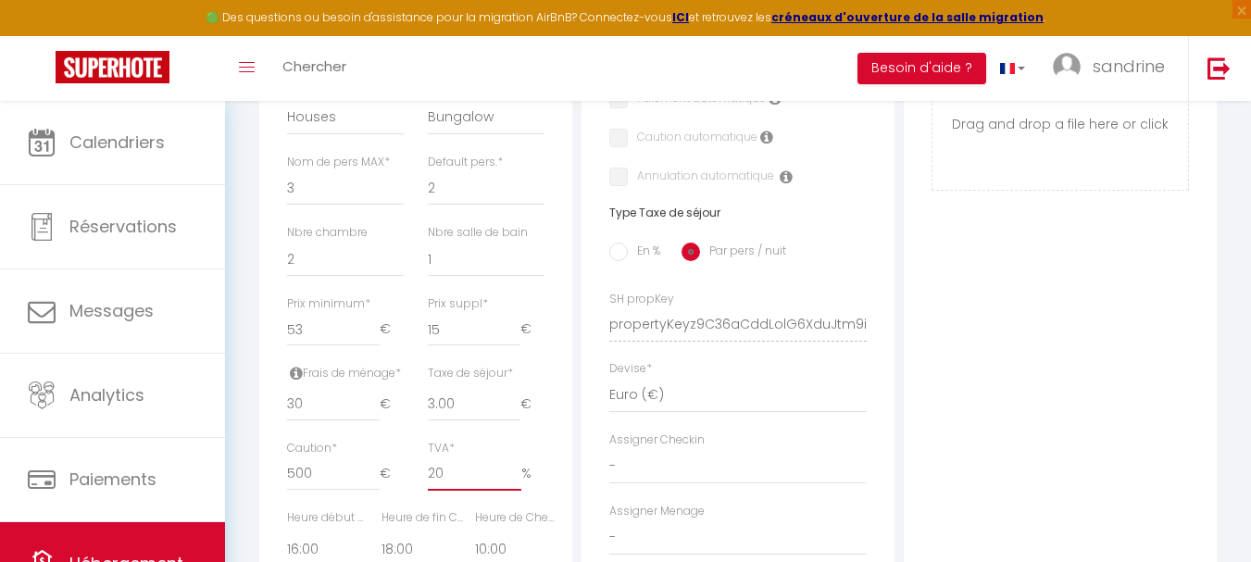
click at [448, 486] on input "20" at bounding box center [475, 473] width 94 height 33
click at [517, 491] on input "19.99" at bounding box center [475, 473] width 94 height 33
click at [517, 491] on input "19.98" at bounding box center [475, 473] width 94 height 33
click at [517, 491] on input "19.97" at bounding box center [475, 473] width 94 height 33
click at [517, 491] on input "19.96" at bounding box center [475, 473] width 94 height 33
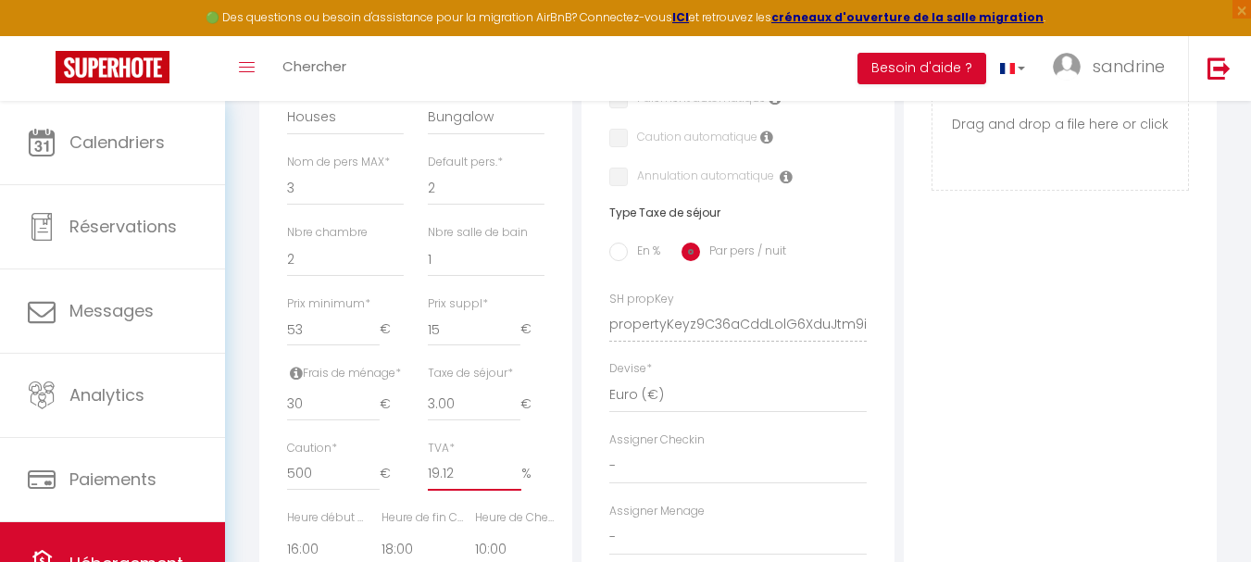
click at [517, 491] on input "19.12" at bounding box center [475, 473] width 94 height 33
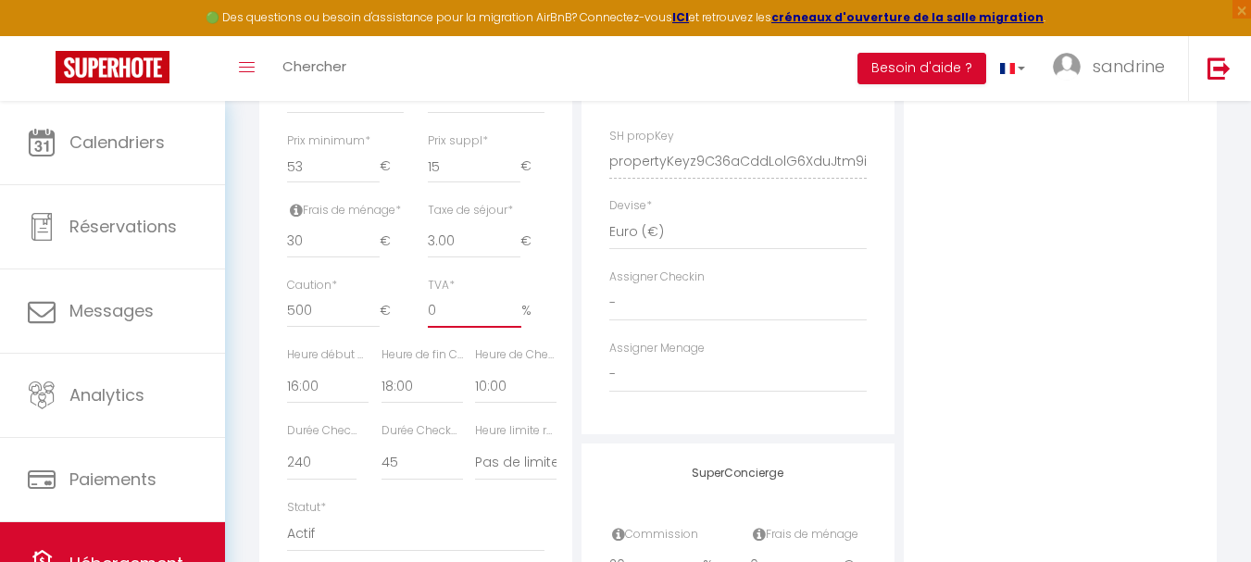
scroll to position [833, 0]
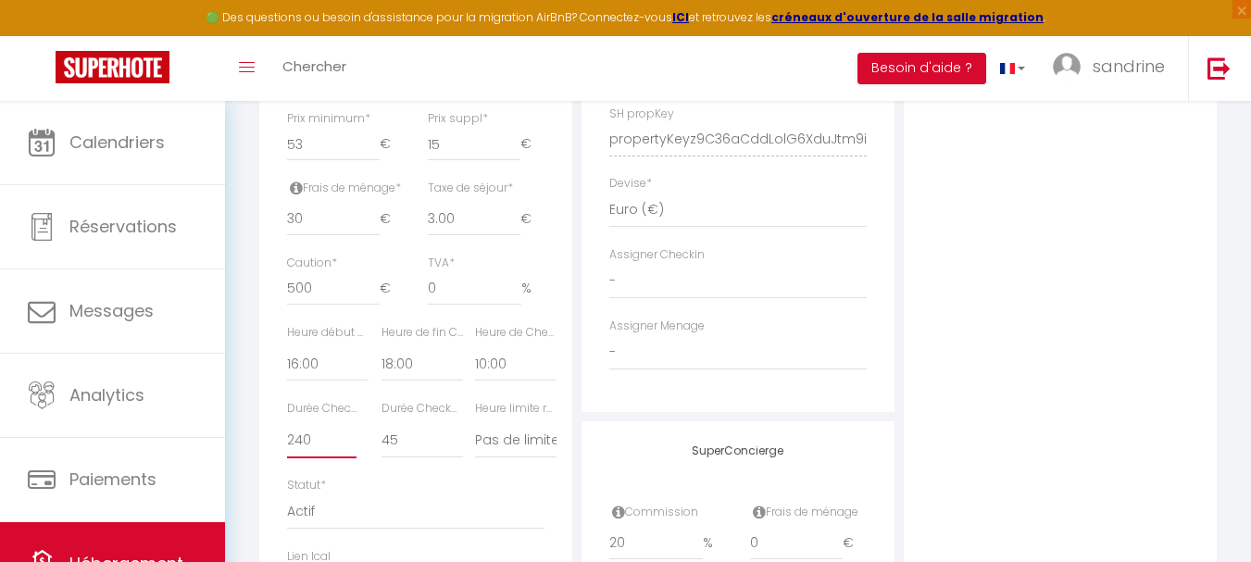
click at [313, 456] on select "15 30 45 60 75 90 105 120 135 150 165 180 195 210" at bounding box center [321, 440] width 69 height 35
click at [287, 437] on select "15 30 45 60 75 90 105 120 135 150 165 180 195 210" at bounding box center [321, 440] width 69 height 35
click at [314, 458] on select "15 30 45 60 75 90 105 120 135 150 165 180 195 210" at bounding box center [321, 440] width 69 height 35
click at [287, 437] on select "15 30 45 60 75 90 105 120 135 150 165 180 195 210" at bounding box center [321, 440] width 69 height 35
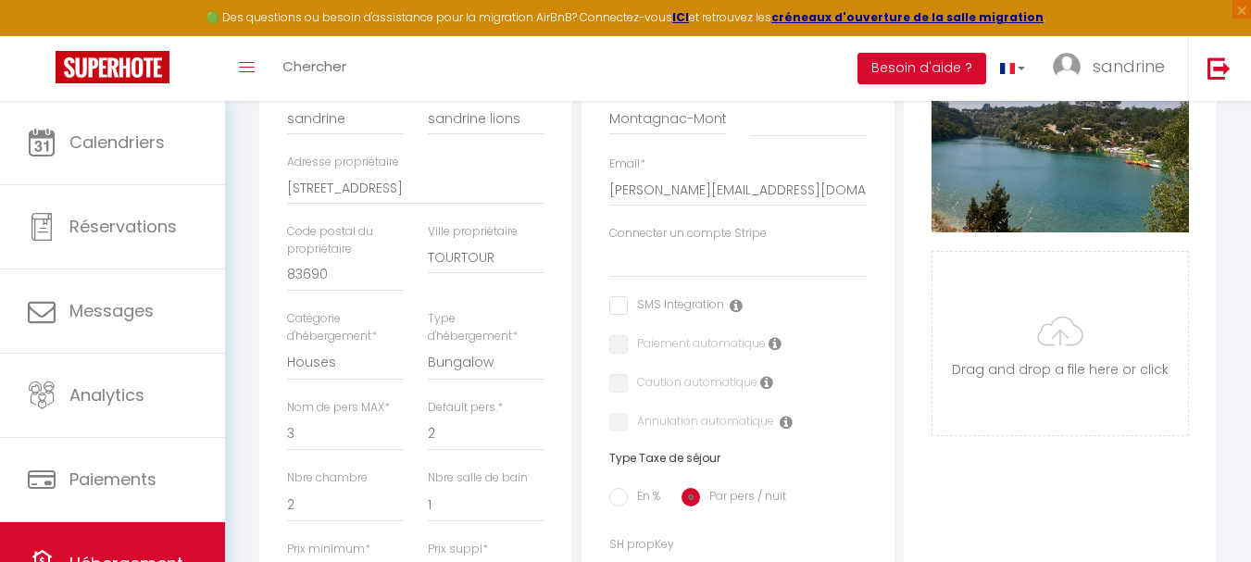
scroll to position [370, 0]
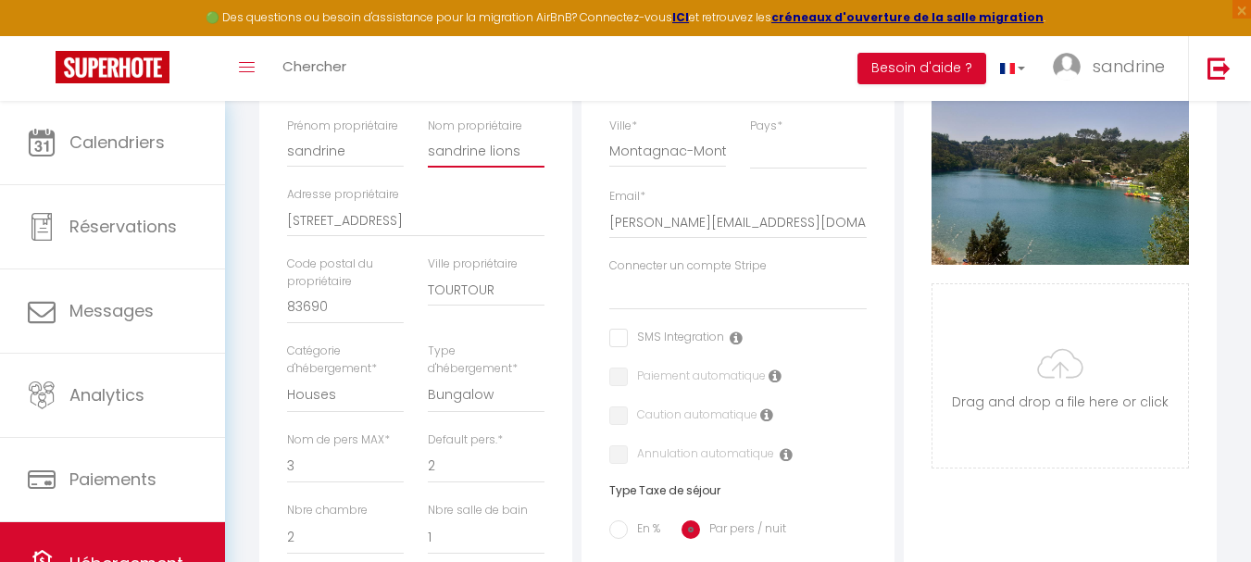
drag, startPoint x: 542, startPoint y: 162, endPoint x: 402, endPoint y: 182, distance: 141.3
click at [402, 182] on div "Nom * Mobil home des gorges du verdon [PERSON_NAME] propriétaire [PERSON_NAME] …" at bounding box center [415, 311] width 281 height 526
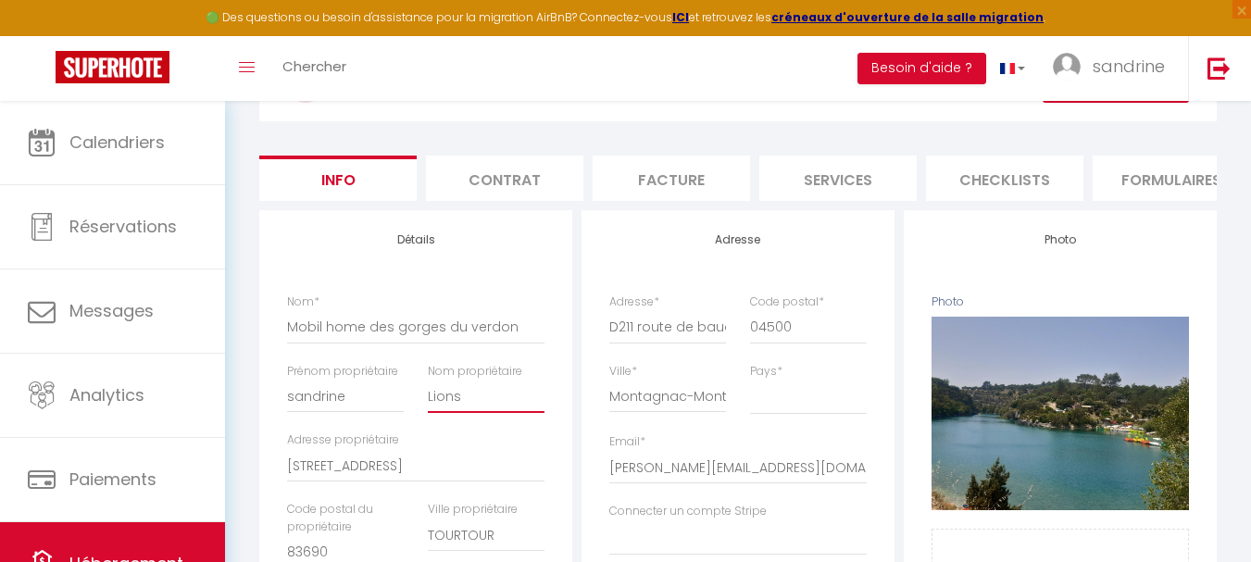
scroll to position [0, 0]
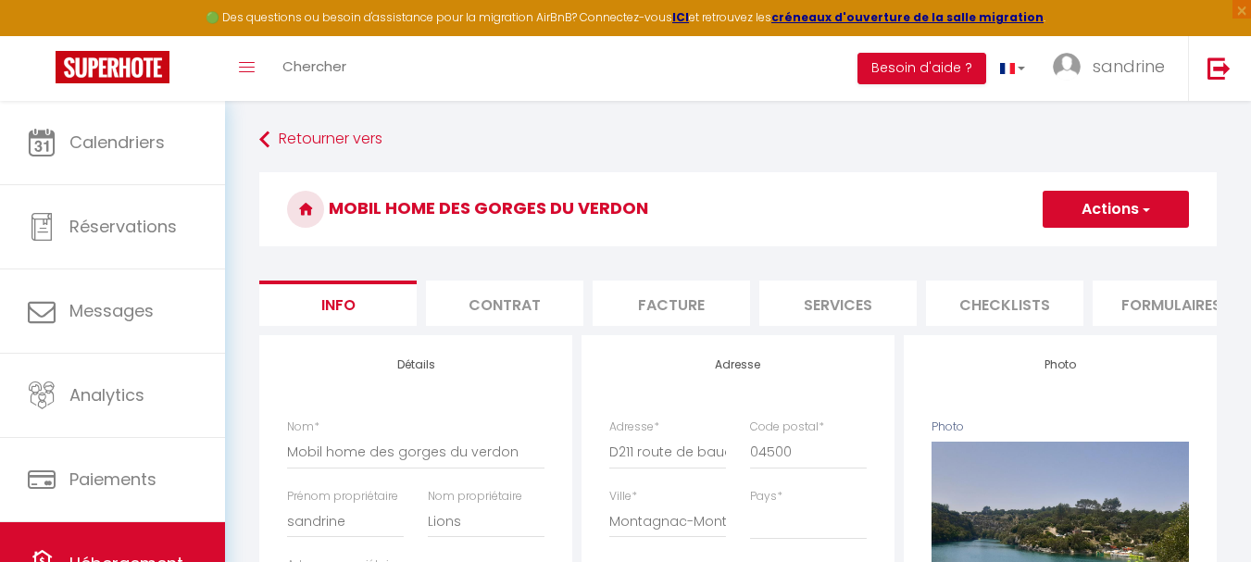
click at [1089, 216] on button "Actions" at bounding box center [1116, 209] width 146 height 37
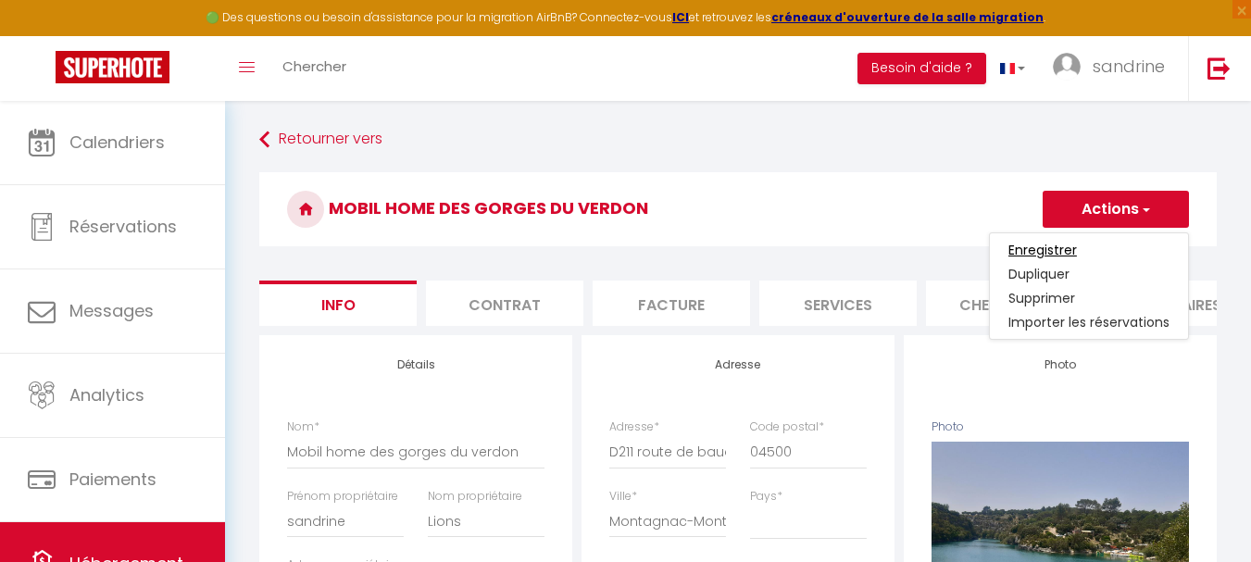
click at [1040, 246] on input "Enregistrer" at bounding box center [1042, 250] width 69 height 19
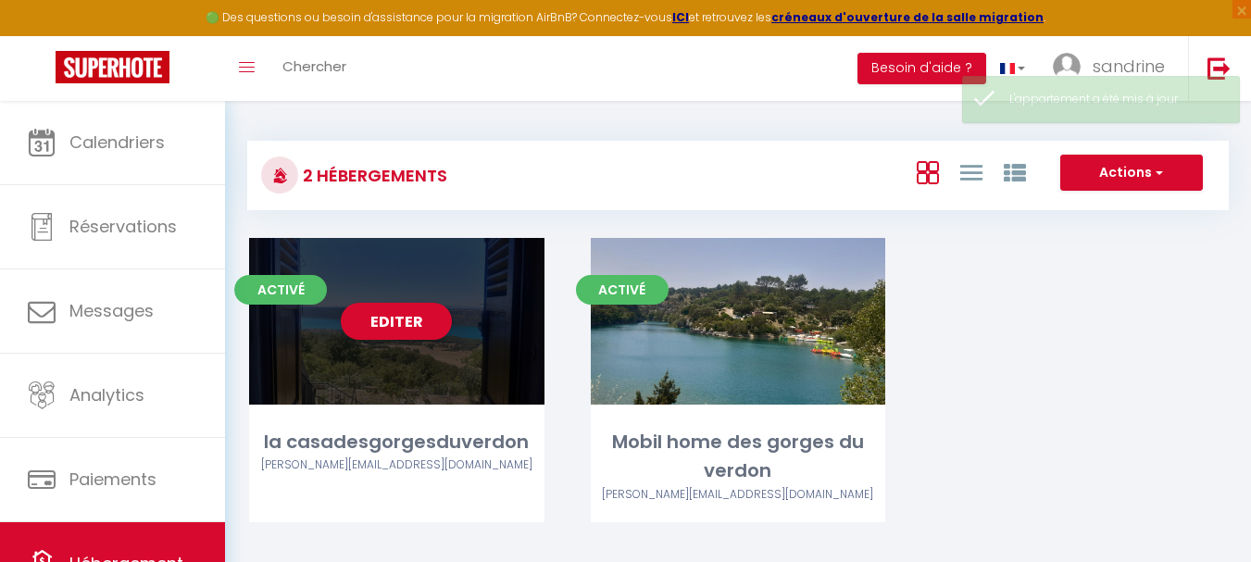
click at [467, 362] on div "Editer" at bounding box center [396, 321] width 295 height 167
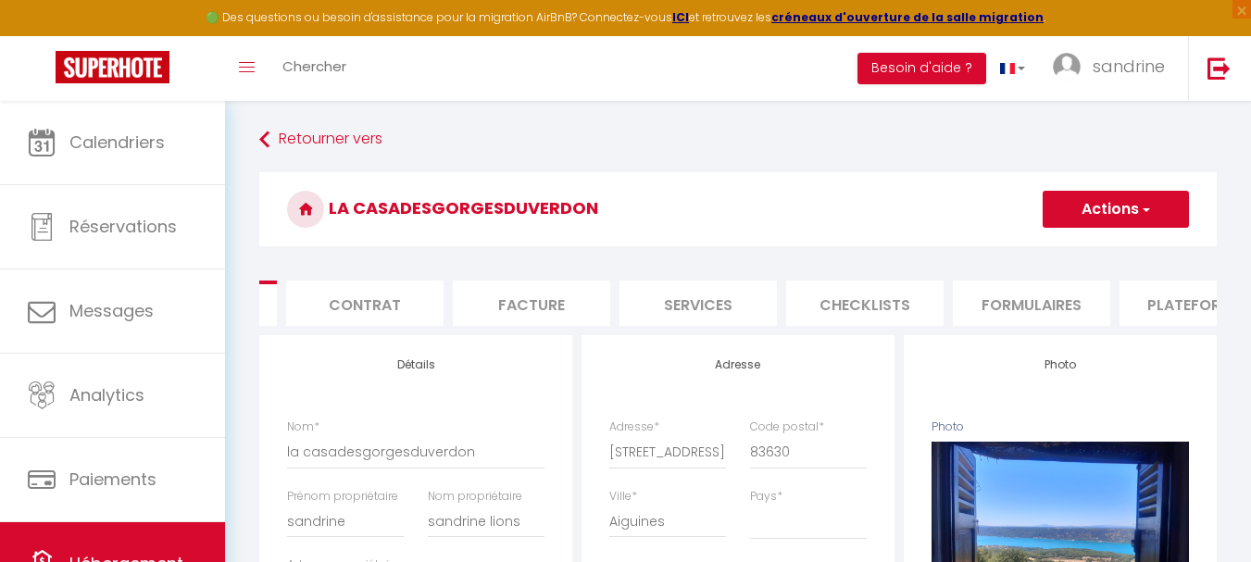
scroll to position [0, 148]
click at [1157, 311] on li "Plateformes" at bounding box center [1189, 303] width 157 height 45
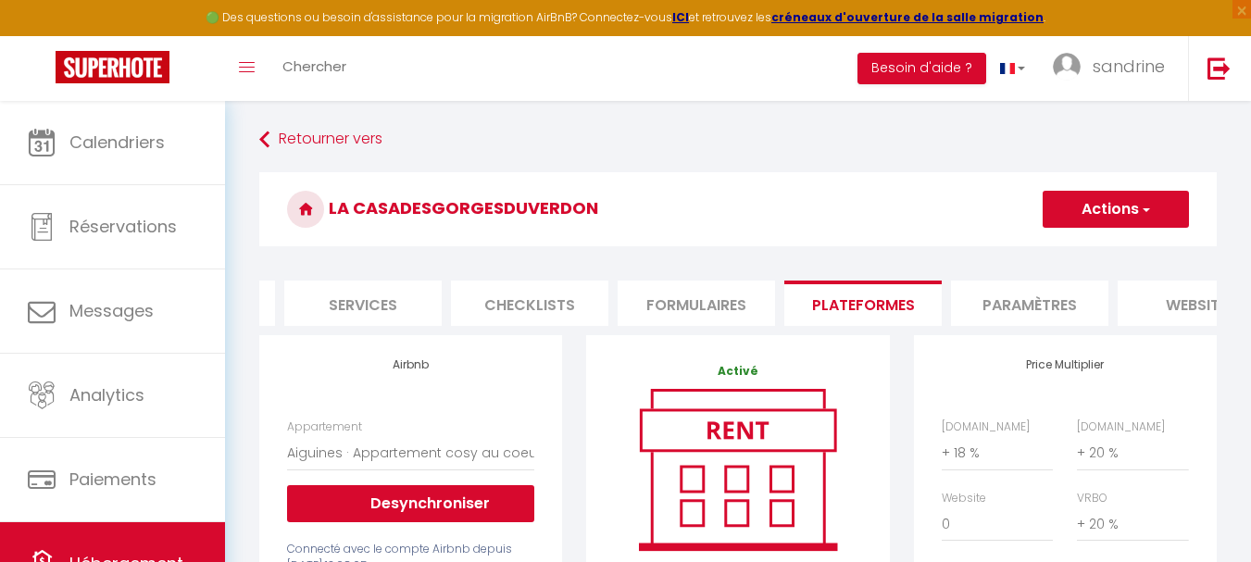
scroll to position [0, 481]
click at [1022, 312] on li "Paramètres" at bounding box center [1022, 303] width 157 height 45
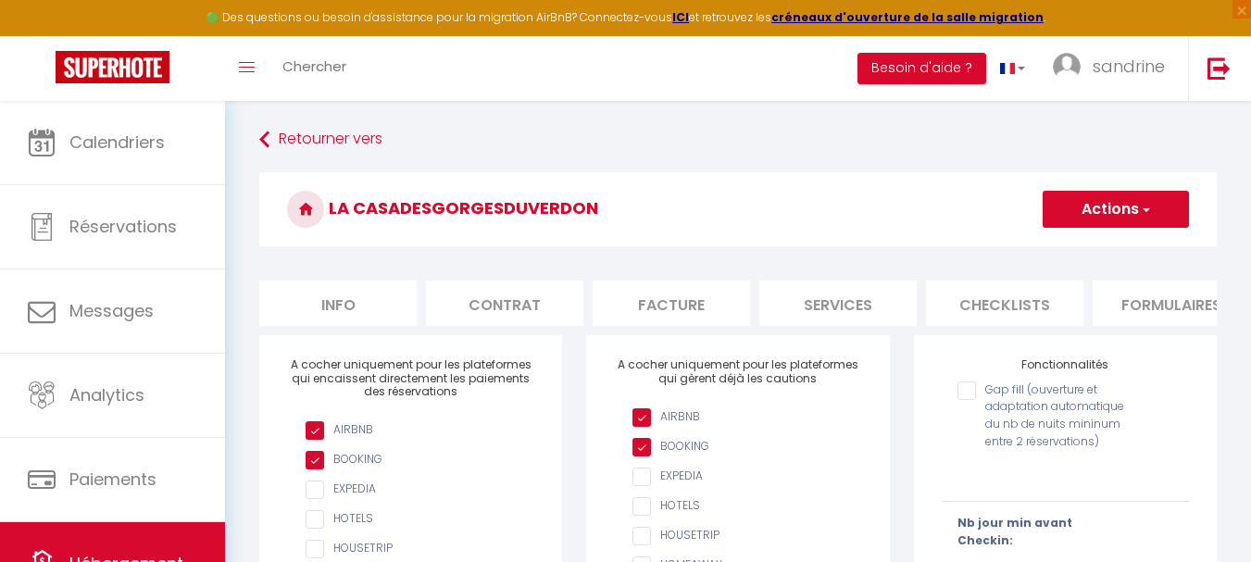
click at [541, 305] on li "Contrat" at bounding box center [504, 303] width 157 height 45
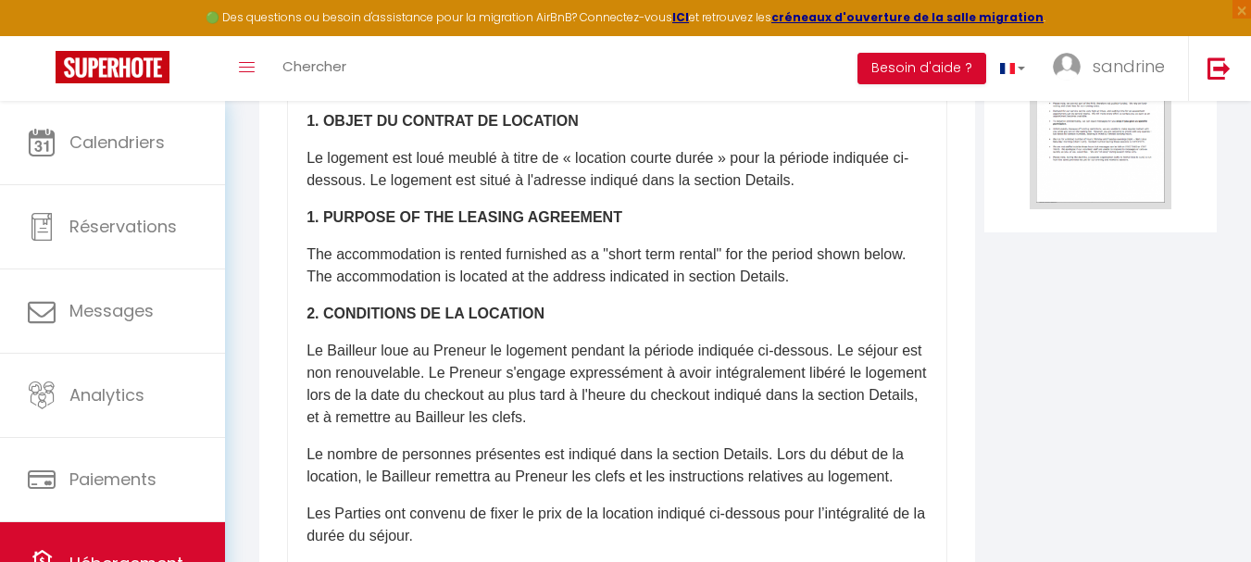
scroll to position [463, 0]
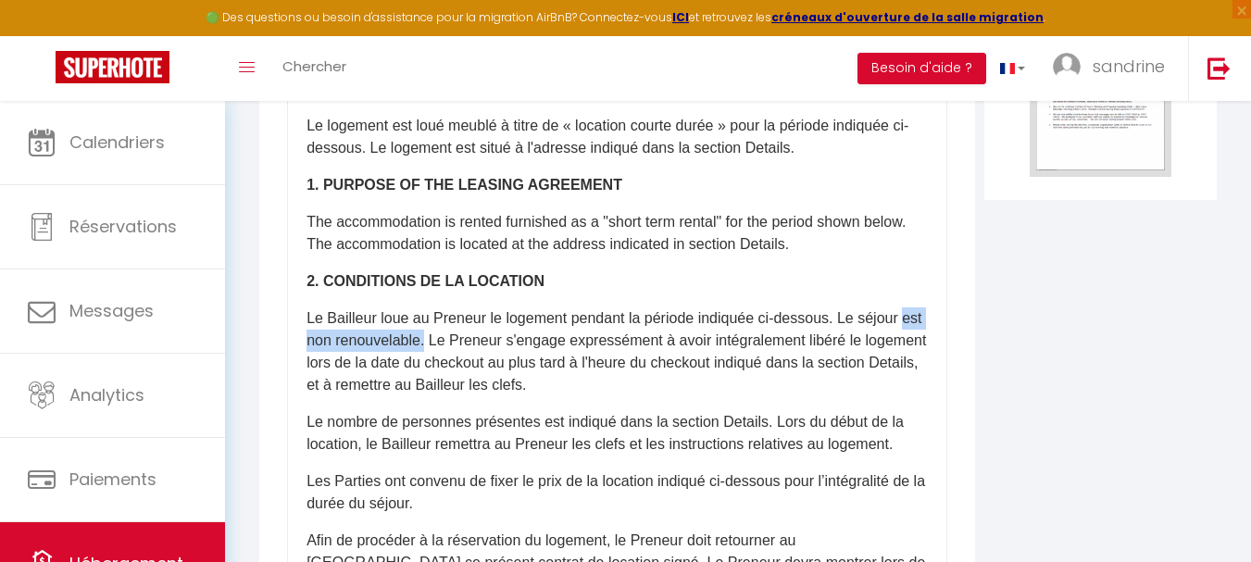
drag, startPoint x: 451, startPoint y: 355, endPoint x: 273, endPoint y: 359, distance: 177.8
click at [273, 359] on div "Bold Italic Rich text editor ​Il a été convenu entre les parties que le Bailleu…" at bounding box center [617, 287] width 716 height 831
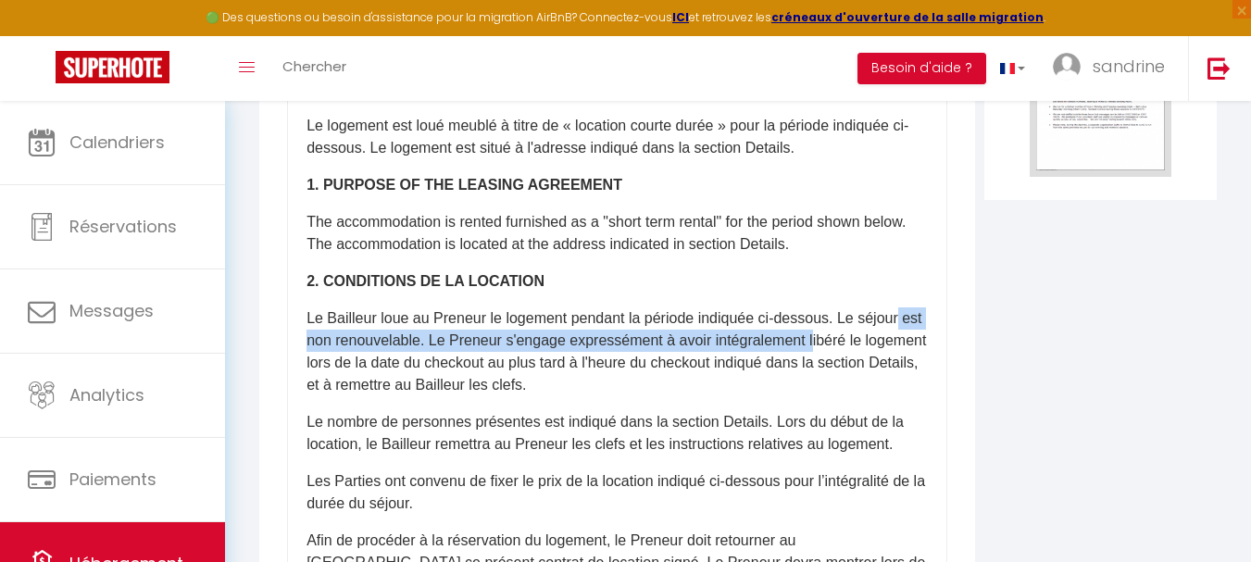
drag, startPoint x: 918, startPoint y: 327, endPoint x: 842, endPoint y: 344, distance: 78.8
click at [842, 344] on div "​Il a été convenu entre les parties que le Bailleur louera au [GEOGRAPHIC_DATA]…" at bounding box center [617, 310] width 660 height 741
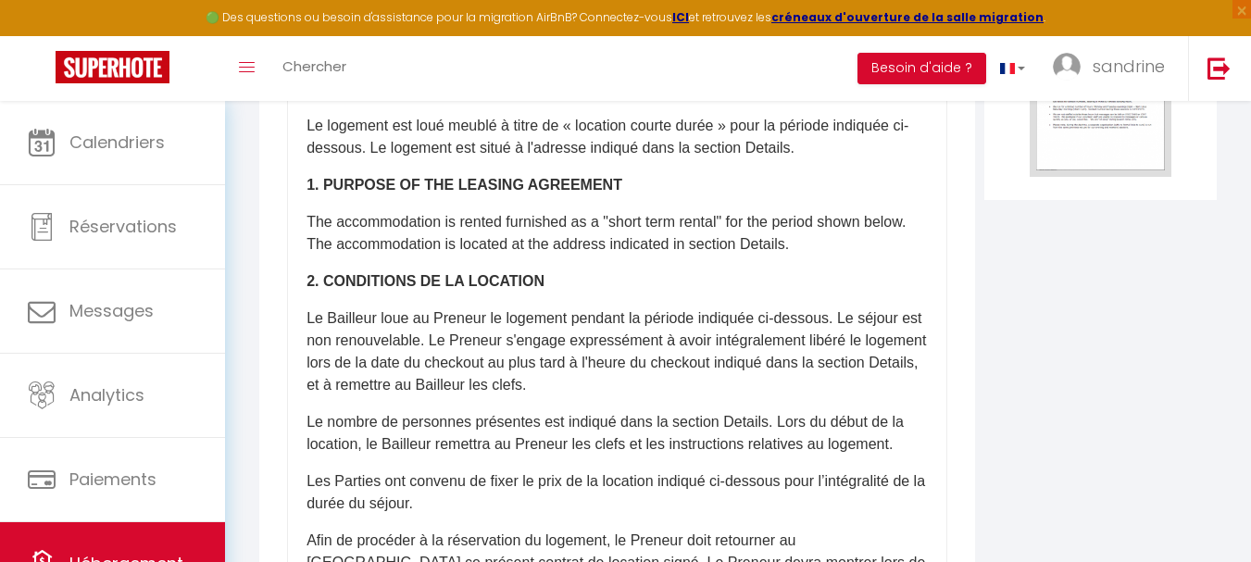
click at [983, 388] on div "Template Contract Template USE" at bounding box center [1101, 287] width 242 height 831
drag, startPoint x: 451, startPoint y: 356, endPoint x: 267, endPoint y: 363, distance: 184.4
click at [267, 363] on div "Bold Italic Rich text editor ​Il a été convenu entre les parties que le Bailleu…" at bounding box center [617, 287] width 716 height 831
drag, startPoint x: 907, startPoint y: 331, endPoint x: 848, endPoint y: 331, distance: 59.3
click at [848, 331] on p "Le Bailleur loue au Preneur le logement pendant la période indiquée ci-dessous.…" at bounding box center [616, 351] width 621 height 89
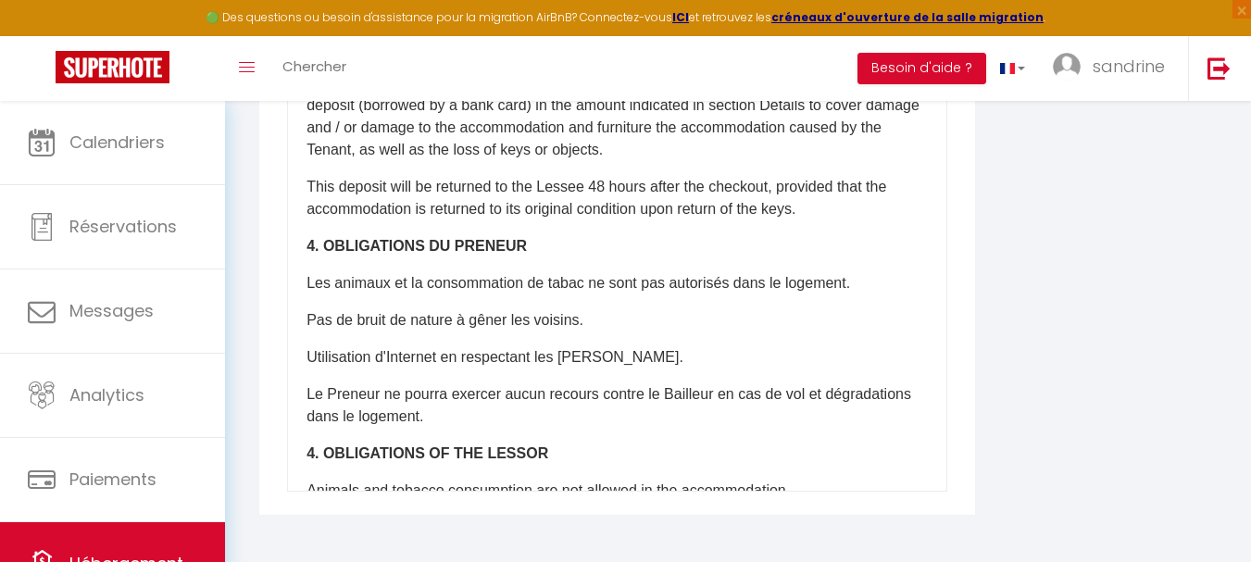
scroll to position [926, 0]
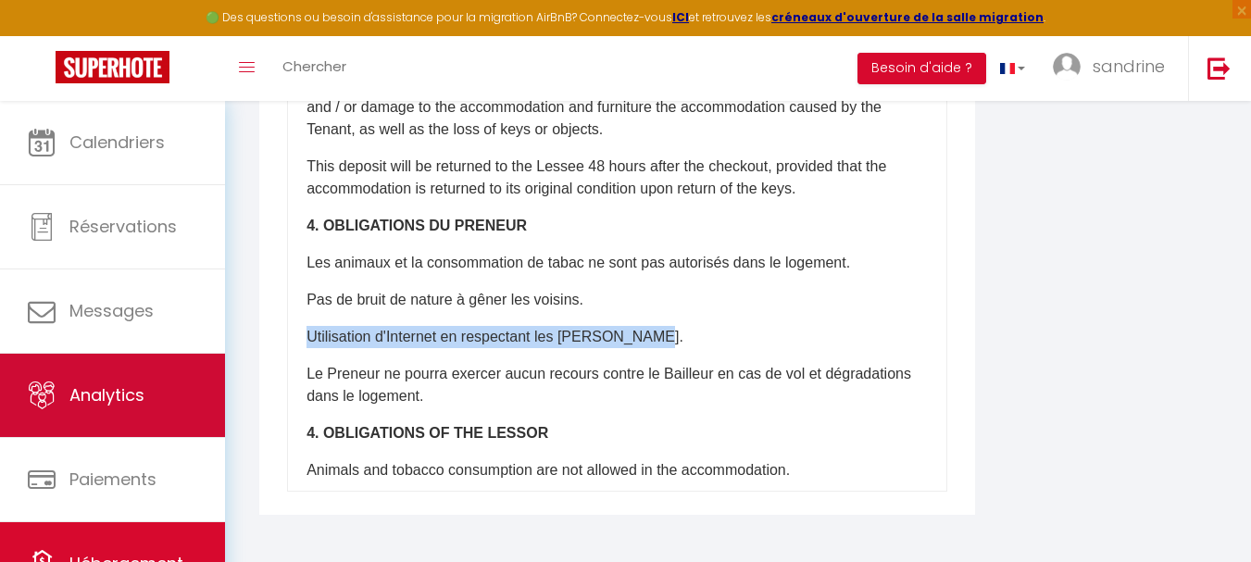
drag, startPoint x: 655, startPoint y: 403, endPoint x: 177, endPoint y: 377, distance: 478.4
click at [189, 415] on div "🟢 Des questions ou besoin d'assistance pour la migration AirBnB? Connectez-vous…" at bounding box center [625, 5] width 1251 height 1113
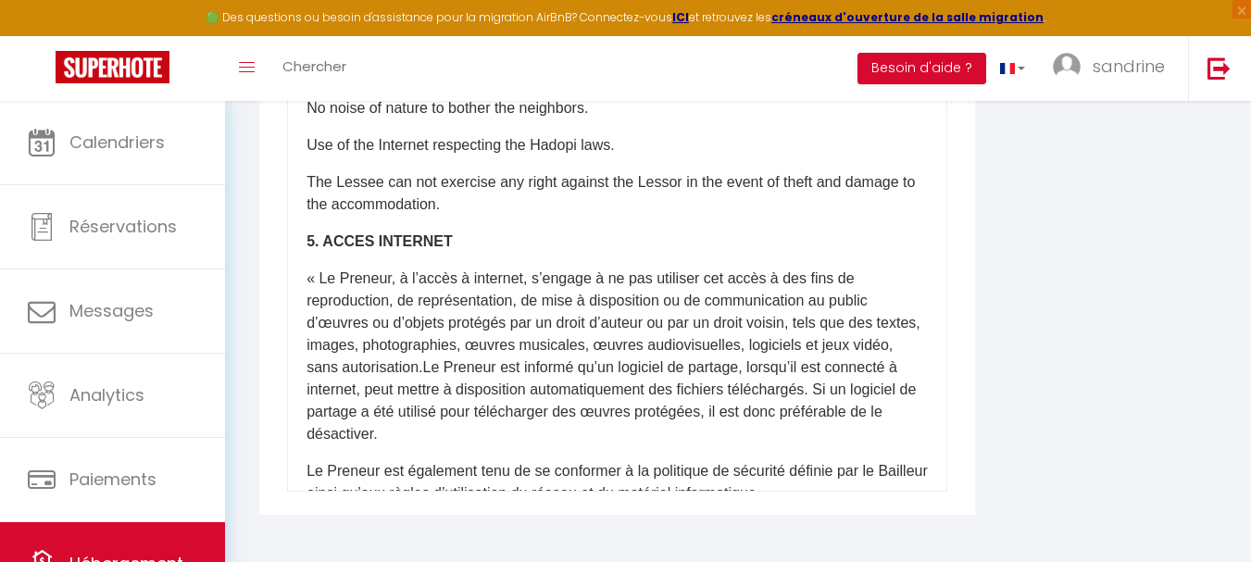
scroll to position [1389, 0]
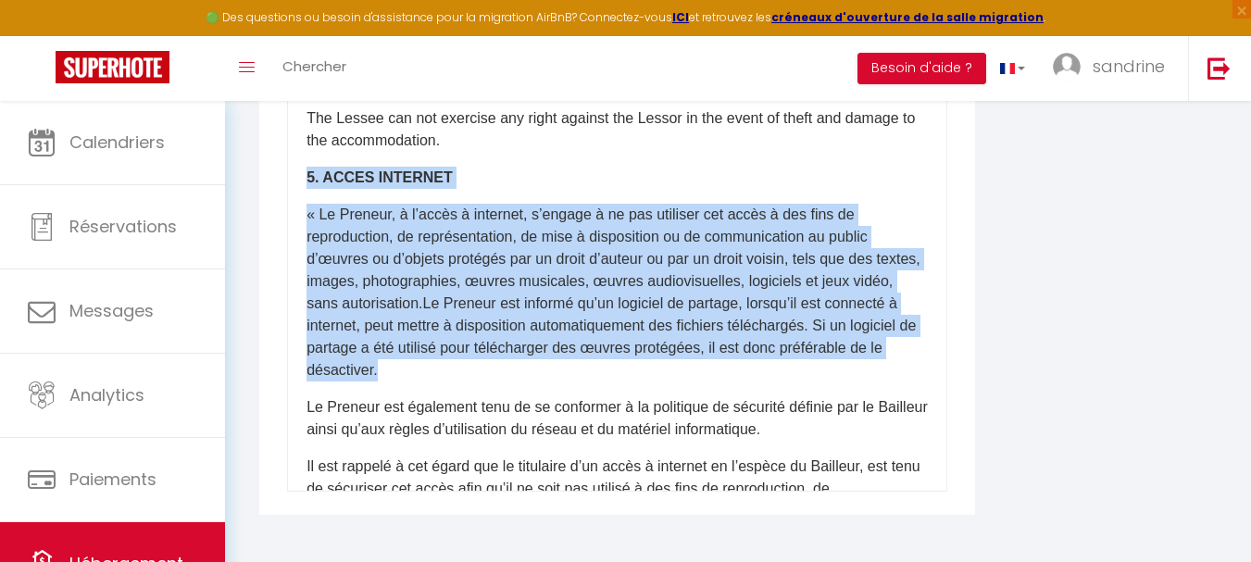
drag, startPoint x: 460, startPoint y: 437, endPoint x: 306, endPoint y: 232, distance: 255.9
click at [306, 232] on div "​Il a été convenu entre les parties que le Bailleur louera au [GEOGRAPHIC_DATA]…" at bounding box center [617, 121] width 660 height 741
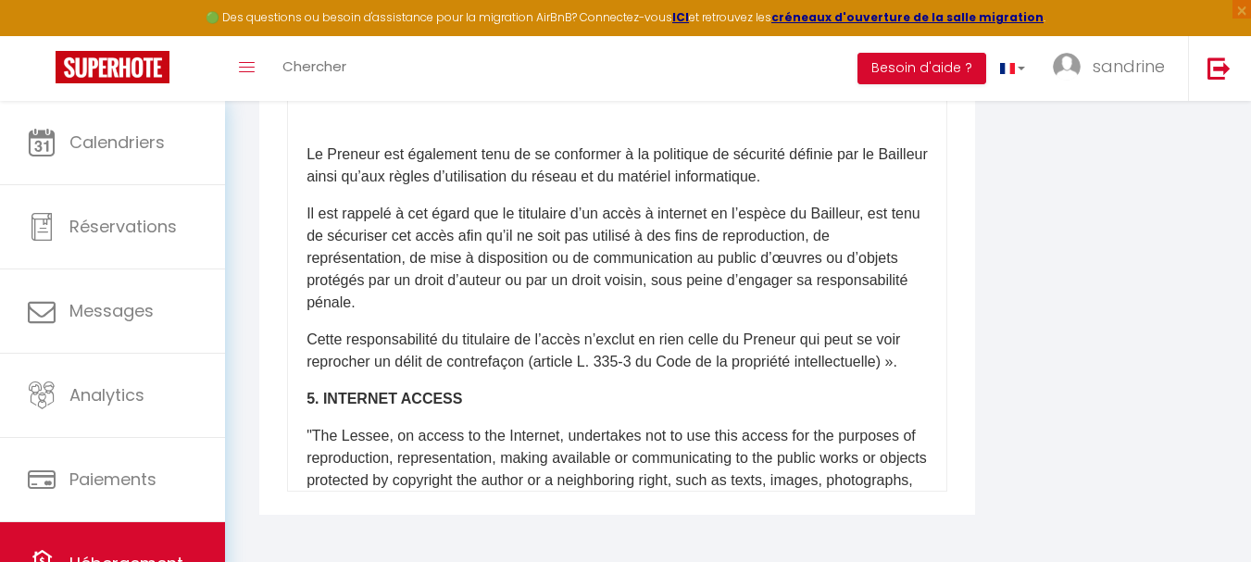
scroll to position [1481, 0]
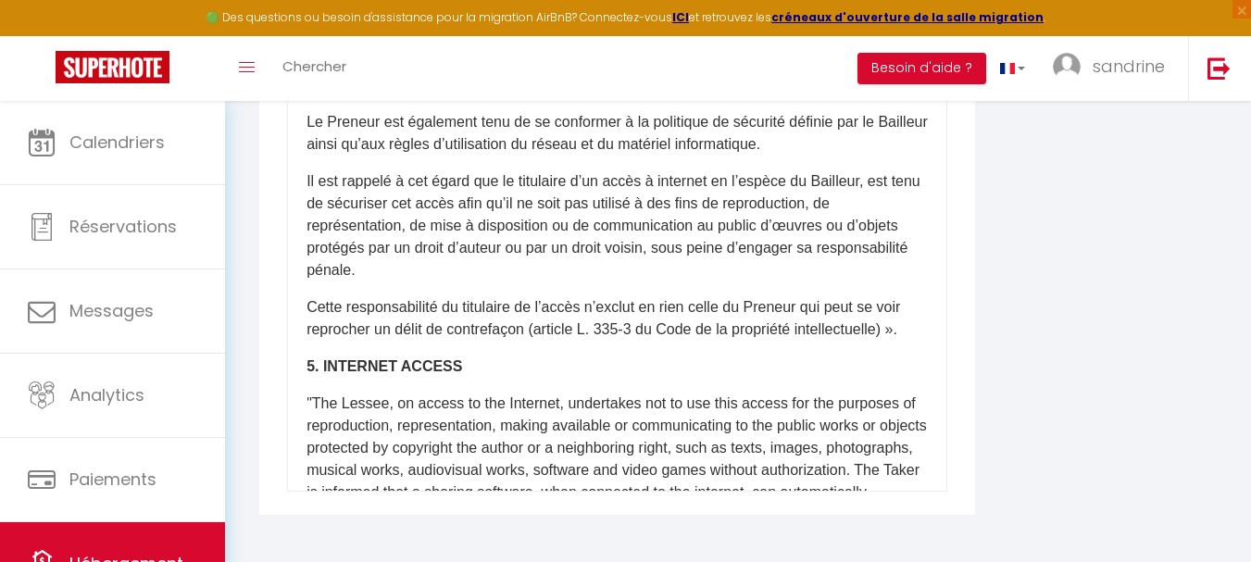
drag, startPoint x: 424, startPoint y: 423, endPoint x: 286, endPoint y: 188, distance: 272.6
click at [303, 127] on div "​Il a été convenu entre les parties que le Bailleur louera au [GEOGRAPHIC_DATA]…" at bounding box center [617, 121] width 660 height 741
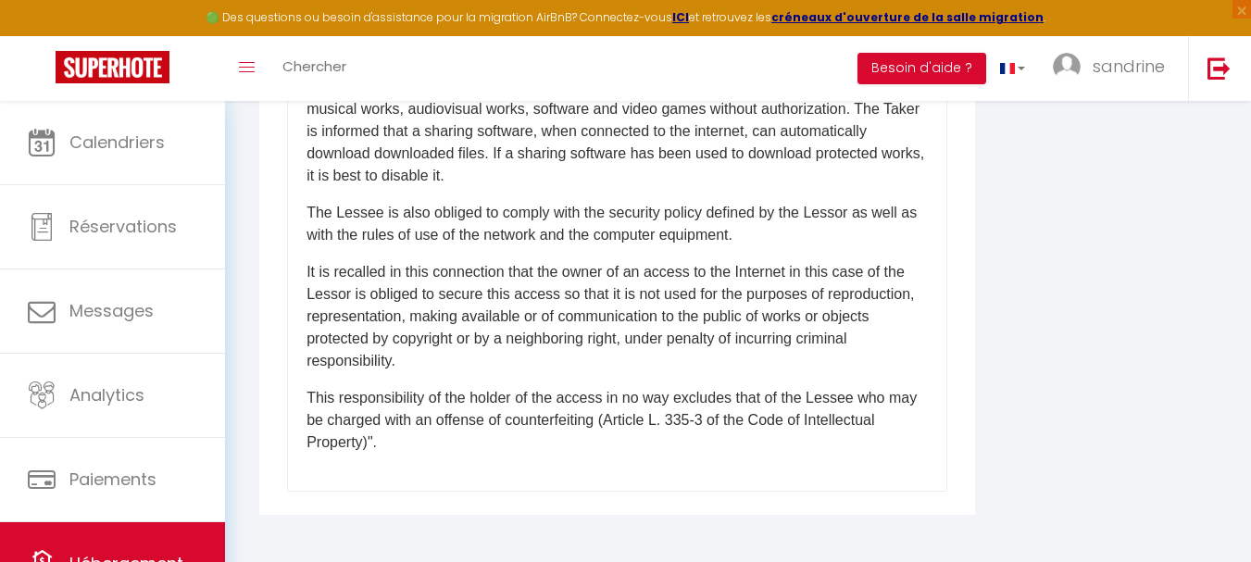
scroll to position [1665, 0]
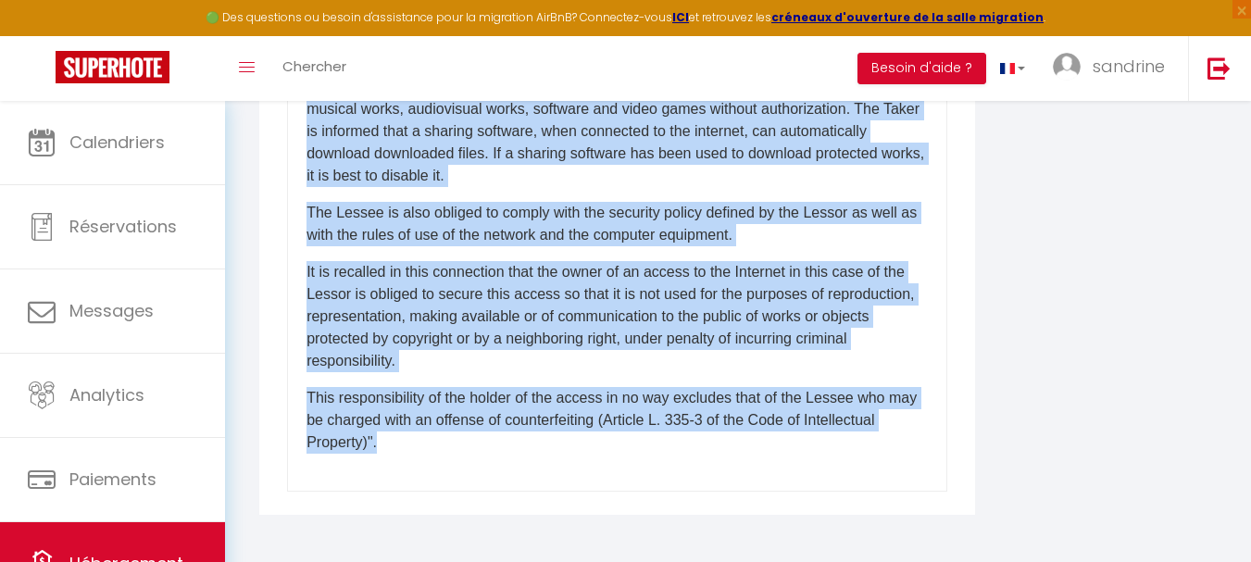
drag, startPoint x: 461, startPoint y: 446, endPoint x: 302, endPoint y: 113, distance: 369.4
click at [302, 113] on div "​Il a été convenu entre les parties que le Bailleur louera au [GEOGRAPHIC_DATA]…" at bounding box center [617, 121] width 660 height 741
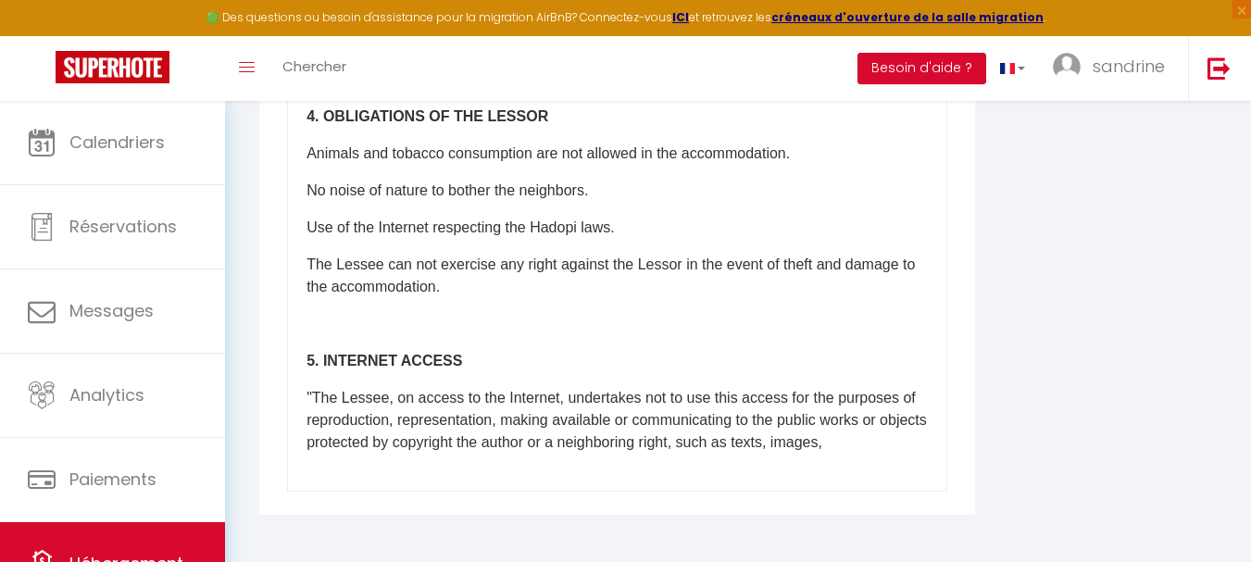
scroll to position [1309, 0]
drag, startPoint x: 909, startPoint y: 447, endPoint x: 290, endPoint y: 357, distance: 625.9
click at [290, 357] on div "​Il a été convenu entre les parties que le Bailleur louera au [GEOGRAPHIC_DATA]…" at bounding box center [617, 121] width 660 height 741
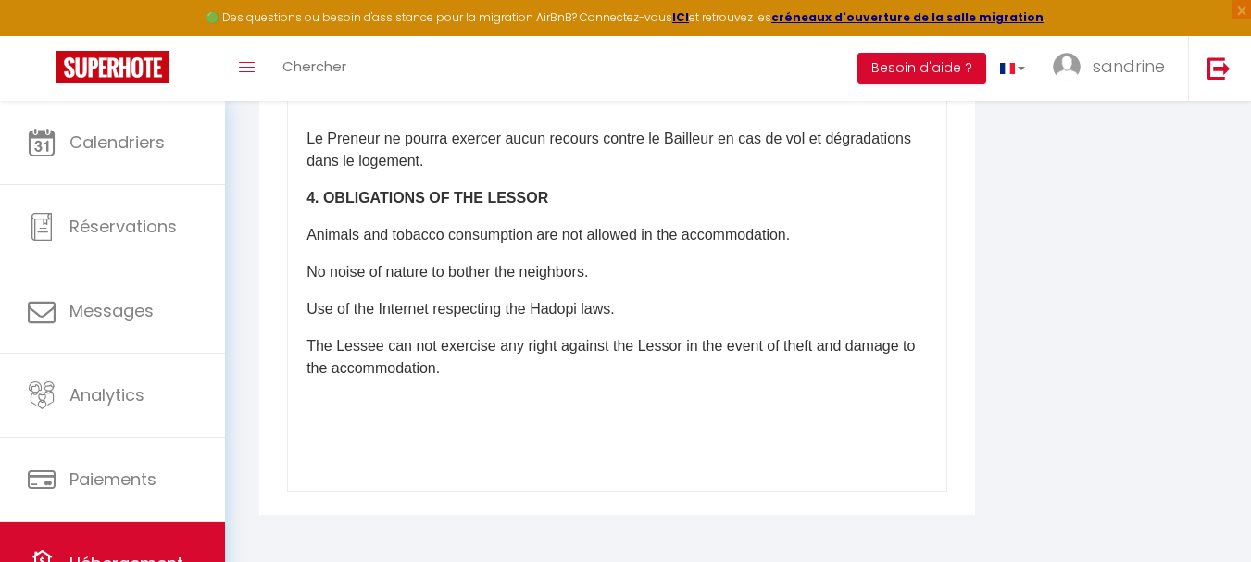
scroll to position [1135, 0]
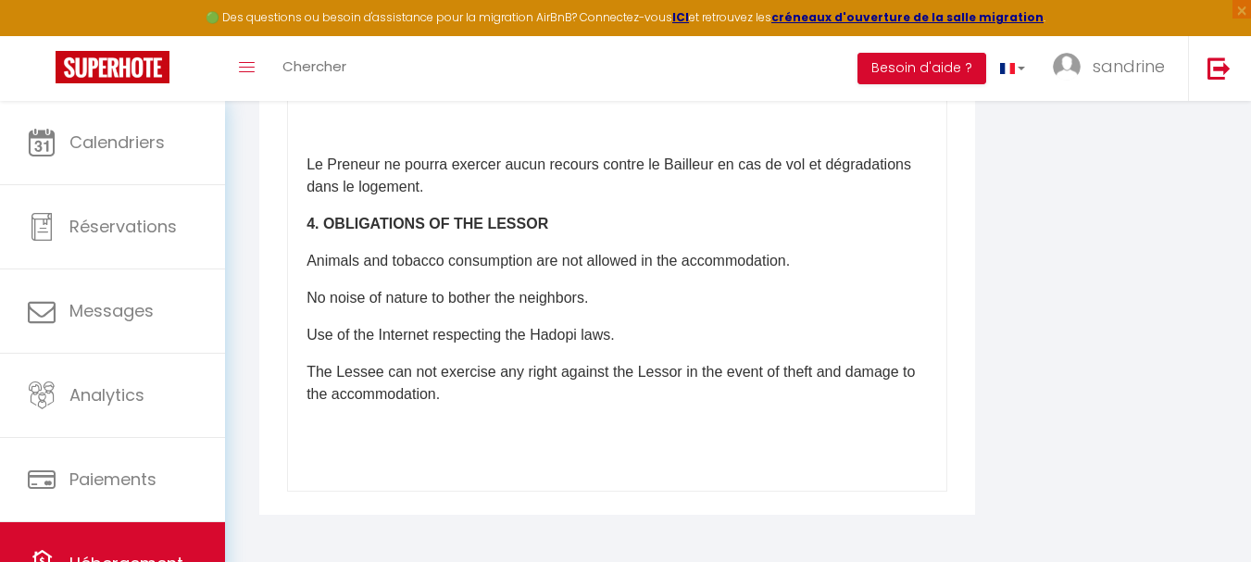
click at [853, 347] on div "​Il a été convenu entre les parties que le Bailleur louera au [GEOGRAPHIC_DATA]…" at bounding box center [617, 121] width 660 height 741
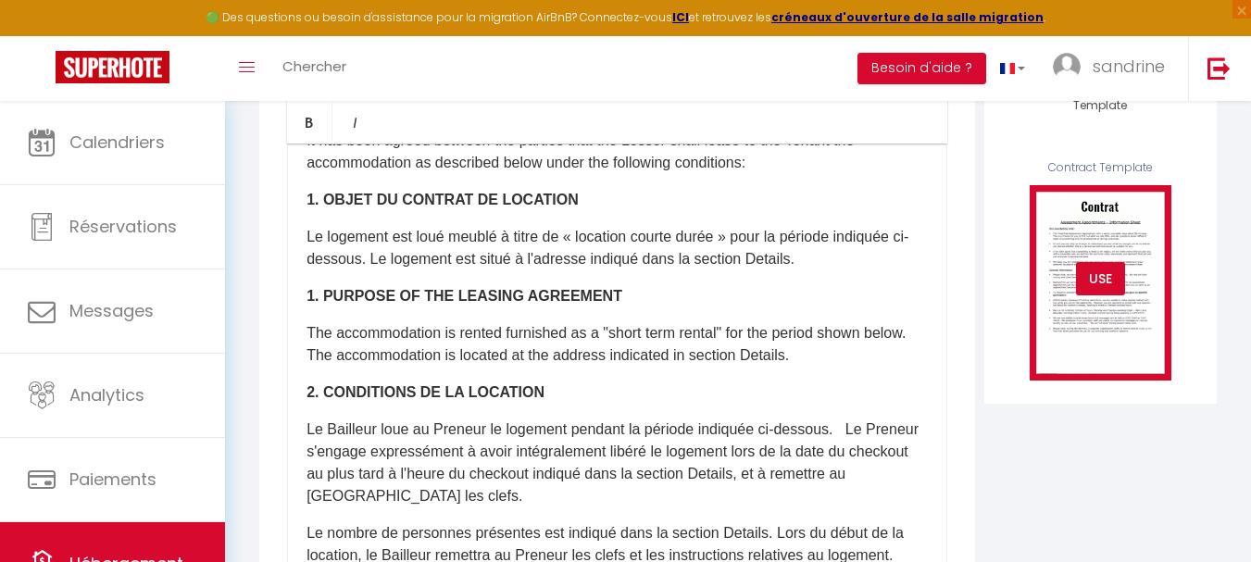
scroll to position [93, 0]
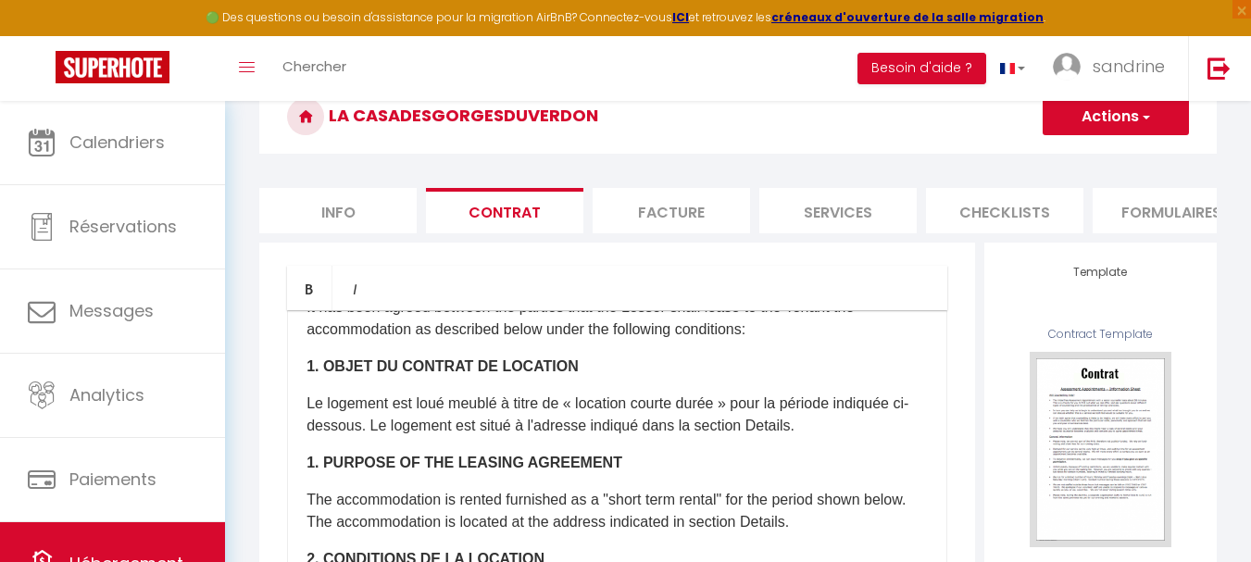
click at [1084, 126] on button "Actions" at bounding box center [1116, 116] width 146 height 37
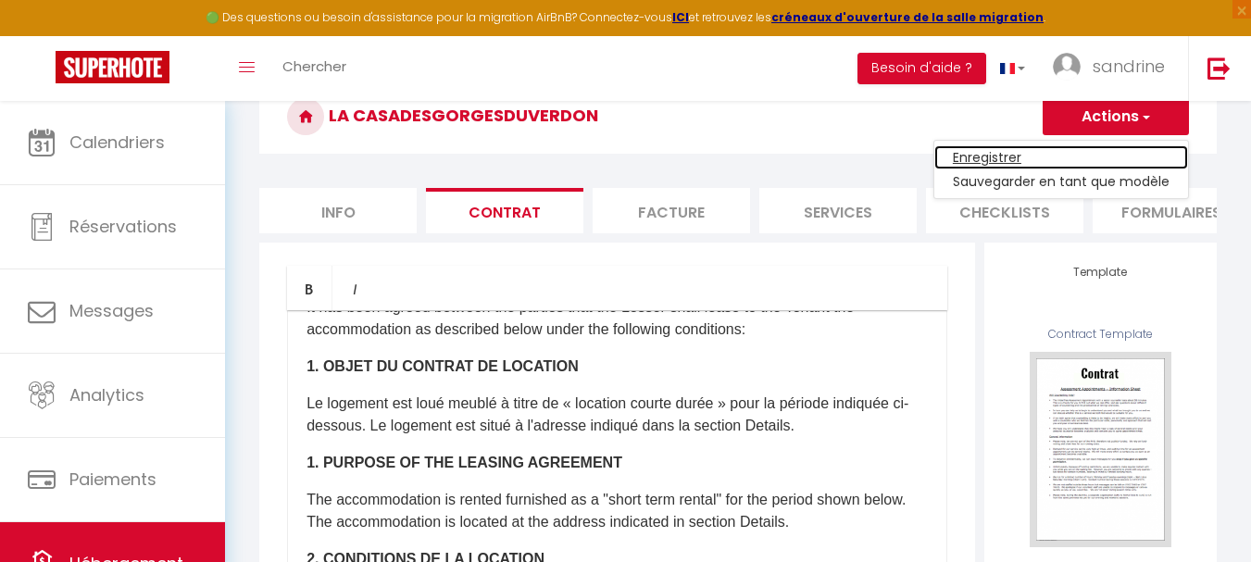
click at [977, 155] on link "Enregistrer" at bounding box center [1061, 157] width 254 height 24
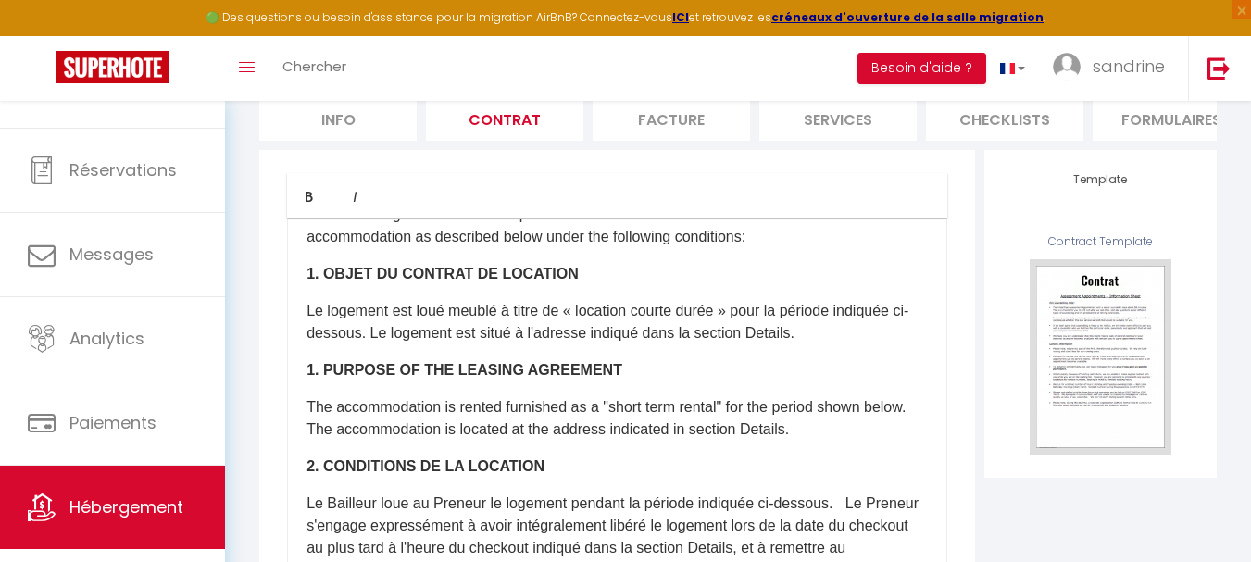
scroll to position [88, 0]
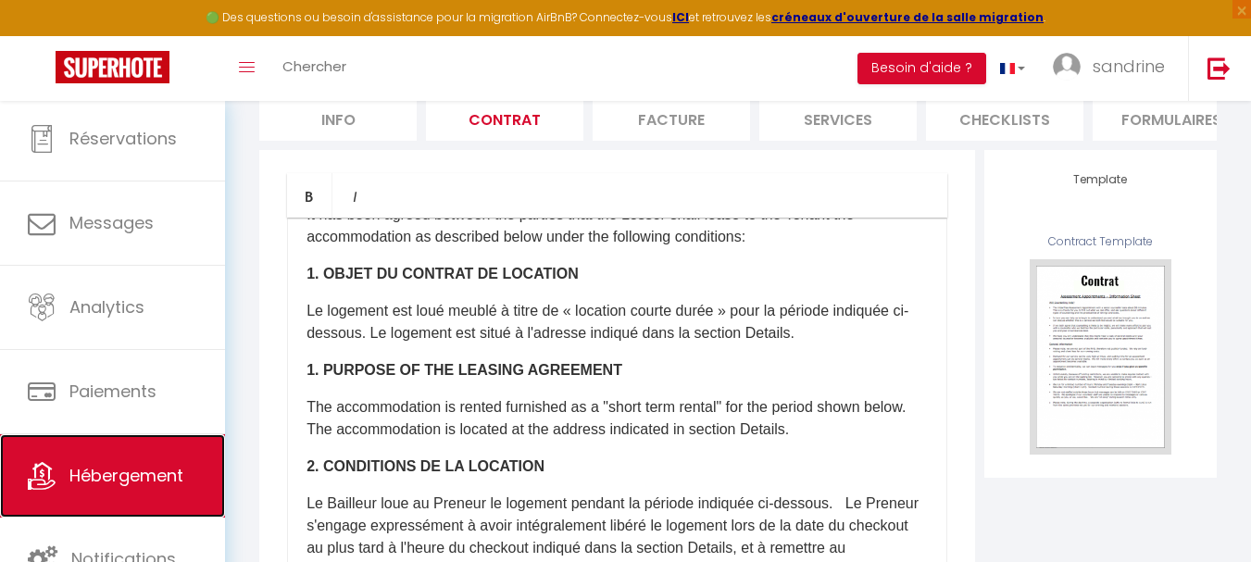
click at [166, 481] on span "Hébergement" at bounding box center [126, 475] width 114 height 23
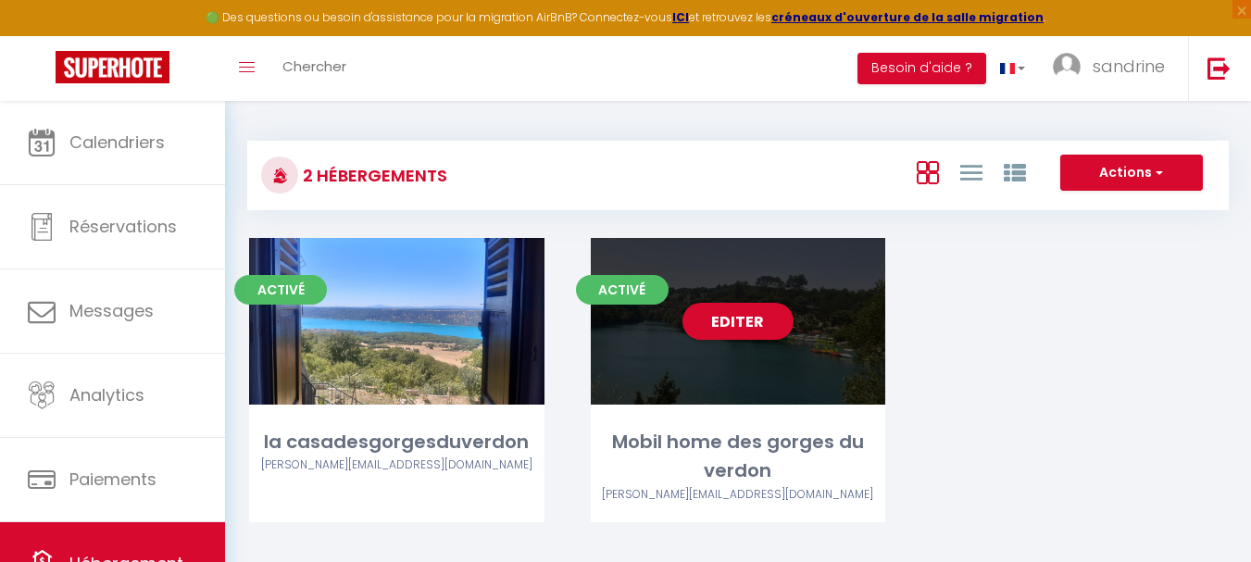
click at [661, 384] on div "Editer" at bounding box center [738, 321] width 295 height 167
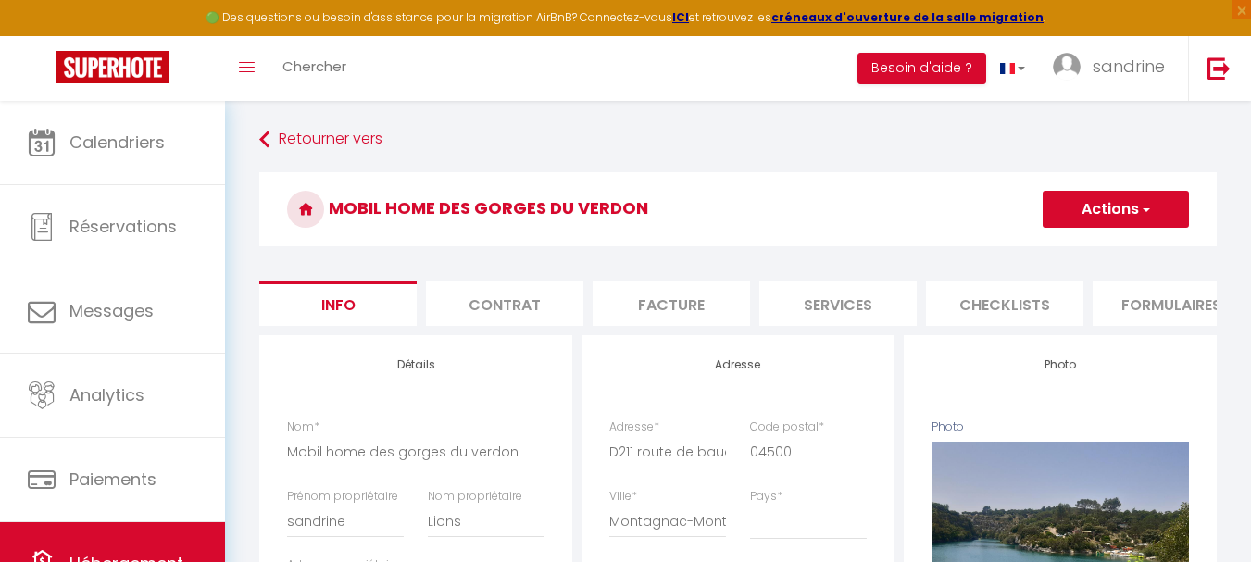
click at [519, 305] on li "Contrat" at bounding box center [504, 303] width 157 height 45
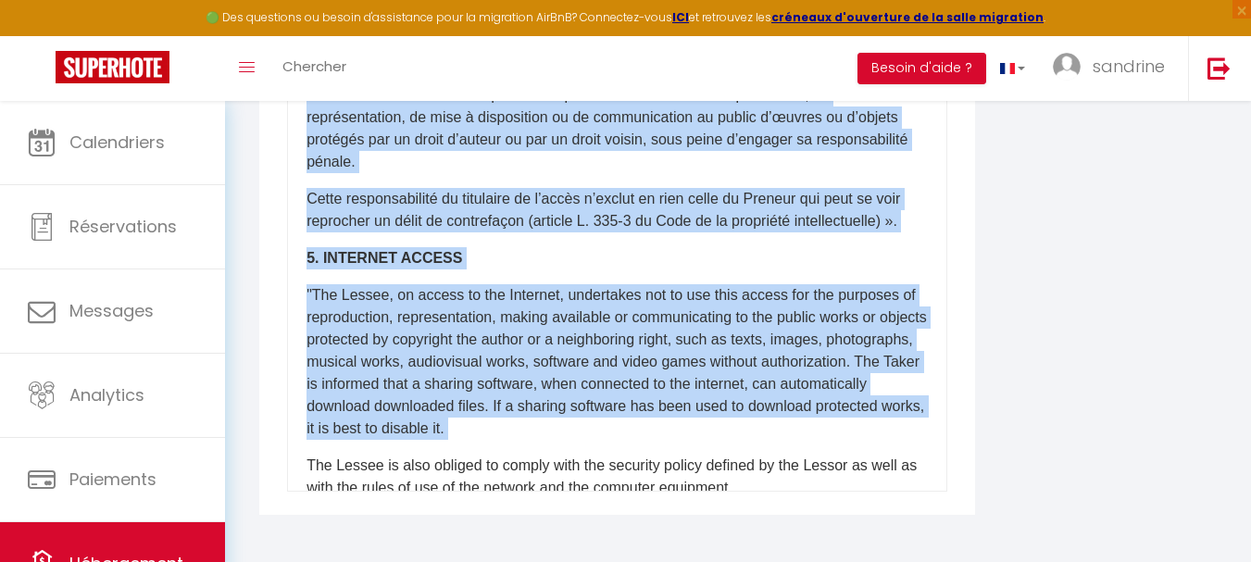
scroll to position [2124, 0]
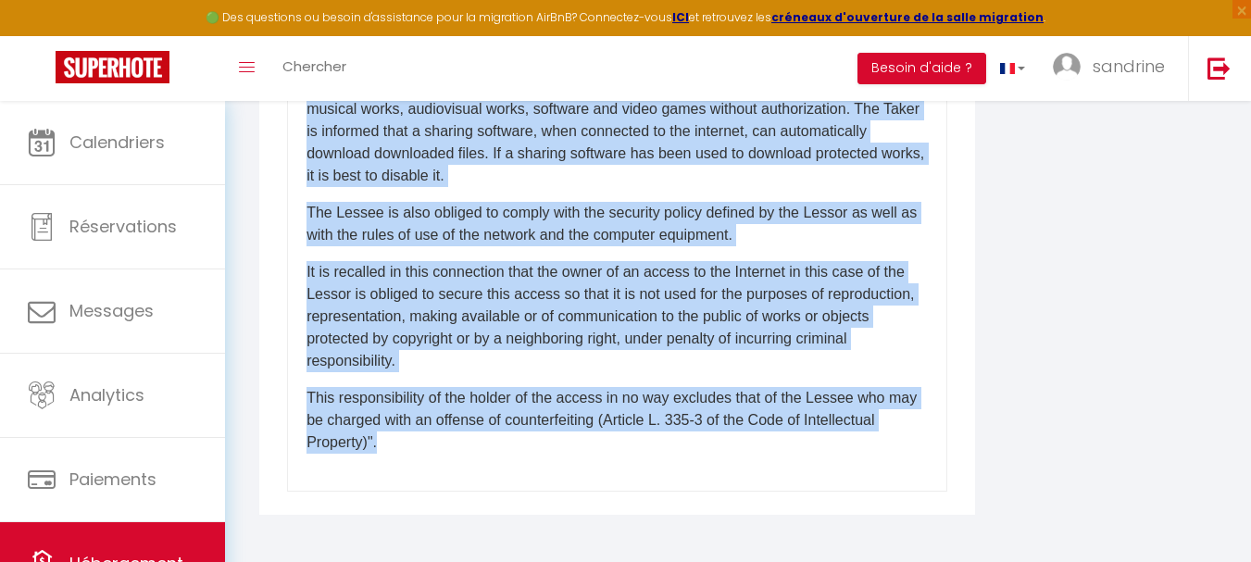
drag, startPoint x: 295, startPoint y: 150, endPoint x: 480, endPoint y: 474, distance: 372.8
click at [475, 479] on div "​Il a été convenu entre les parties que le Bailleur louera au [GEOGRAPHIC_DATA]…" at bounding box center [617, 121] width 660 height 741
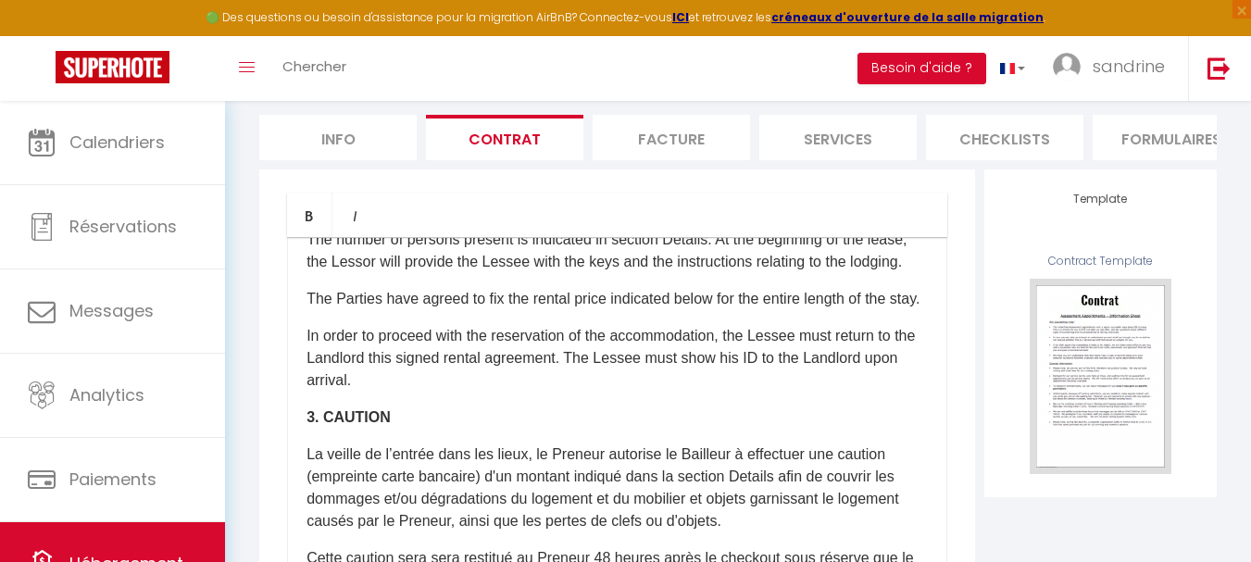
scroll to position [0, 0]
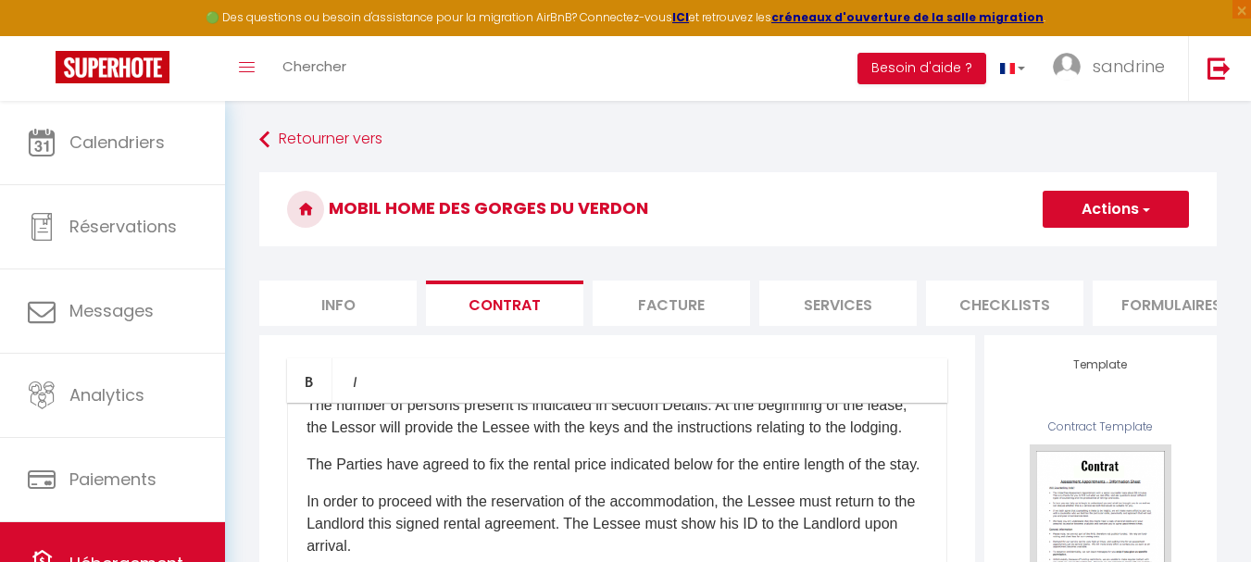
click at [1095, 206] on button "Actions" at bounding box center [1116, 209] width 146 height 37
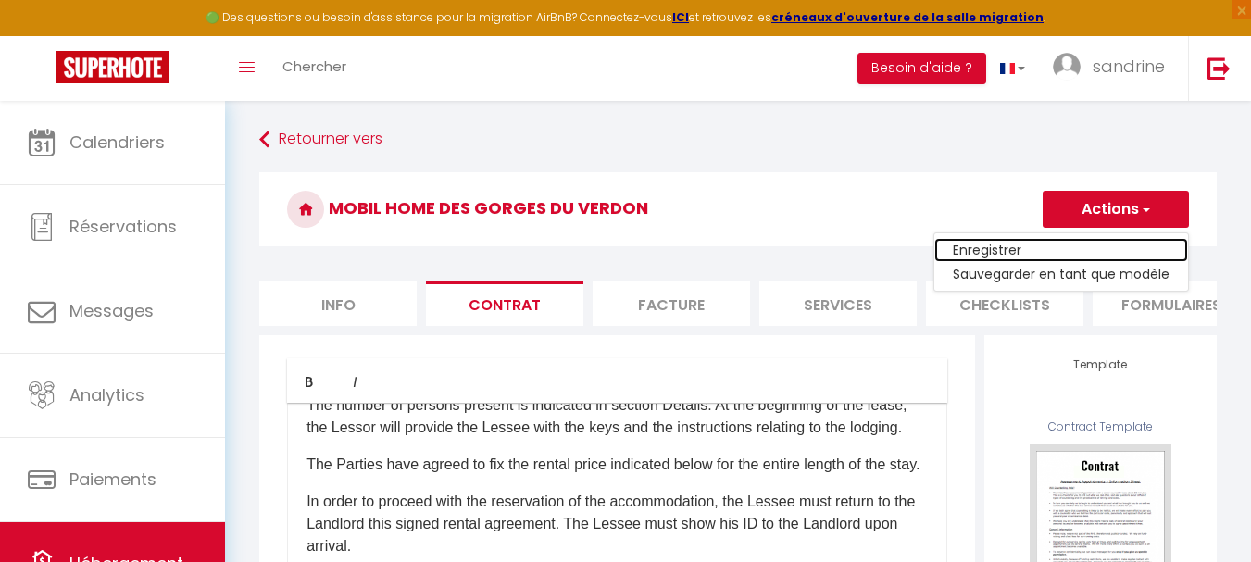
click at [971, 249] on link "Enregistrer" at bounding box center [1061, 250] width 254 height 24
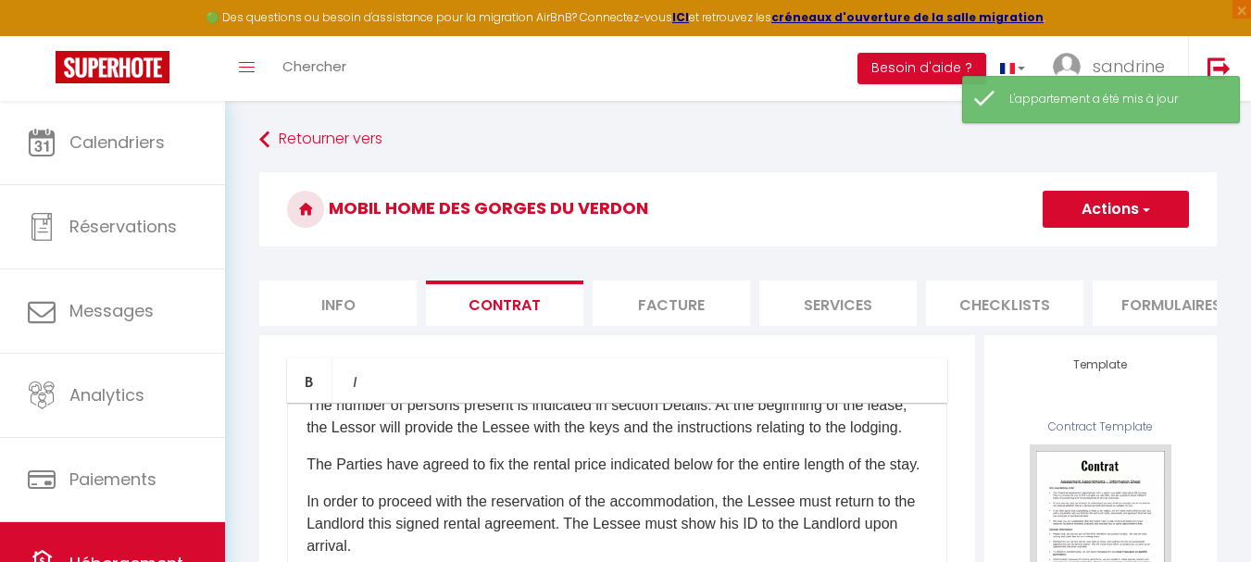
click at [855, 307] on li "Services" at bounding box center [837, 303] width 157 height 45
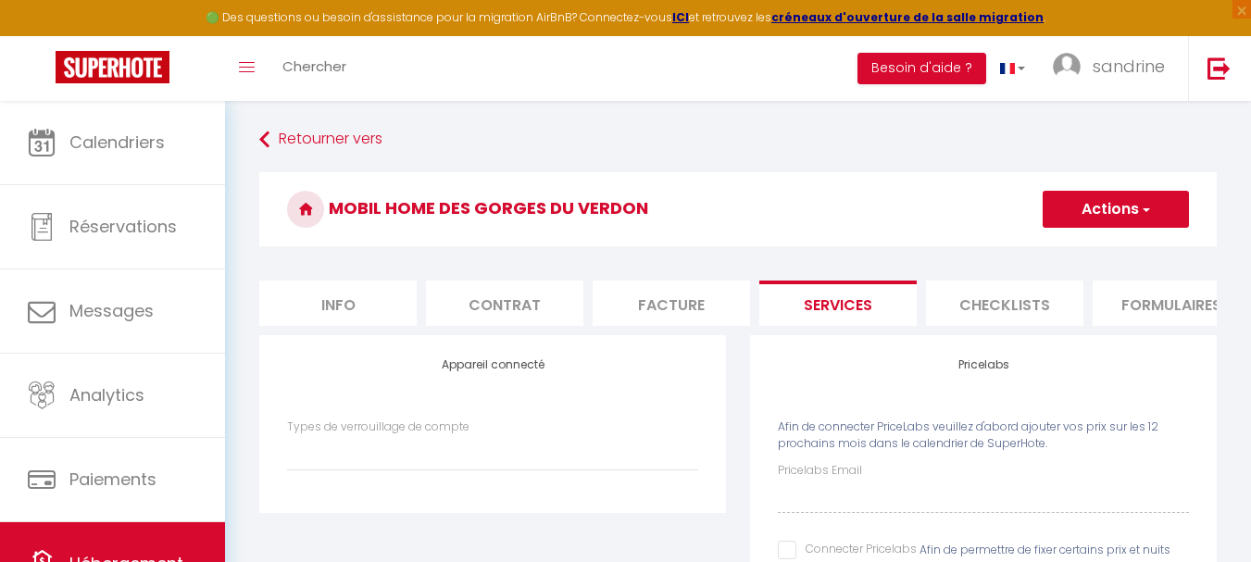
click at [1003, 309] on li "Checklists" at bounding box center [1004, 303] width 157 height 45
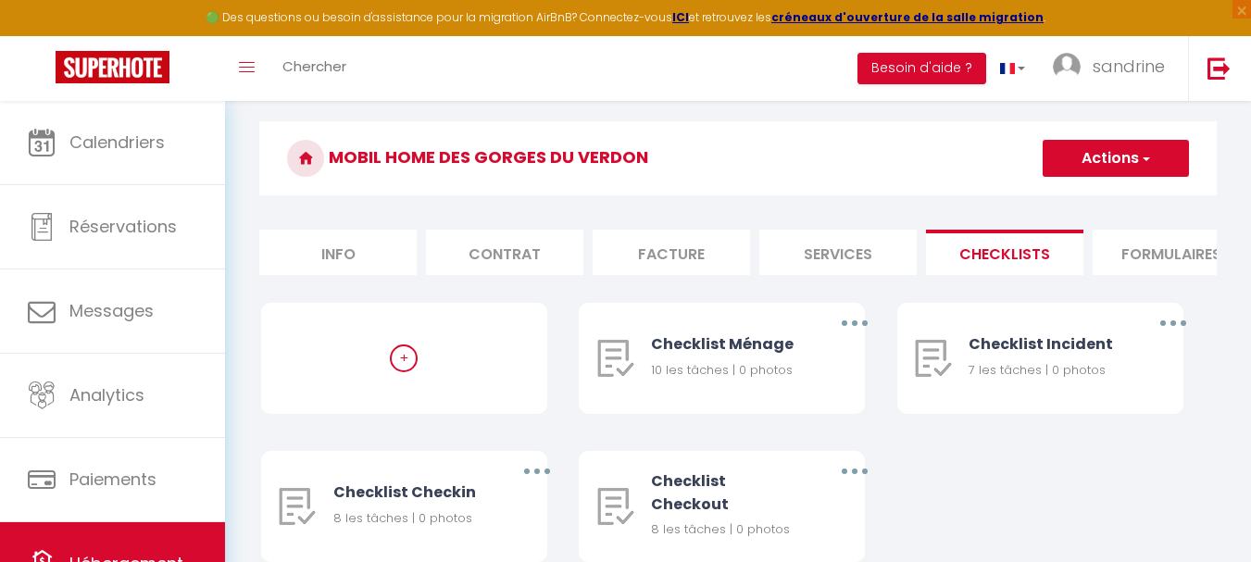
scroll to position [149, 0]
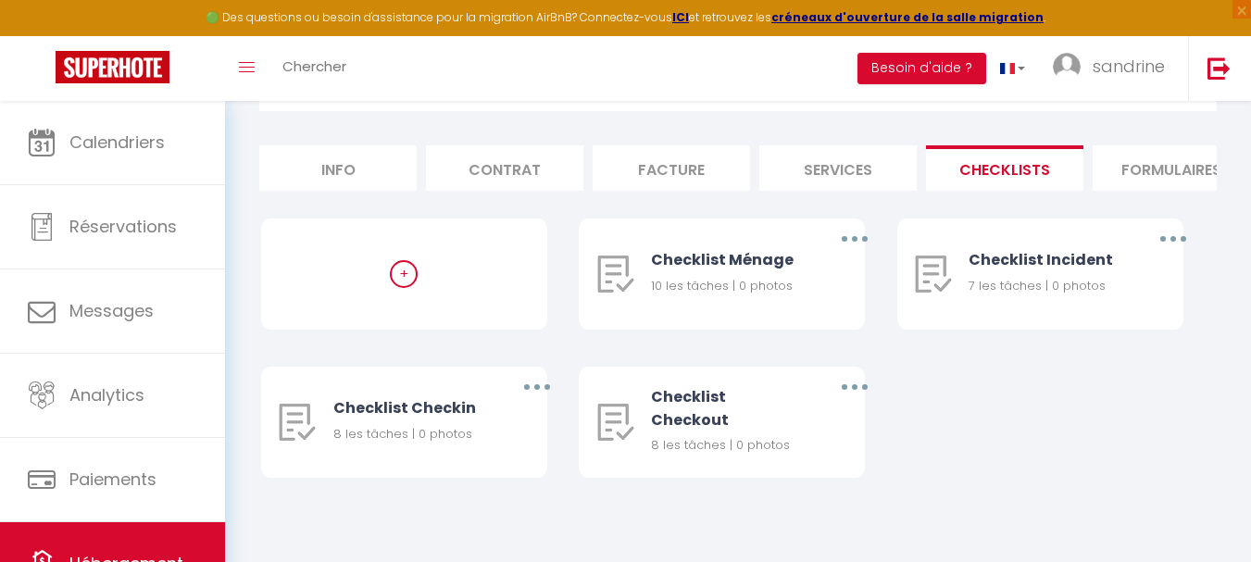
click at [1157, 157] on li "Formulaires" at bounding box center [1171, 167] width 157 height 45
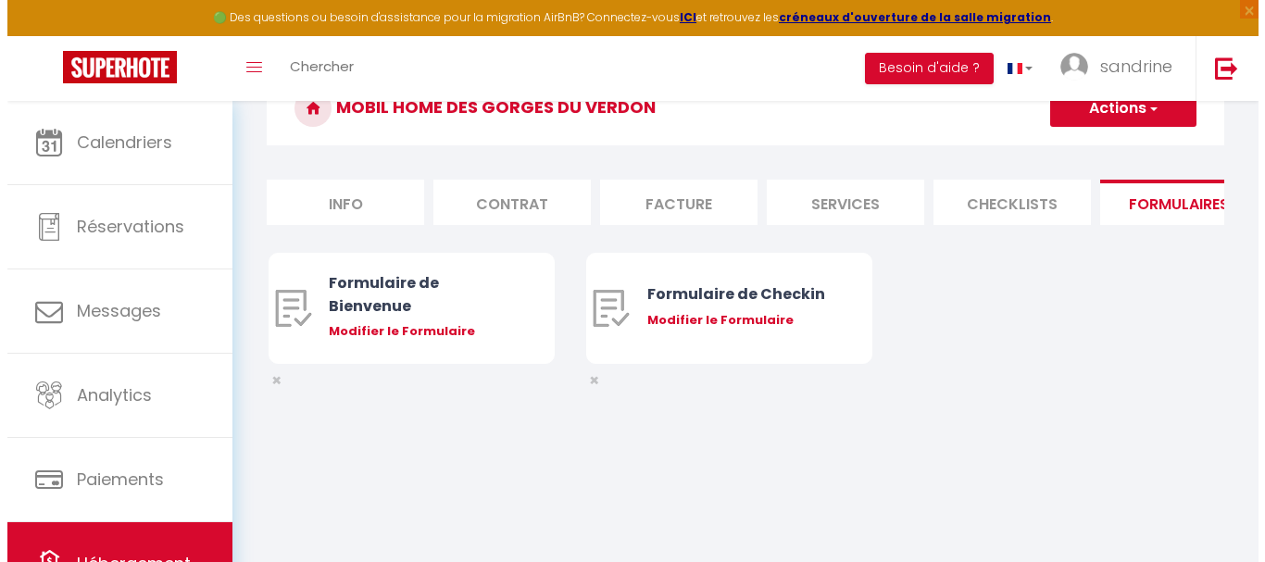
scroll to position [101, 0]
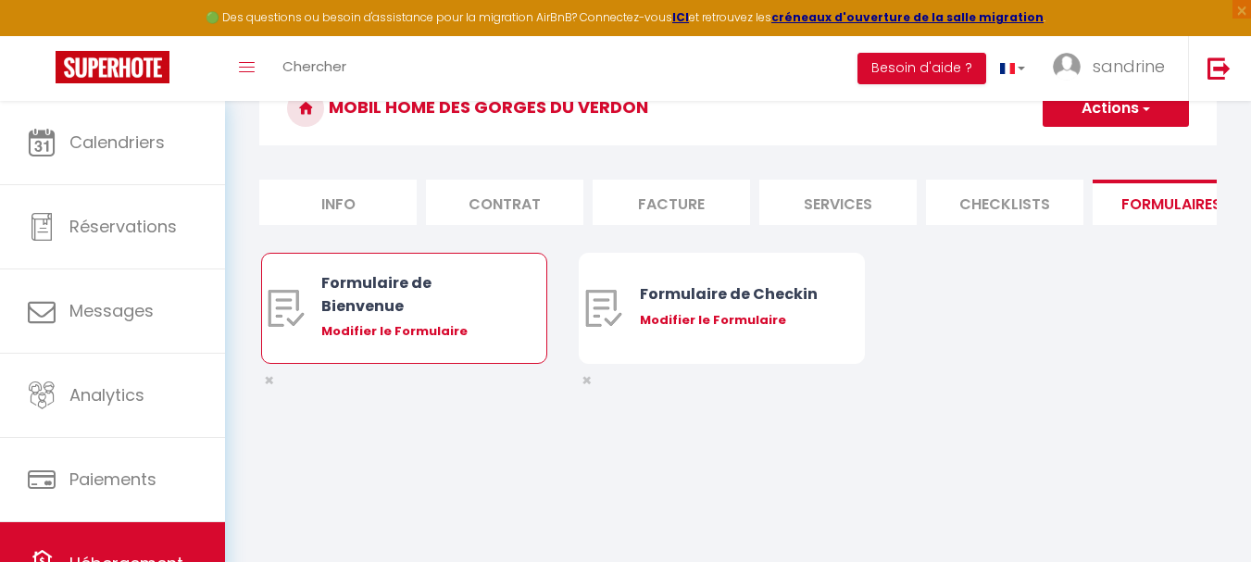
click at [369, 312] on div "Formulaire de Bienvenue" at bounding box center [415, 294] width 189 height 46
click at [276, 319] on img at bounding box center [286, 308] width 37 height 37
click at [393, 341] on div "Modifier le Formulaire" at bounding box center [415, 331] width 189 height 19
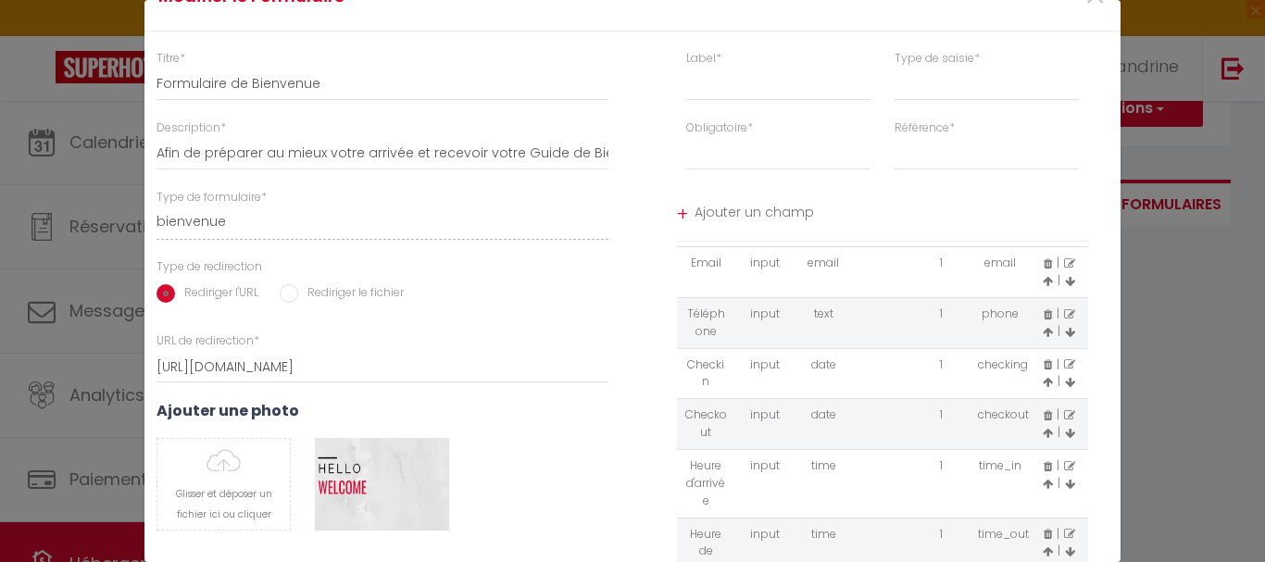
scroll to position [0, 0]
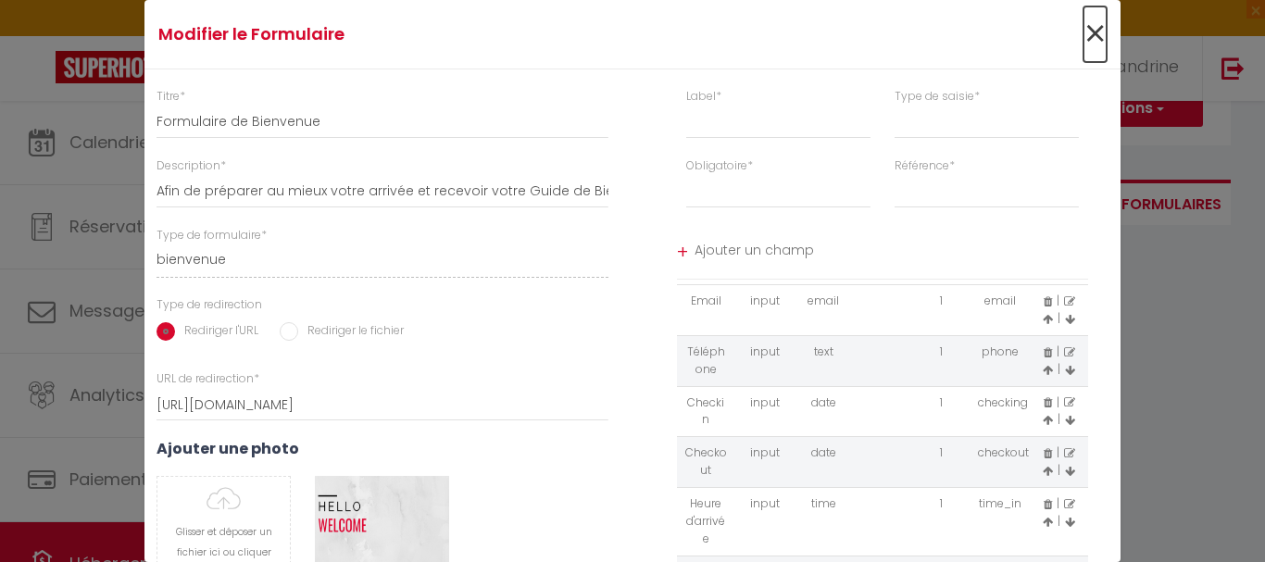
click at [1083, 38] on span "×" at bounding box center [1094, 34] width 23 height 56
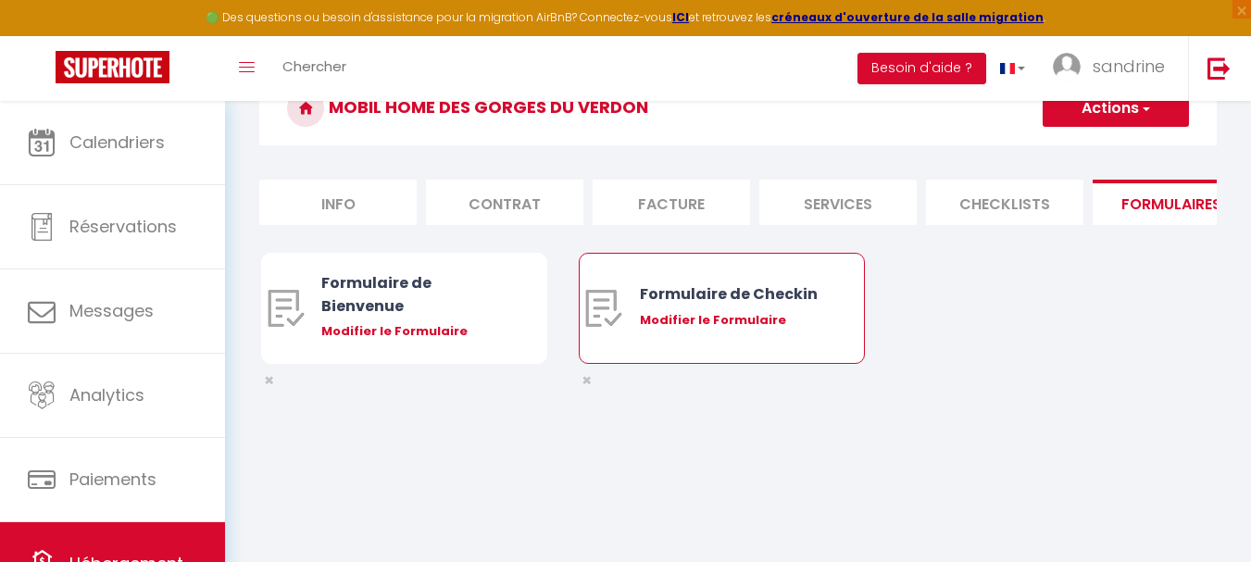
click at [707, 330] on div "Modifier le Formulaire" at bounding box center [734, 320] width 189 height 19
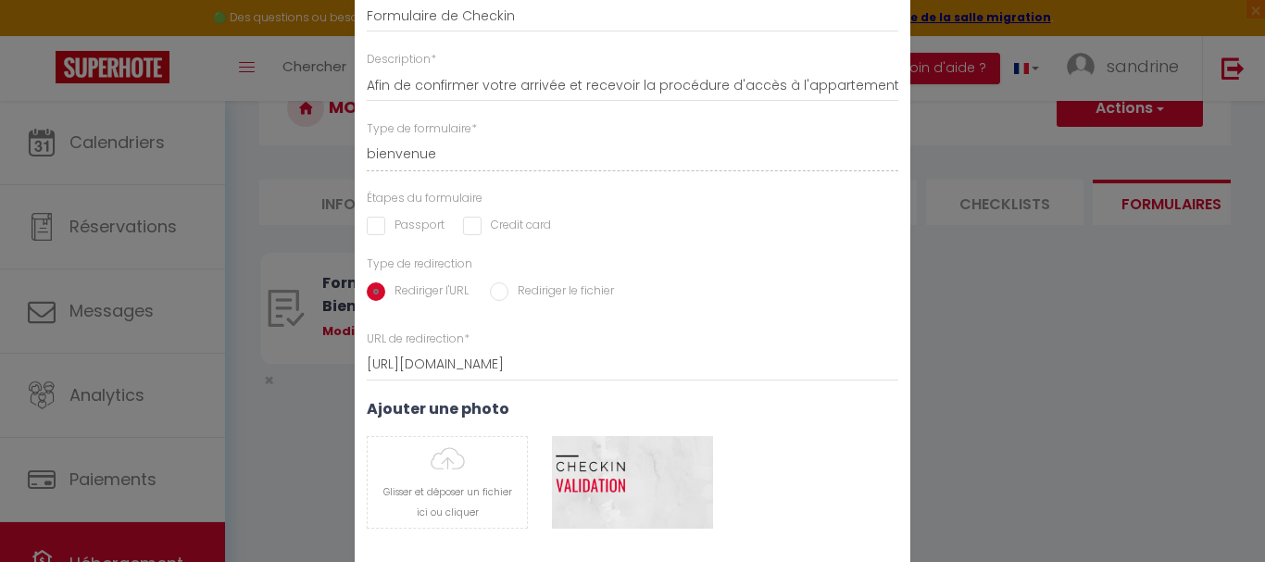
click at [974, 310] on div "Modifier le Formulaire × Titre * Formulaire de Checkin Description * Afin de co…" at bounding box center [632, 281] width 1265 height 562
click at [933, 229] on div "Modifier le Formulaire × Titre * Formulaire de Checkin Description * Afin de co…" at bounding box center [632, 281] width 1265 height 562
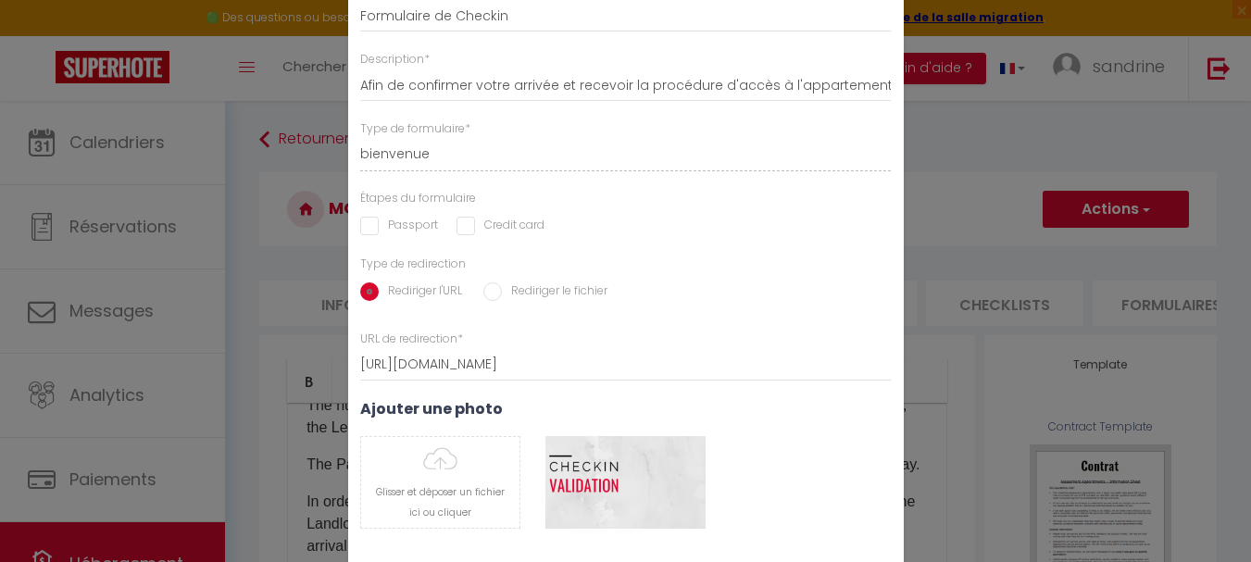
click at [373, 294] on input "Rediriger l'URL" at bounding box center [369, 291] width 19 height 19
click at [1093, 206] on div "Modifier le Formulaire × Titre * Formulaire de Checkin Description * Afin de co…" at bounding box center [625, 281] width 1251 height 562
click at [264, 140] on div "Modifier le Formulaire × Titre * Formulaire de Checkin Description * Afin de co…" at bounding box center [625, 281] width 1251 height 562
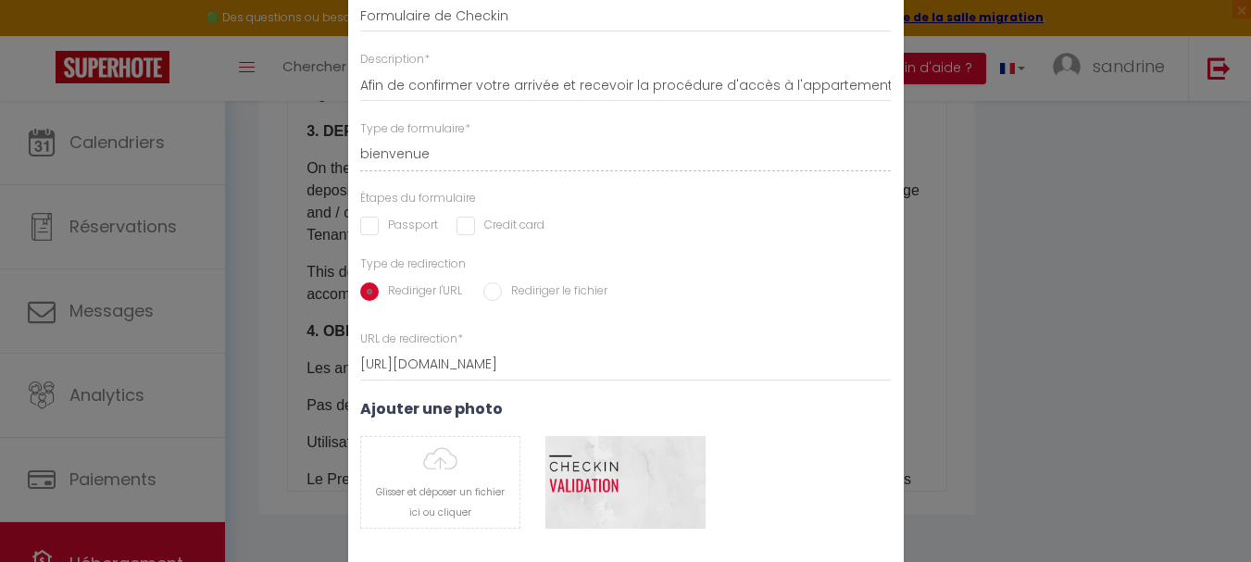
scroll to position [666, 0]
